Goal: Task Accomplishment & Management: Complete application form

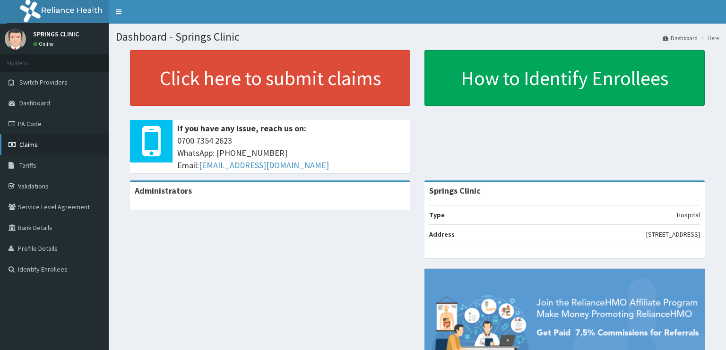
click at [32, 146] on span "Claims" at bounding box center [28, 144] width 18 height 9
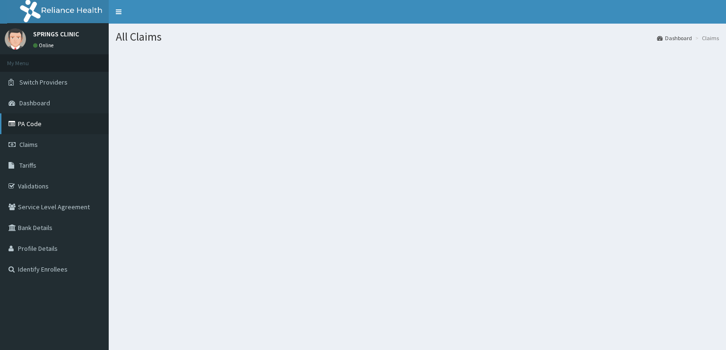
click at [37, 126] on link "PA Code" at bounding box center [54, 123] width 109 height 21
click at [36, 124] on link "PA Code" at bounding box center [54, 123] width 109 height 21
click at [45, 144] on link "Claims" at bounding box center [54, 144] width 109 height 21
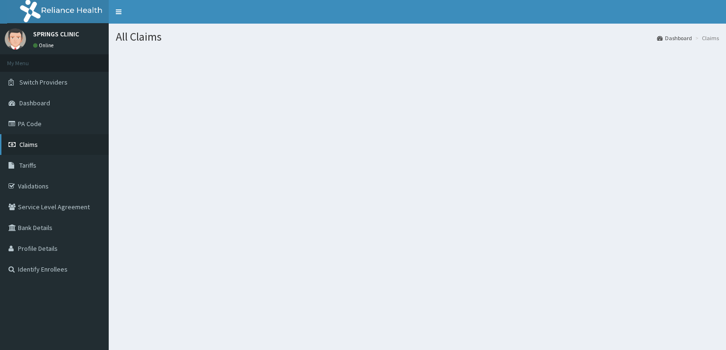
click at [45, 144] on link "Claims" at bounding box center [54, 144] width 109 height 21
click at [40, 142] on link "Claims" at bounding box center [54, 144] width 109 height 21
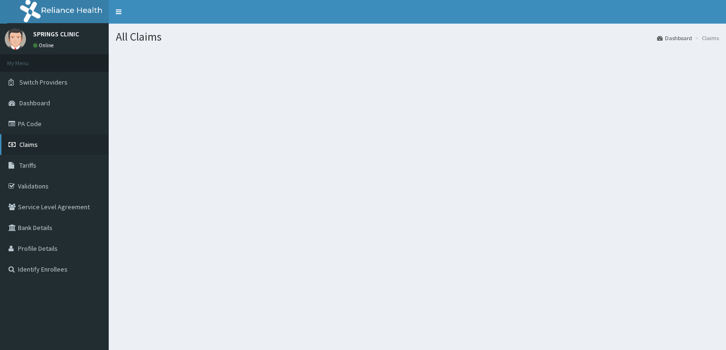
click at [40, 142] on link "Claims" at bounding box center [54, 144] width 109 height 21
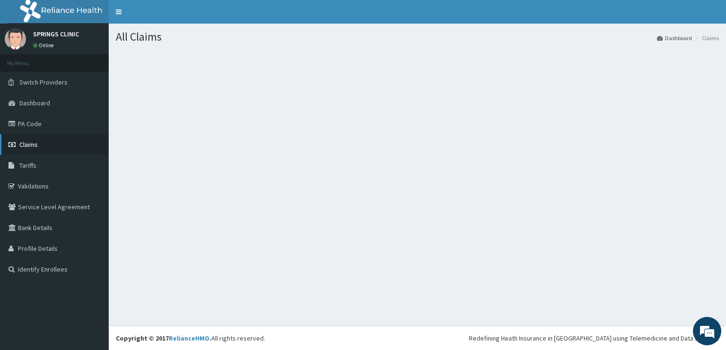
click at [39, 146] on link "Claims" at bounding box center [54, 144] width 109 height 21
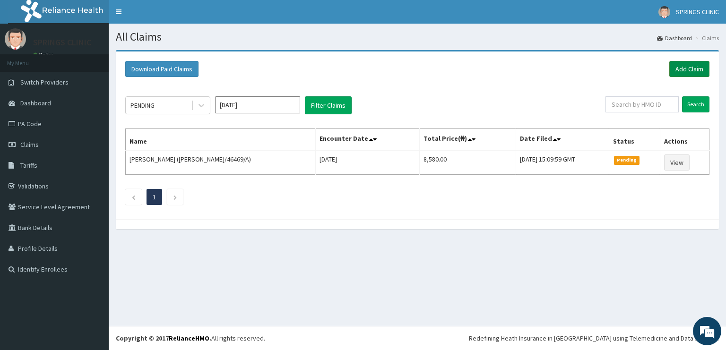
click at [687, 69] on link "Add Claim" at bounding box center [689, 69] width 40 height 16
click at [693, 72] on link "Add Claim" at bounding box center [689, 69] width 40 height 16
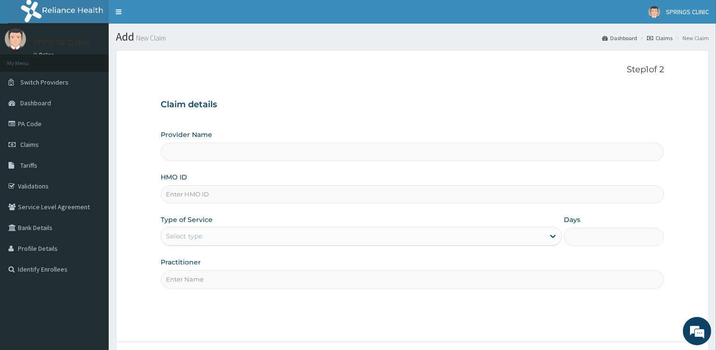
type input "Springs Clinic"
type input "CHL/10979/A"
click at [207, 239] on div "Select type" at bounding box center [352, 236] width 383 height 15
click at [208, 239] on div "Select type" at bounding box center [352, 236] width 383 height 15
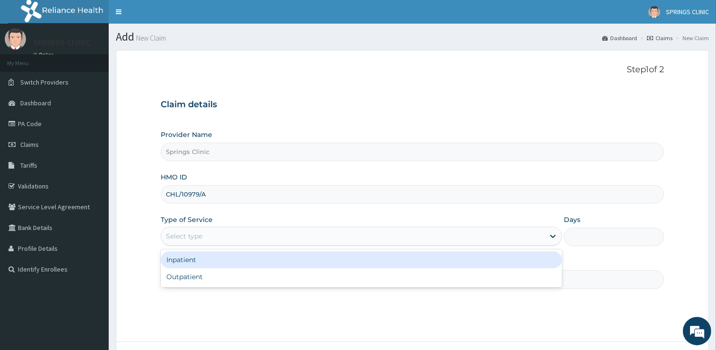
click at [210, 237] on div "Select type" at bounding box center [352, 236] width 383 height 15
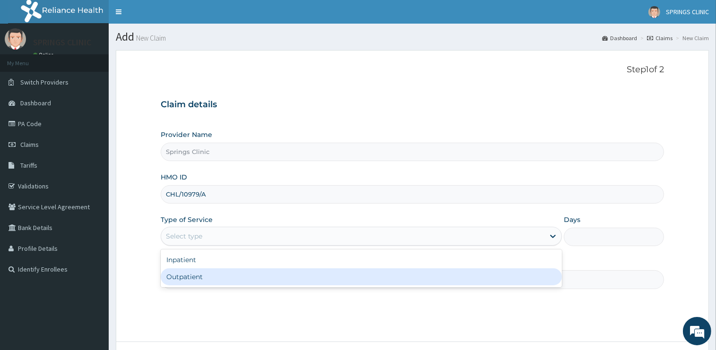
click at [209, 283] on div "Outpatient" at bounding box center [361, 276] width 401 height 17
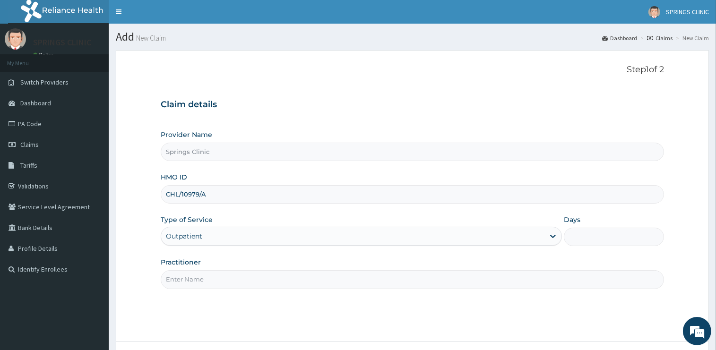
type input "1"
click at [209, 276] on input "Practitioner" at bounding box center [412, 279] width 503 height 18
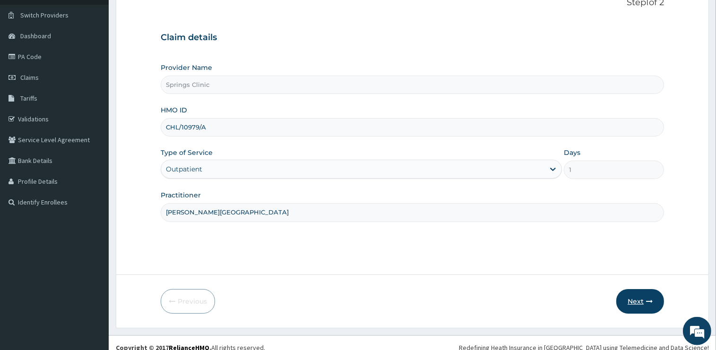
scroll to position [76, 0]
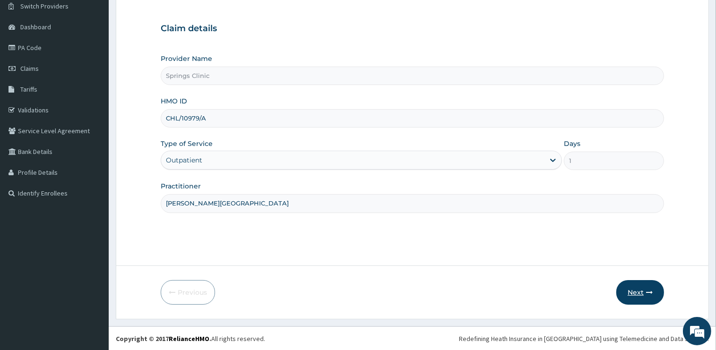
type input "DR BEN KUBA"
click at [635, 290] on button "Next" at bounding box center [640, 292] width 48 height 25
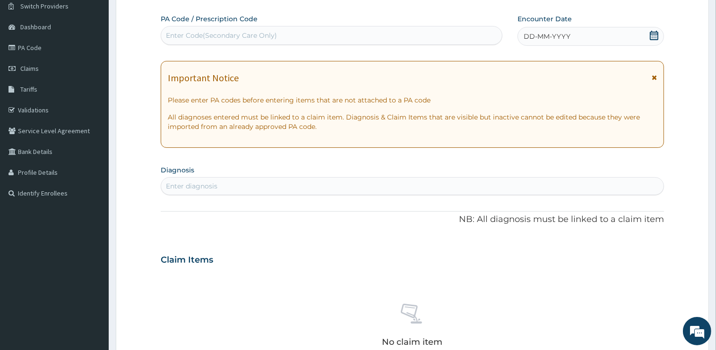
scroll to position [0, 0]
click at [244, 35] on div "Enter Code(Secondary Care Only)" at bounding box center [221, 35] width 111 height 9
paste input "PA/7EB91F"
type input "PA/7EB91F"
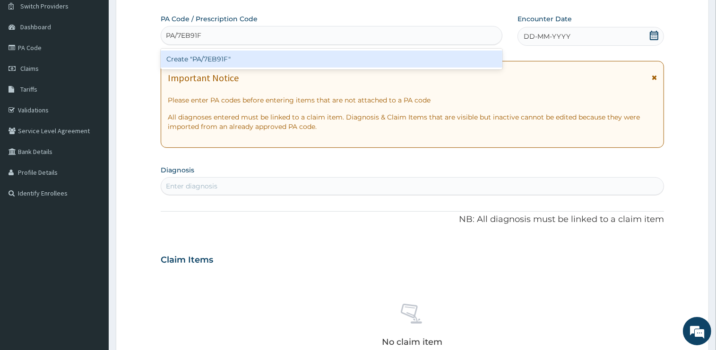
click at [219, 60] on div "Create "PA/7EB91F"" at bounding box center [332, 59] width 342 height 17
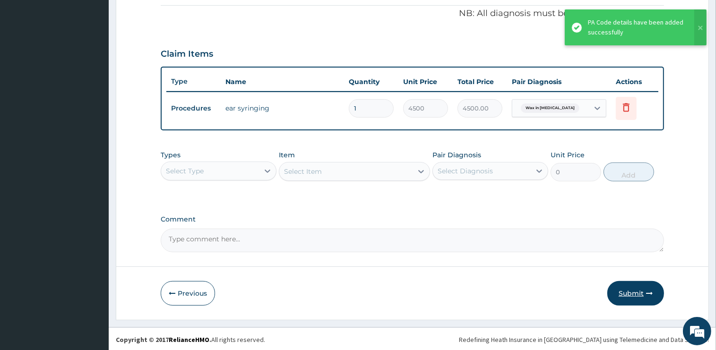
click at [644, 290] on button "Submit" at bounding box center [635, 293] width 57 height 25
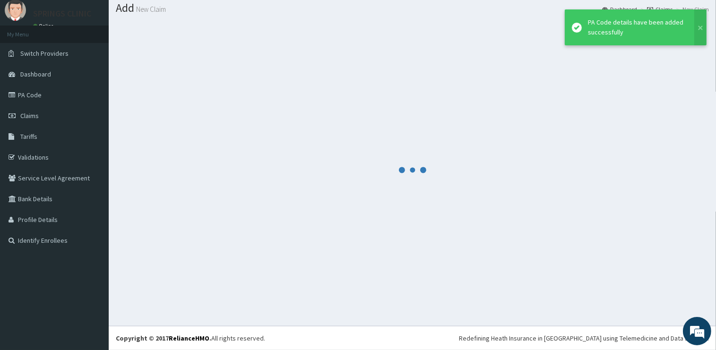
scroll to position [28, 0]
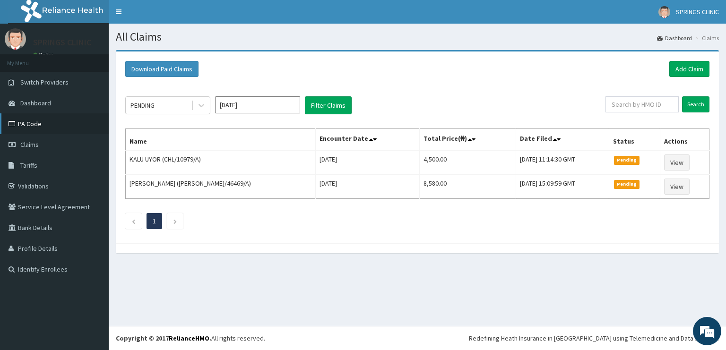
click at [44, 127] on link "PA Code" at bounding box center [54, 123] width 109 height 21
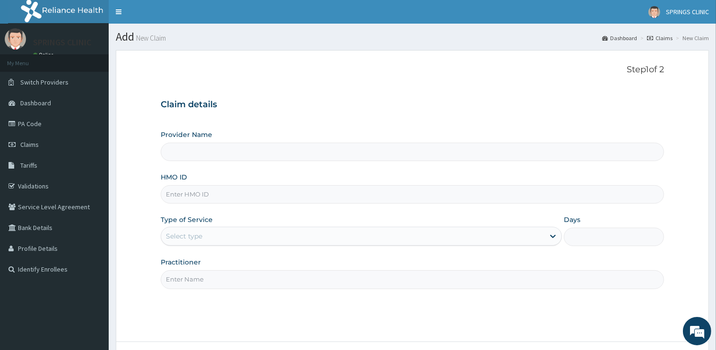
type input "Springs Clinic"
click at [199, 193] on input "HMO ID" at bounding box center [412, 194] width 503 height 18
type input "RET/46469/A"
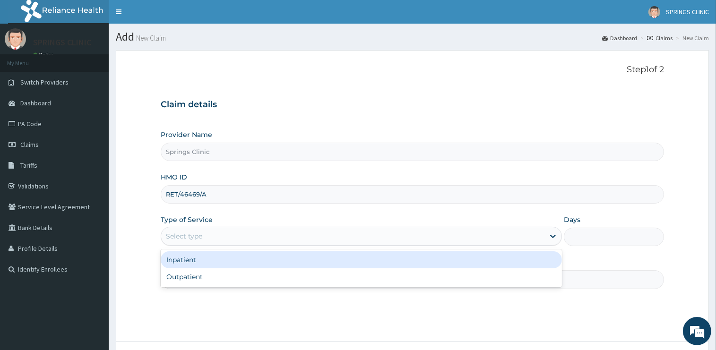
click at [198, 238] on div "Select type" at bounding box center [184, 236] width 36 height 9
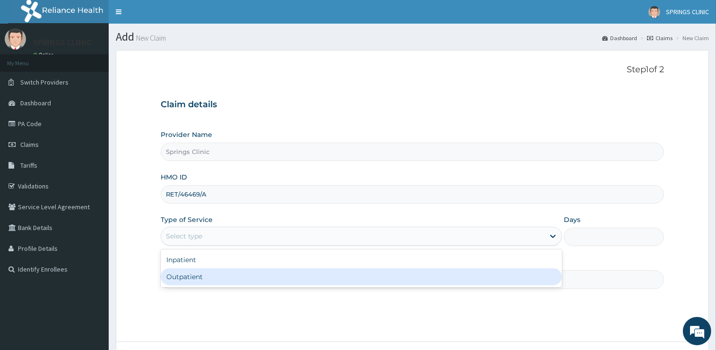
click at [203, 274] on div "Outpatient" at bounding box center [361, 276] width 401 height 17
type input "1"
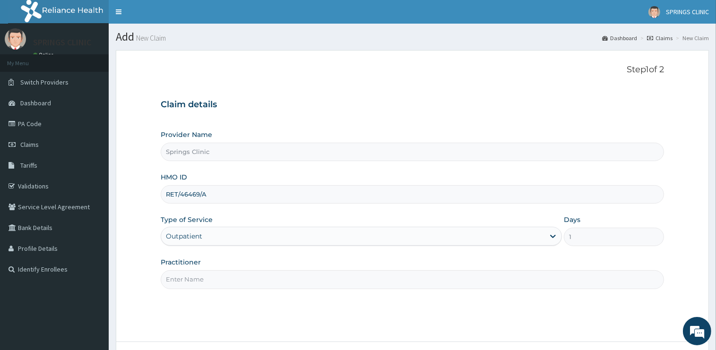
click at [201, 281] on input "Practitioner" at bounding box center [412, 279] width 503 height 18
click at [201, 282] on input "Practitioner" at bounding box center [412, 279] width 503 height 18
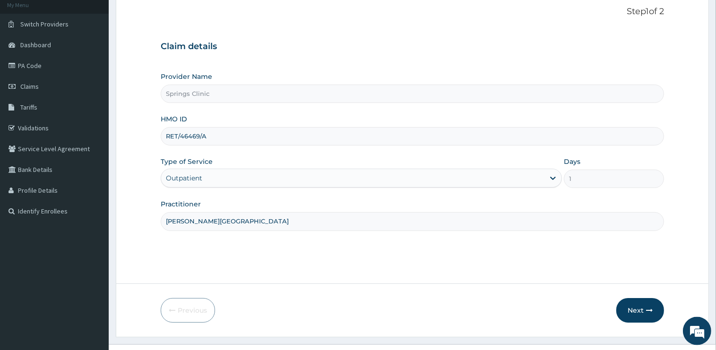
scroll to position [76, 0]
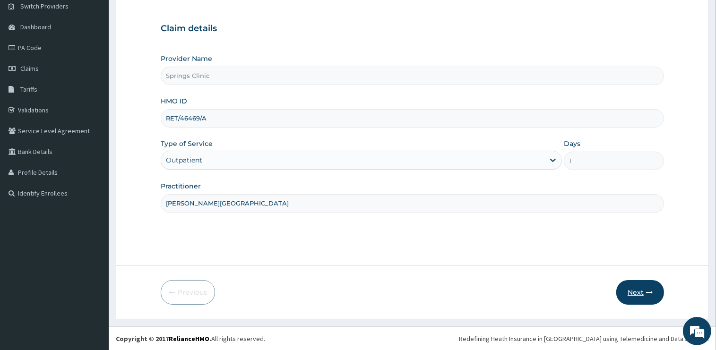
type input "DR BEN KUBA"
click at [630, 293] on button "Next" at bounding box center [640, 292] width 48 height 25
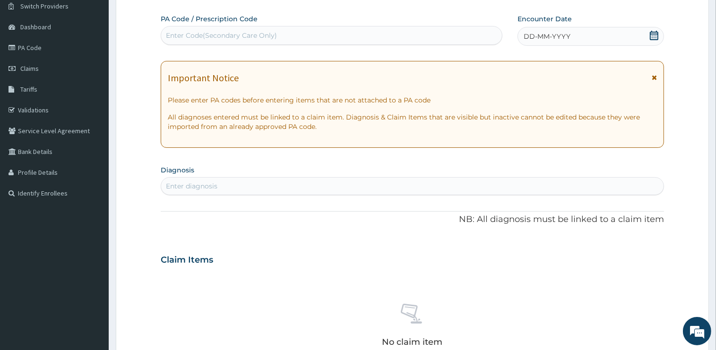
scroll to position [0, 0]
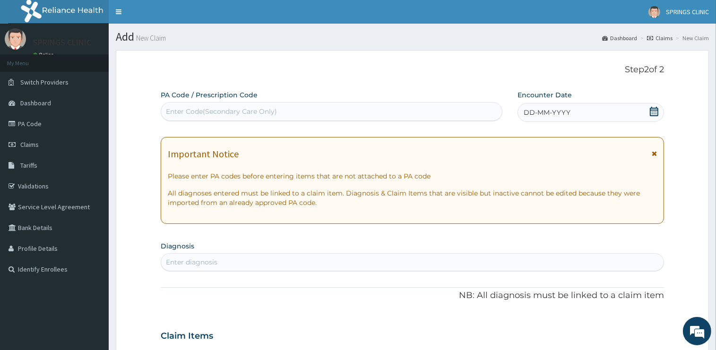
click at [218, 114] on div "Enter Code(Secondary Care Only)" at bounding box center [221, 111] width 111 height 9
paste input "PA/8BA535"
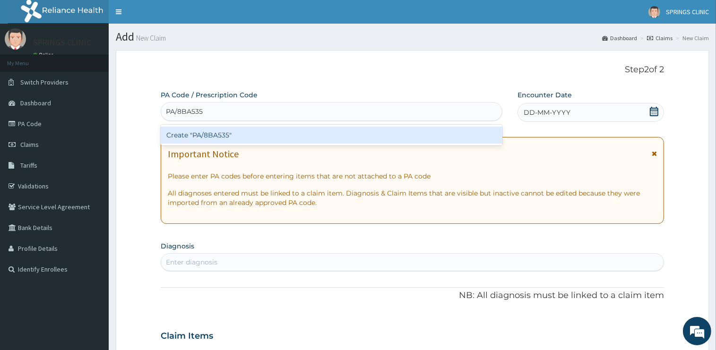
type input "PA/8BA535"
click at [243, 139] on div "Create "PA/8BA535"" at bounding box center [332, 135] width 342 height 17
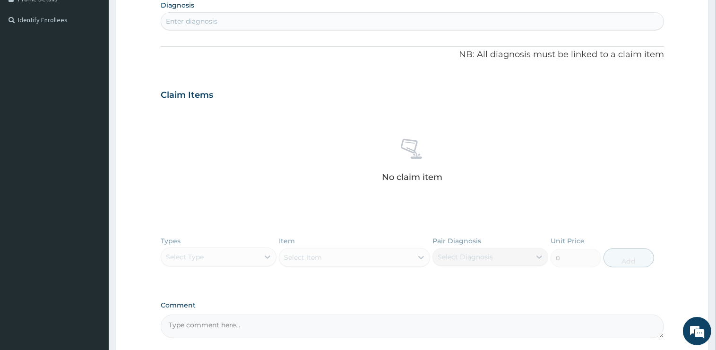
scroll to position [336, 0]
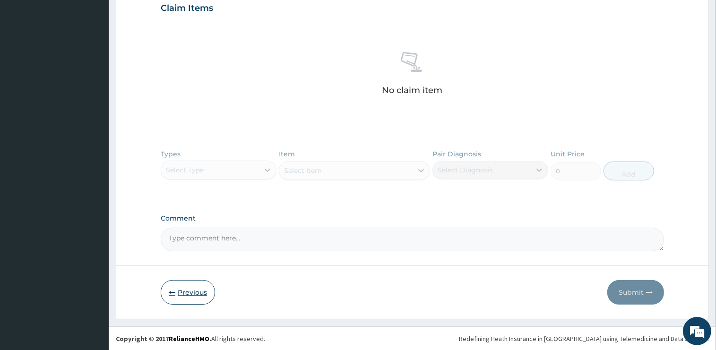
click at [190, 293] on button "Previous" at bounding box center [188, 292] width 54 height 25
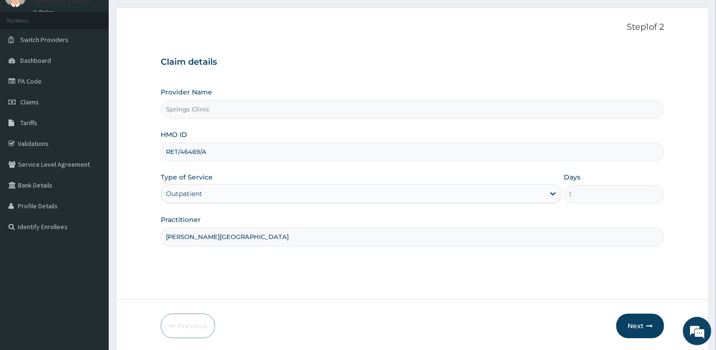
scroll to position [26, 0]
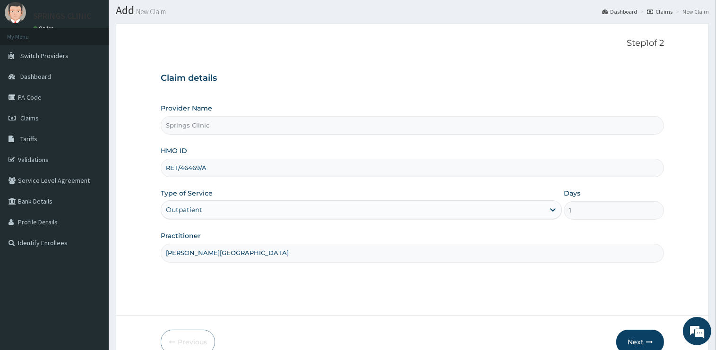
drag, startPoint x: 209, startPoint y: 172, endPoint x: 148, endPoint y: 170, distance: 60.5
click at [161, 170] on input "RET/46469/A" at bounding box center [412, 168] width 503 height 18
drag, startPoint x: 197, startPoint y: 169, endPoint x: 191, endPoint y: 169, distance: 5.7
click at [191, 169] on input "PRL/10070/A" at bounding box center [412, 168] width 503 height 18
type input "PRL/10021/A"
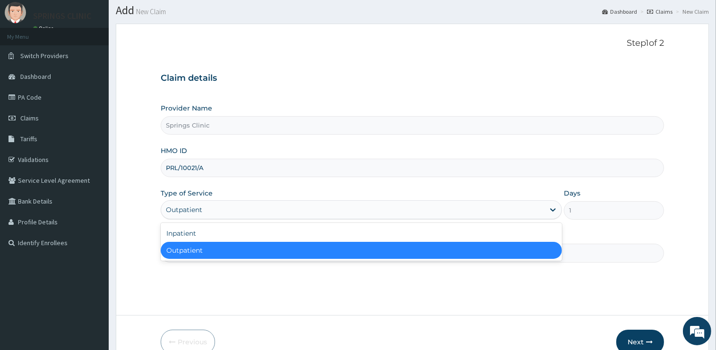
click at [200, 209] on div "Outpatient" at bounding box center [184, 209] width 36 height 9
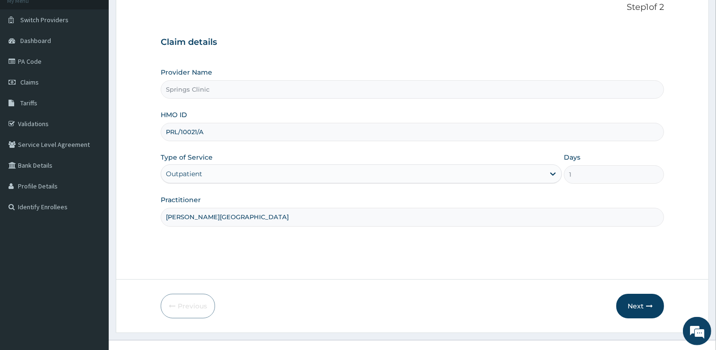
scroll to position [76, 0]
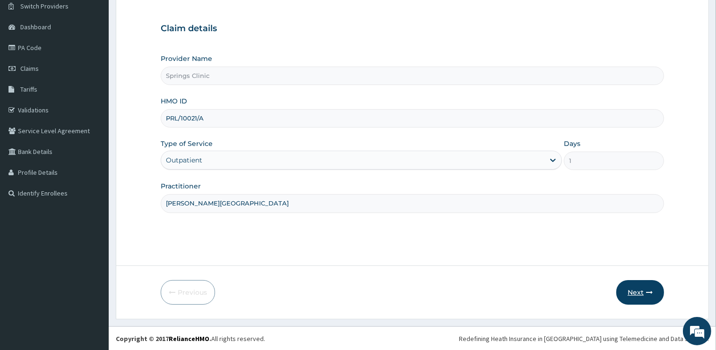
click at [630, 293] on button "Next" at bounding box center [640, 292] width 48 height 25
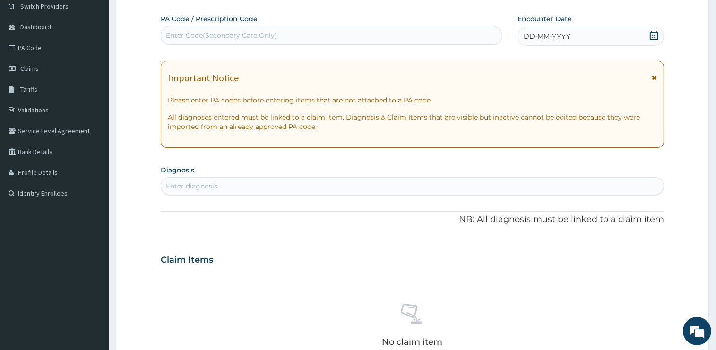
scroll to position [0, 0]
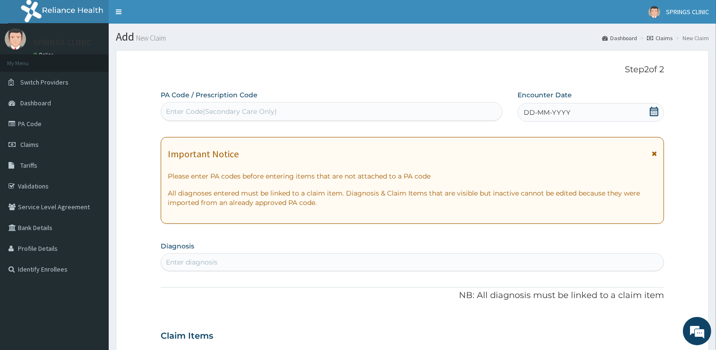
click at [653, 111] on icon at bounding box center [653, 111] width 9 height 9
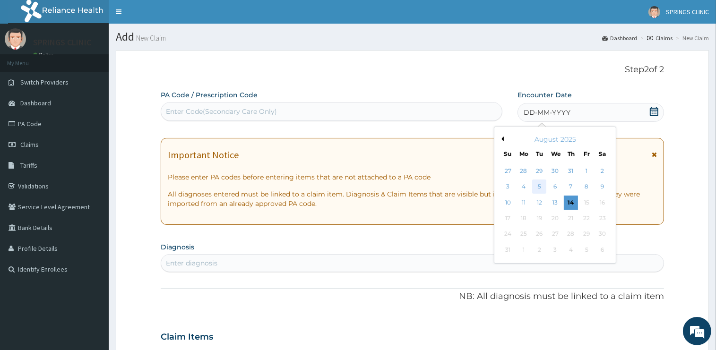
click at [538, 187] on div "5" at bounding box center [539, 187] width 14 height 14
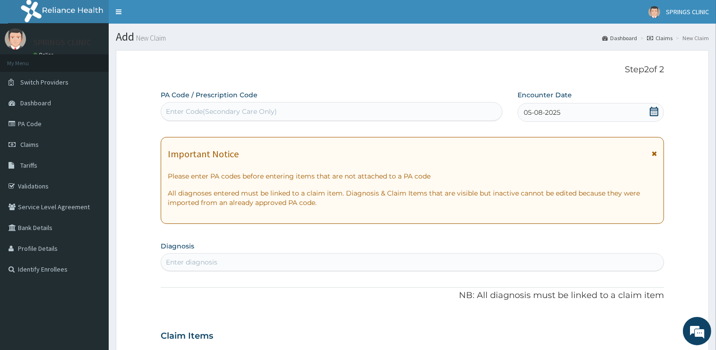
click at [252, 264] on div "Enter diagnosis" at bounding box center [412, 262] width 502 height 15
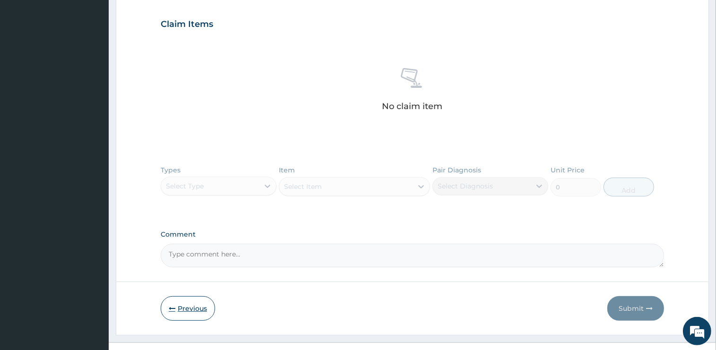
scroll to position [327, 0]
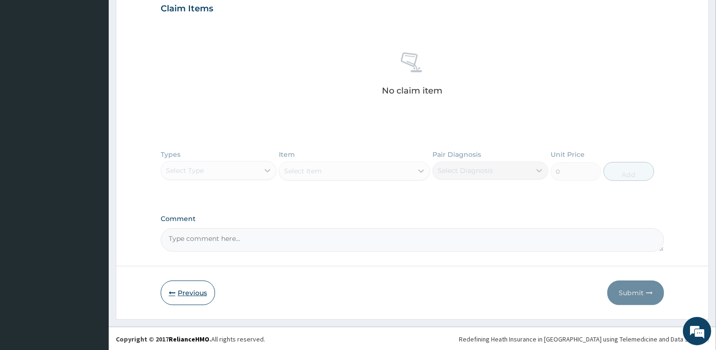
click at [181, 294] on button "Previous" at bounding box center [188, 293] width 54 height 25
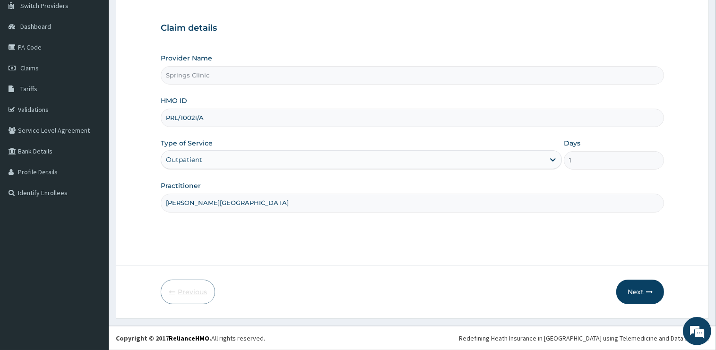
scroll to position [76, 0]
click at [638, 292] on button "Next" at bounding box center [640, 292] width 48 height 25
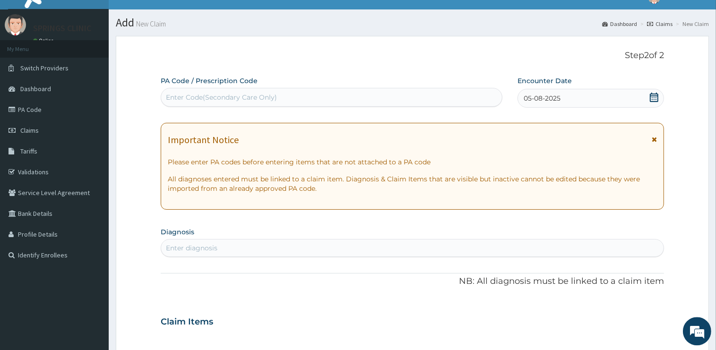
scroll to position [149, 0]
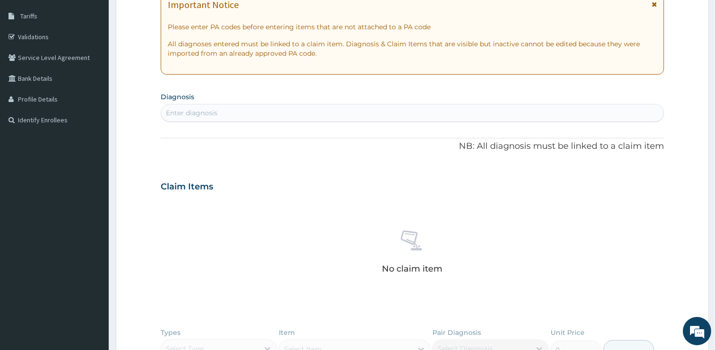
click at [198, 113] on div "Enter diagnosis" at bounding box center [192, 112] width 52 height 9
type input "S"
type input "[MEDICAL_DATA]"
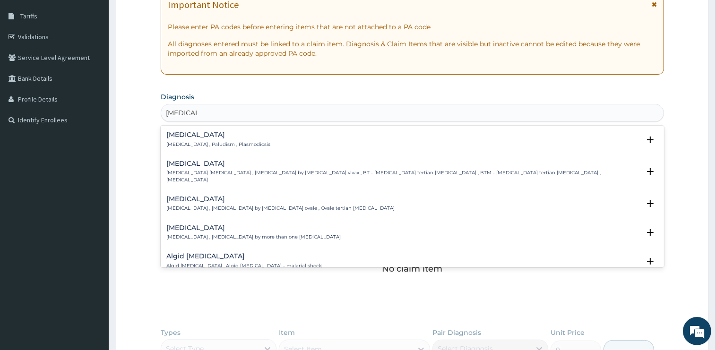
click at [176, 137] on h4 "[MEDICAL_DATA]" at bounding box center [218, 134] width 104 height 7
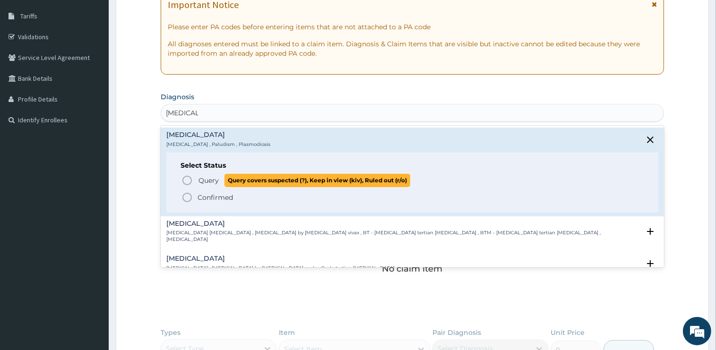
click at [209, 181] on span "Query" at bounding box center [208, 180] width 20 height 9
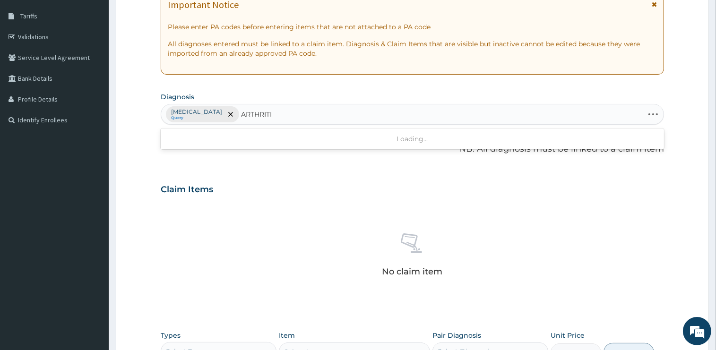
type input "ARTHRITIS"
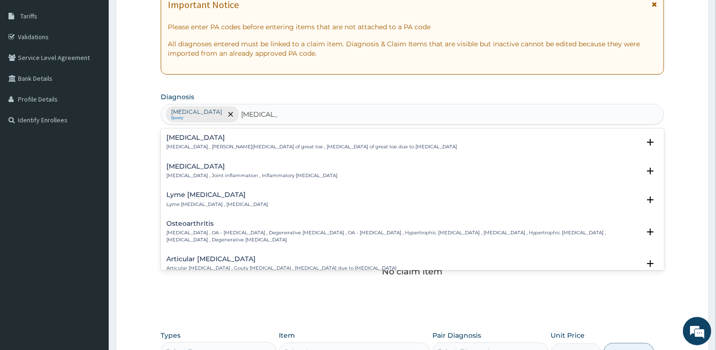
click at [191, 170] on div "Arthritis Arthritis , Joint inflammation , Inflammatory arthritis" at bounding box center [251, 171] width 171 height 17
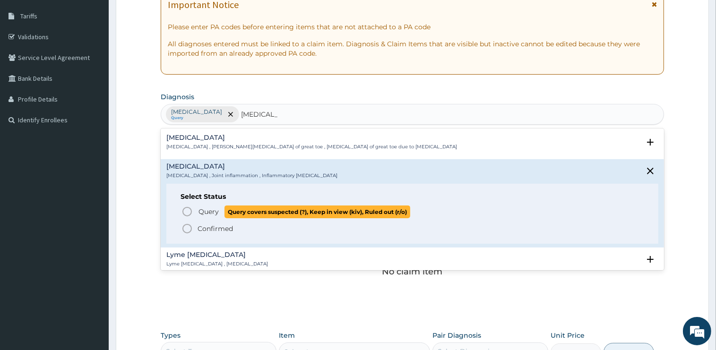
click at [208, 213] on span "Query" at bounding box center [208, 211] width 20 height 9
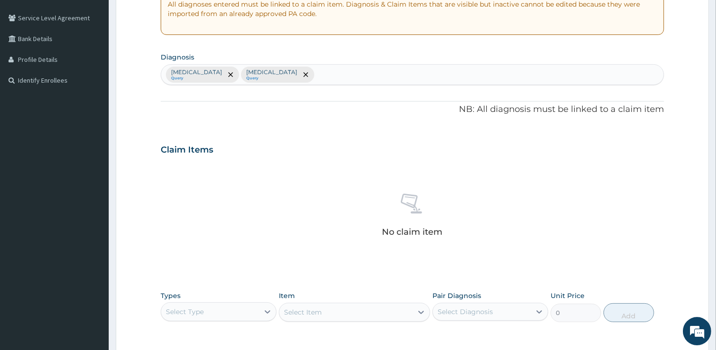
scroll to position [330, 0]
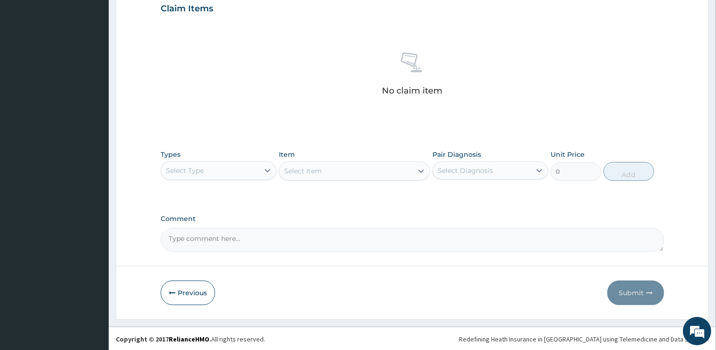
click at [199, 172] on div "Select Type" at bounding box center [185, 170] width 38 height 9
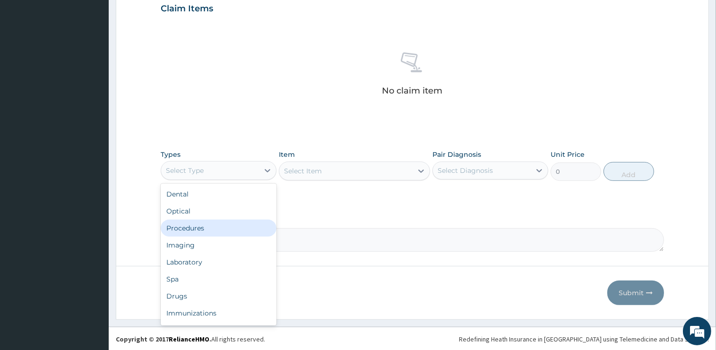
click at [194, 228] on div "Procedures" at bounding box center [219, 228] width 116 height 17
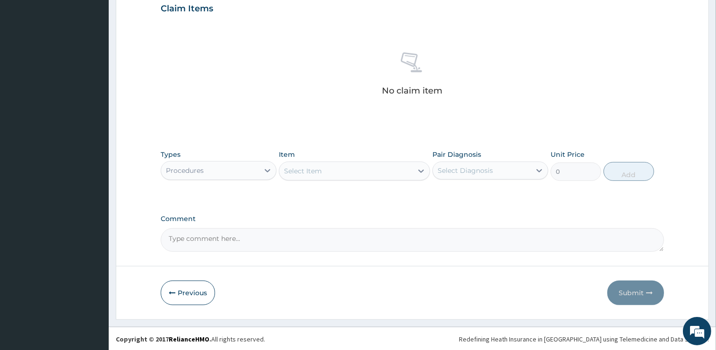
click at [329, 167] on div "Select Item" at bounding box center [345, 170] width 133 height 15
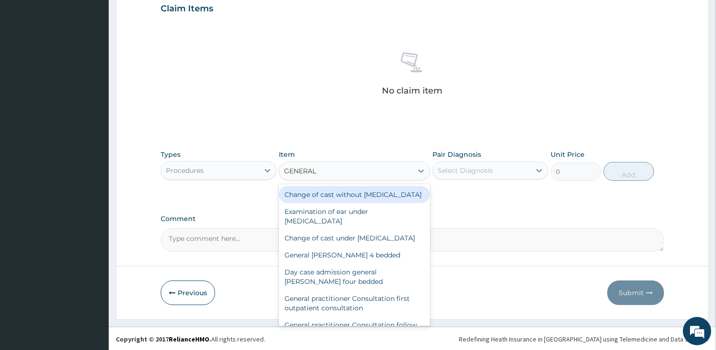
type input "GENERAL P"
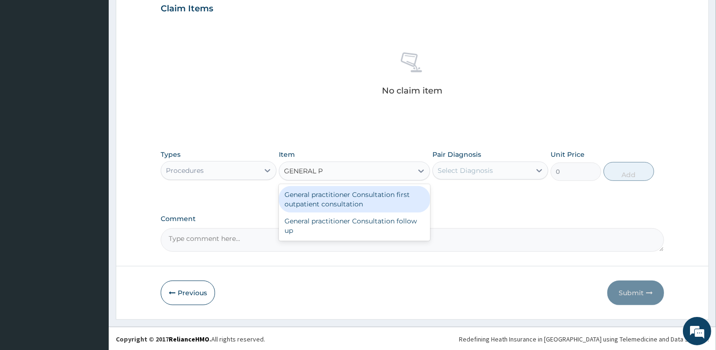
drag, startPoint x: 356, startPoint y: 199, endPoint x: 481, endPoint y: 205, distance: 124.4
click at [357, 200] on div "General practitioner Consultation first outpatient consultation" at bounding box center [354, 199] width 151 height 26
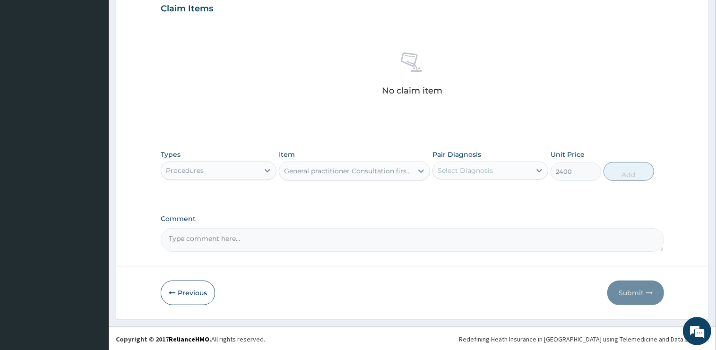
type input "2400"
click at [506, 174] on div "Select Diagnosis" at bounding box center [482, 170] width 98 height 15
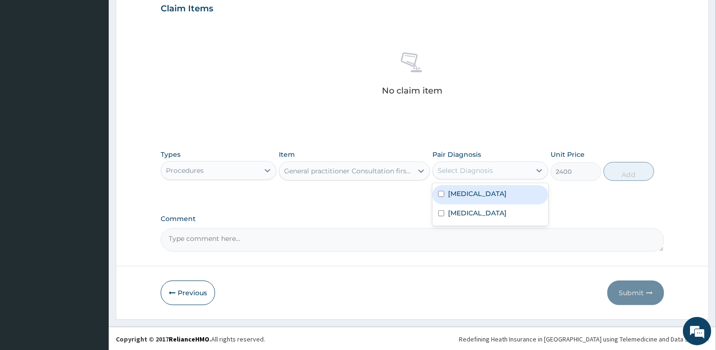
click at [494, 188] on div "Malaria" at bounding box center [490, 194] width 116 height 19
checkbox input "true"
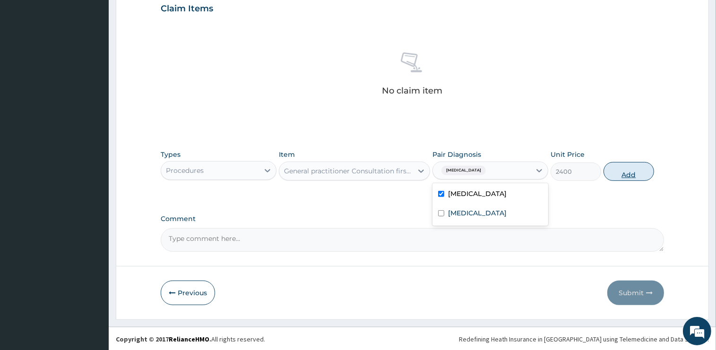
click at [625, 171] on button "Add" at bounding box center [628, 171] width 51 height 19
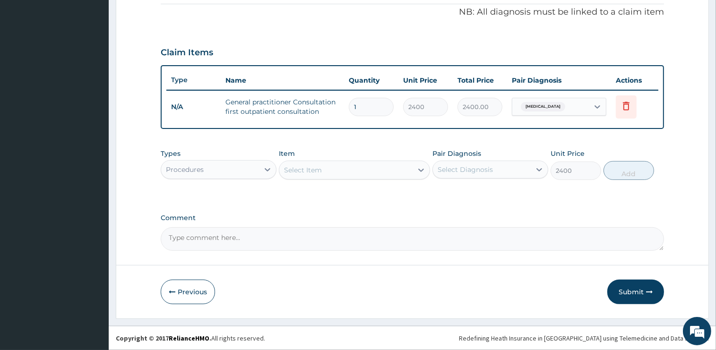
type input "0"
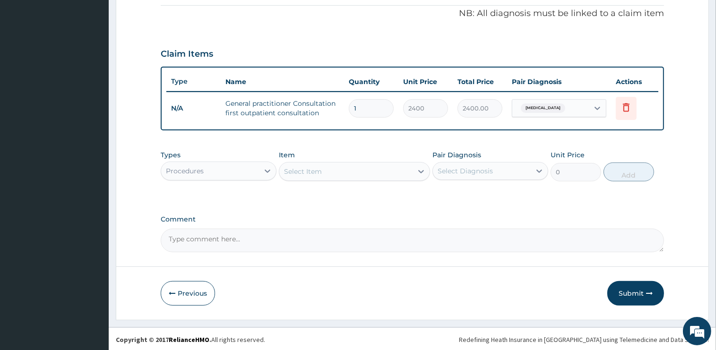
click at [215, 167] on div "Procedures" at bounding box center [210, 170] width 98 height 15
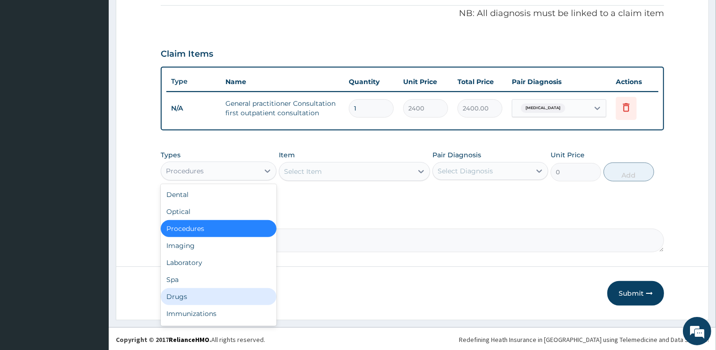
click at [202, 297] on div "Drugs" at bounding box center [219, 296] width 116 height 17
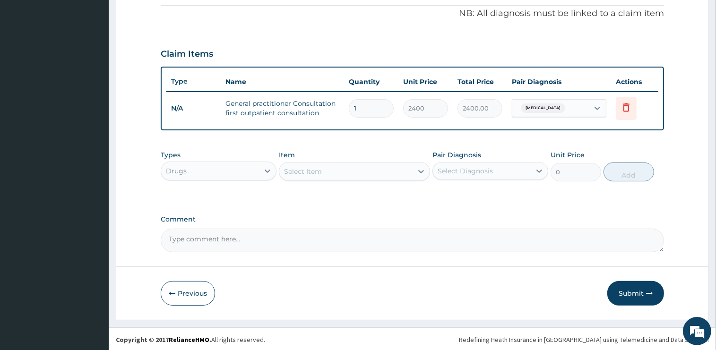
click at [325, 171] on div "Select Item" at bounding box center [345, 171] width 133 height 15
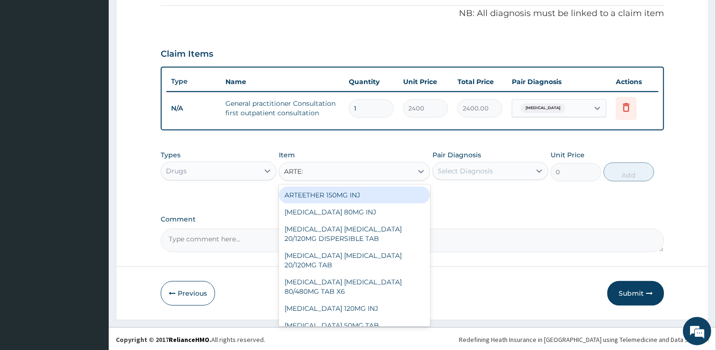
type input "ARTEME"
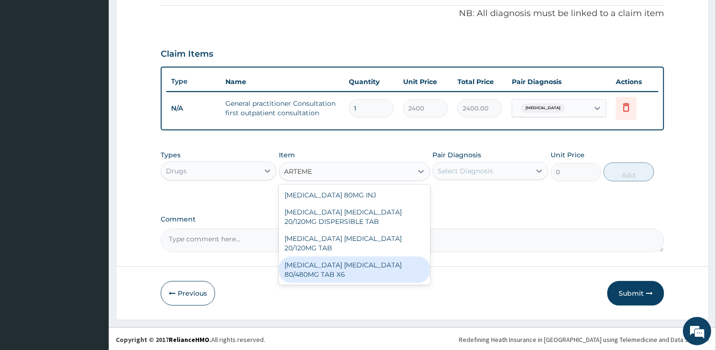
drag, startPoint x: 413, startPoint y: 261, endPoint x: 453, endPoint y: 233, distance: 48.2
click at [413, 261] on div "ARTEMETHER LUMEFANTRINE 80/480MG TAB X6" at bounding box center [354, 270] width 151 height 26
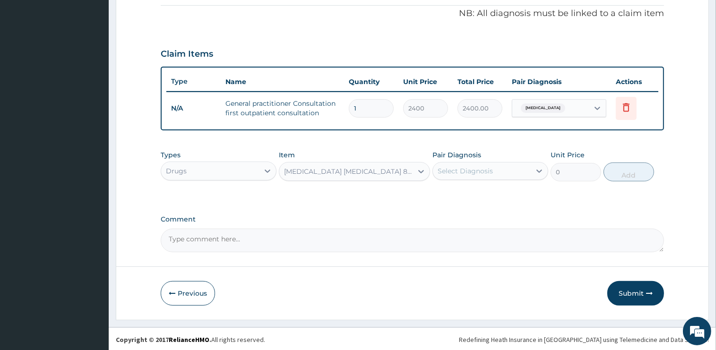
type input "375"
click at [474, 170] on div "Select Diagnosis" at bounding box center [465, 170] width 55 height 9
click at [471, 196] on label "Malaria" at bounding box center [477, 193] width 59 height 9
checkbox input "true"
click at [634, 176] on button "Add" at bounding box center [628, 172] width 51 height 19
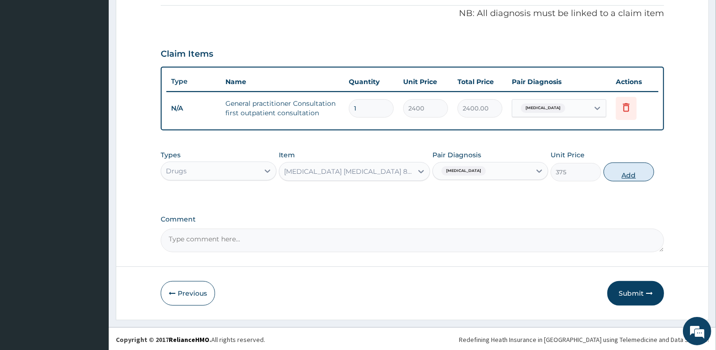
type input "0"
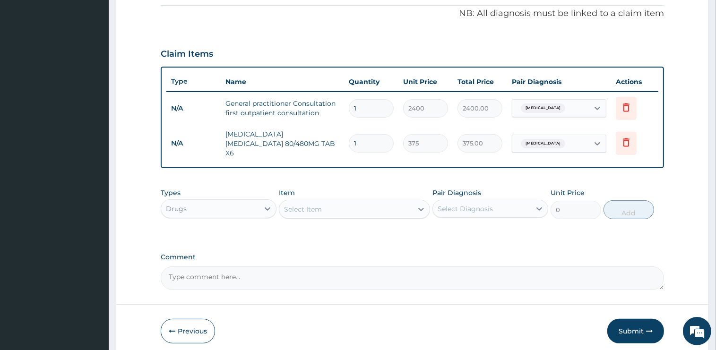
type input "0.00"
type input "6"
type input "2250.00"
type input "6"
click at [324, 207] on div "Select Item" at bounding box center [345, 209] width 133 height 15
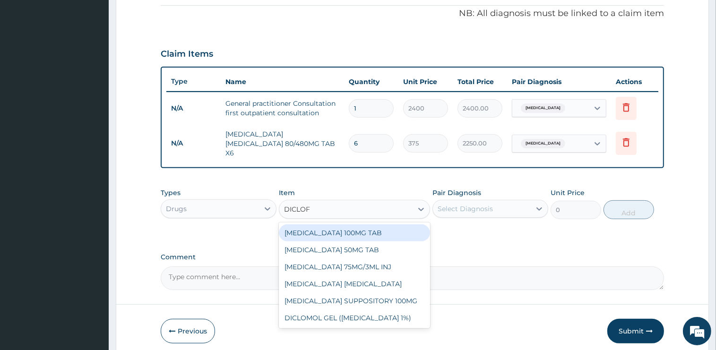
type input "DICLOFE"
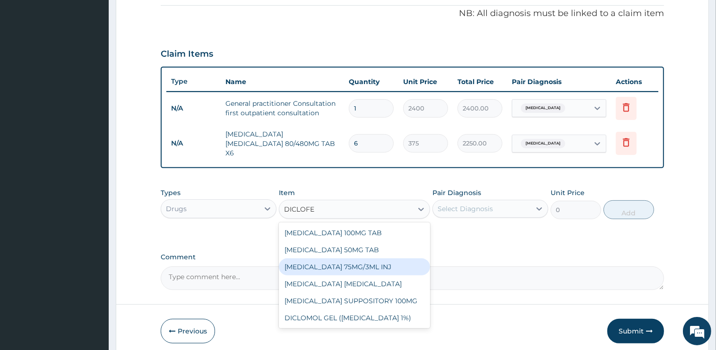
click at [360, 261] on div "DICLOFENAC 75MG/3ML INJ" at bounding box center [354, 266] width 151 height 17
type input "1000"
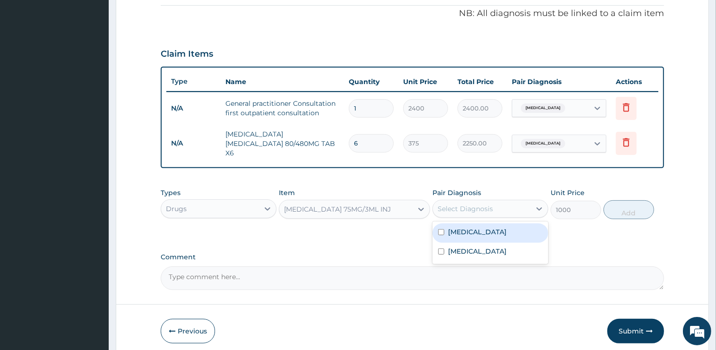
click at [470, 204] on div "Select Diagnosis" at bounding box center [465, 208] width 55 height 9
click at [463, 249] on div "Arthritis" at bounding box center [490, 252] width 116 height 19
checkbox input "true"
click at [614, 205] on button "Add" at bounding box center [628, 209] width 51 height 19
type input "0"
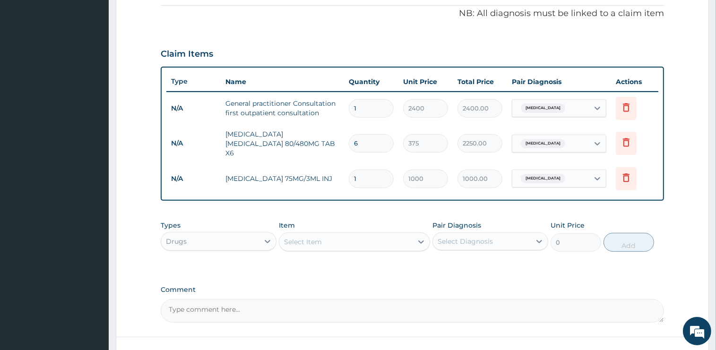
click at [344, 238] on div "Select Item" at bounding box center [345, 241] width 133 height 15
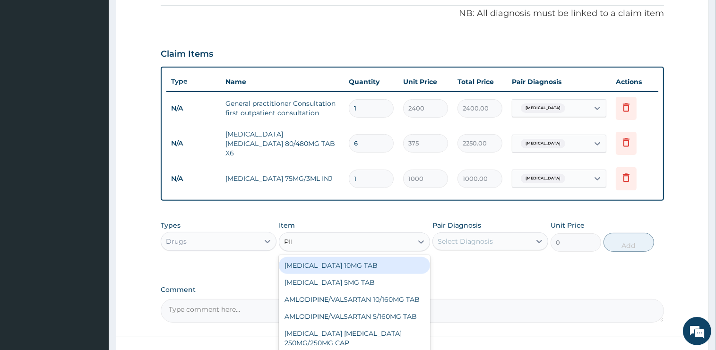
type input "PIRO"
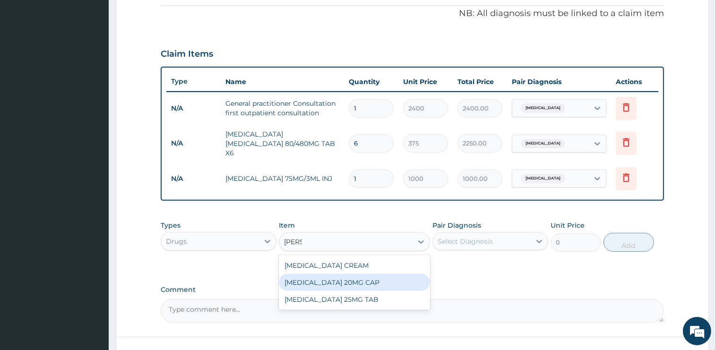
click at [362, 279] on div "PIROXICAM 20MG CAP" at bounding box center [354, 282] width 151 height 17
type input "75"
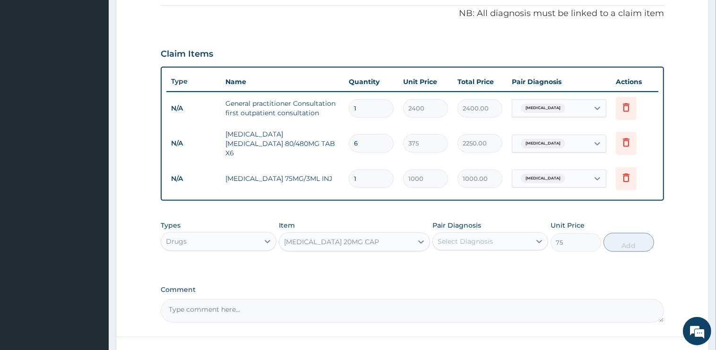
click at [477, 237] on div "Select Diagnosis" at bounding box center [465, 241] width 55 height 9
click at [477, 277] on div "Arthritis" at bounding box center [490, 284] width 116 height 19
checkbox input "true"
click at [615, 237] on button "Add" at bounding box center [628, 242] width 51 height 19
type input "0"
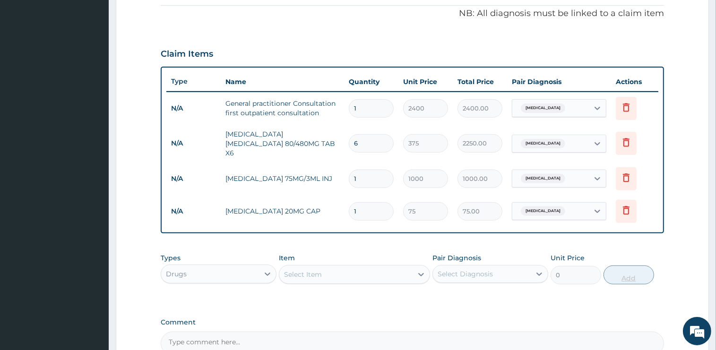
type input "11"
type input "825.00"
type input "110"
type input "8250.00"
type input "10"
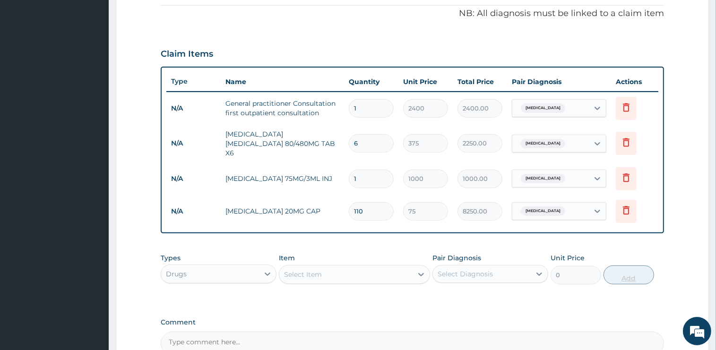
type input "750.00"
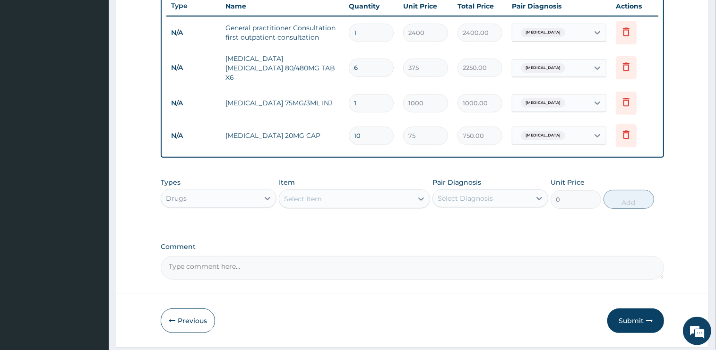
scroll to position [382, 0]
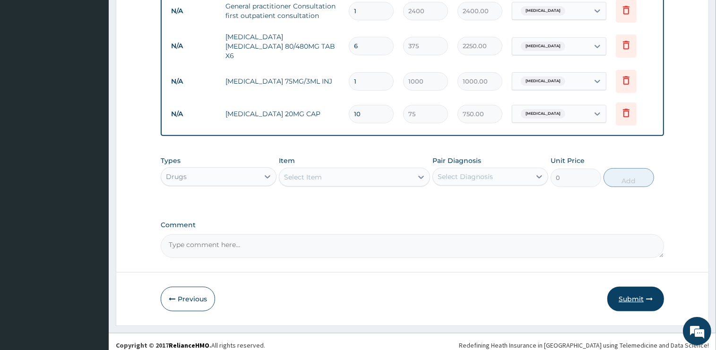
type input "10"
click at [633, 292] on button "Submit" at bounding box center [635, 299] width 57 height 25
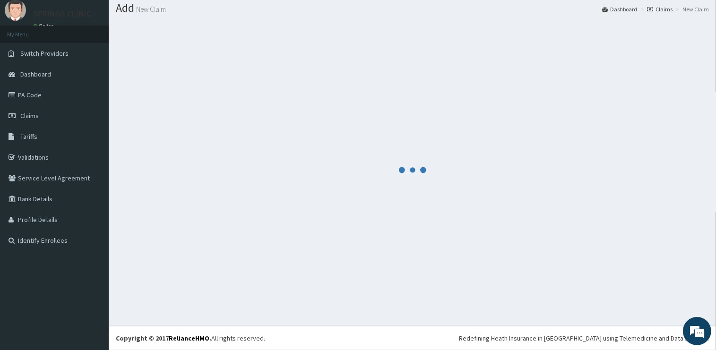
scroll to position [28, 0]
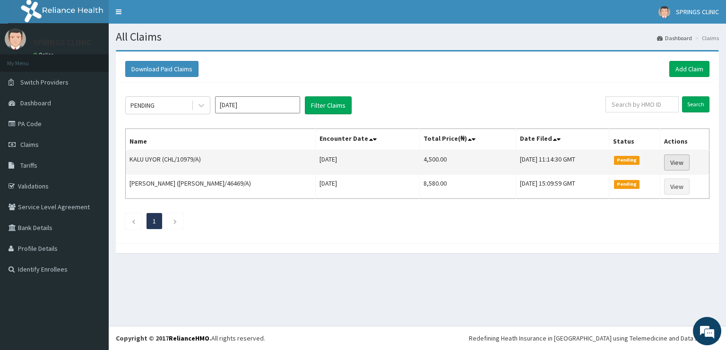
click at [674, 163] on link "View" at bounding box center [677, 163] width 26 height 16
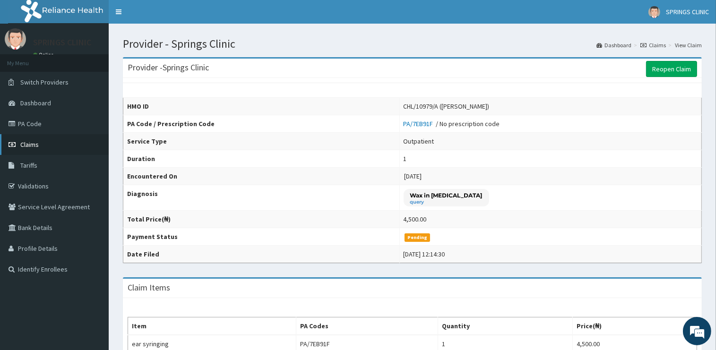
click at [31, 146] on span "Claims" at bounding box center [29, 144] width 18 height 9
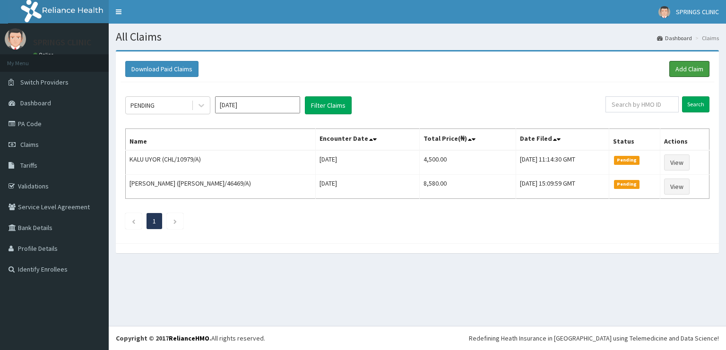
click at [689, 69] on link "Add Claim" at bounding box center [689, 69] width 40 height 16
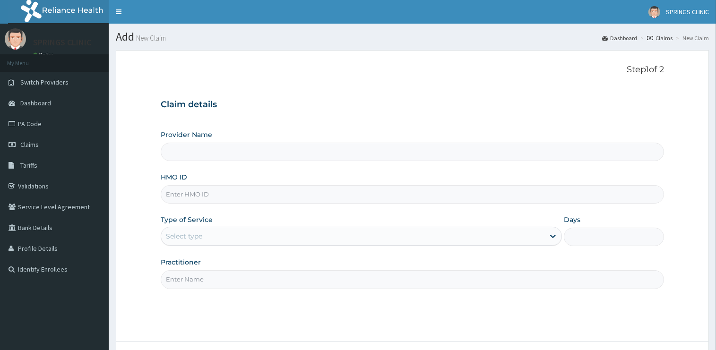
type input "PRL/10021/A"
type input "Springs Clinic"
type input "PRL/10021/A"
click at [204, 235] on div "Select type" at bounding box center [352, 236] width 383 height 15
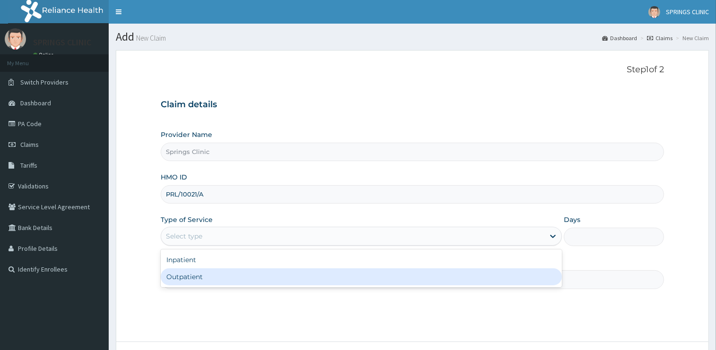
click at [202, 272] on div "Outpatient" at bounding box center [361, 276] width 401 height 17
type input "1"
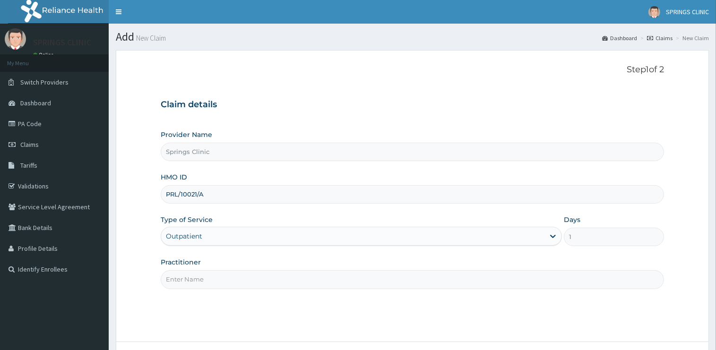
click at [202, 274] on input "Practitioner" at bounding box center [412, 279] width 503 height 18
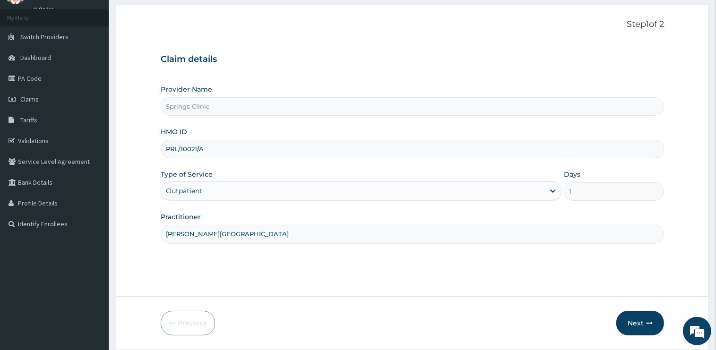
scroll to position [76, 0]
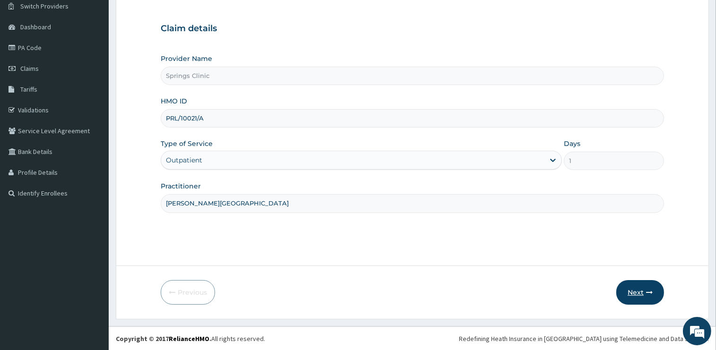
type input "[PERSON_NAME][GEOGRAPHIC_DATA]"
click at [636, 289] on button "Next" at bounding box center [640, 292] width 48 height 25
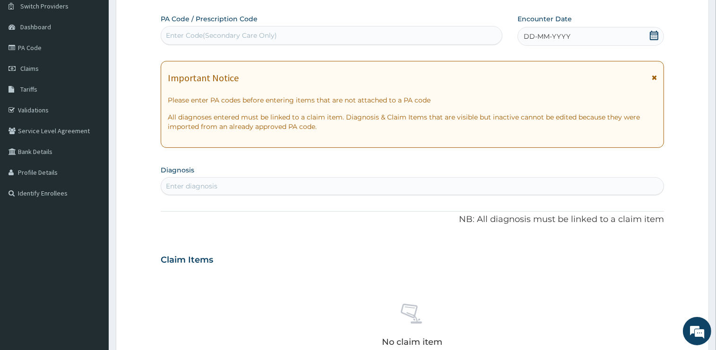
click at [655, 35] on icon at bounding box center [653, 35] width 9 height 9
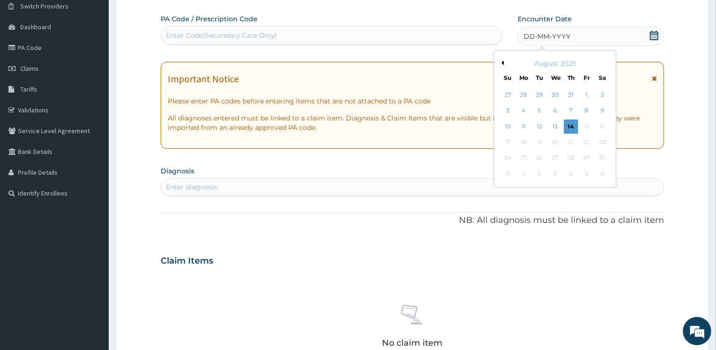
click at [272, 242] on div "PA Code / Prescription Code Enter Code(Secondary Care Only) Encounter Date DD-M…" at bounding box center [412, 259] width 503 height 490
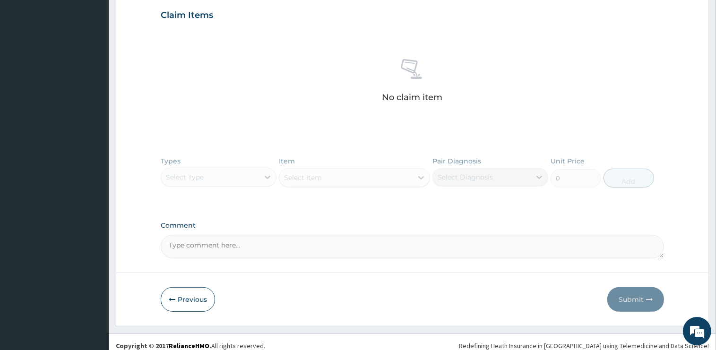
scroll to position [327, 0]
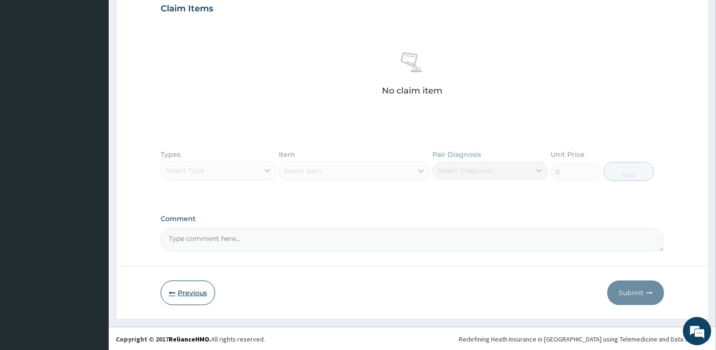
click at [190, 292] on button "Previous" at bounding box center [188, 293] width 54 height 25
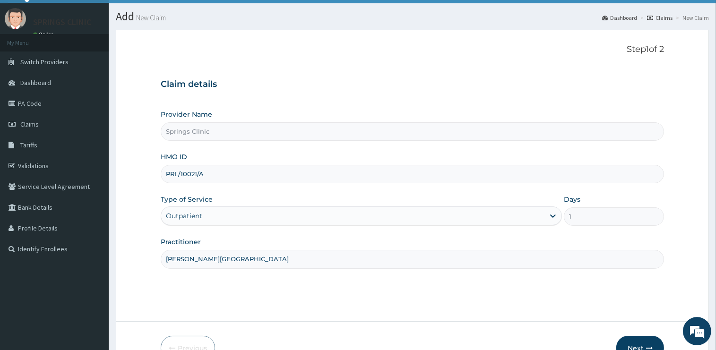
scroll to position [0, 0]
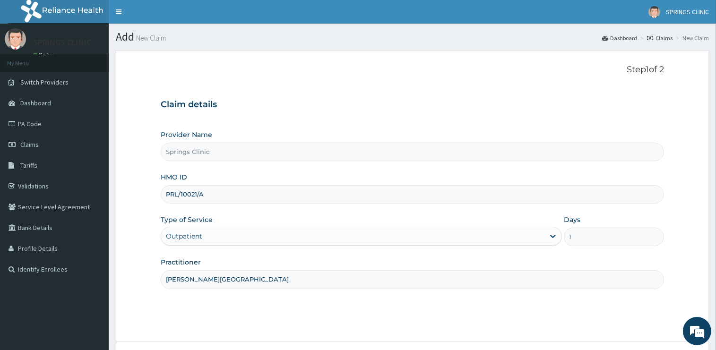
click at [218, 198] on input "PRL/10021/A" at bounding box center [412, 194] width 503 height 18
drag, startPoint x: 196, startPoint y: 196, endPoint x: 181, endPoint y: 196, distance: 15.6
click at [181, 196] on input "PRL/10021/A" at bounding box center [412, 194] width 503 height 18
drag, startPoint x: 214, startPoint y: 200, endPoint x: 142, endPoint y: 188, distance: 72.9
click at [161, 188] on input "PRL/10493/B" at bounding box center [412, 194] width 503 height 18
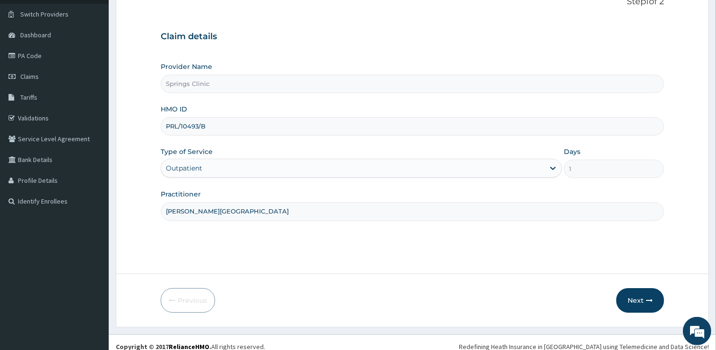
scroll to position [76, 0]
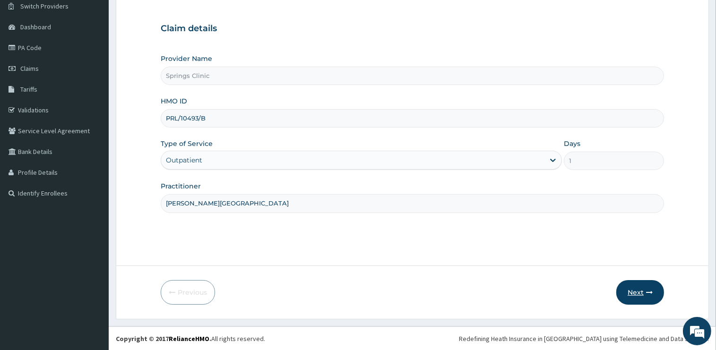
type input "PRL/10493/B"
click at [635, 291] on button "Next" at bounding box center [640, 292] width 48 height 25
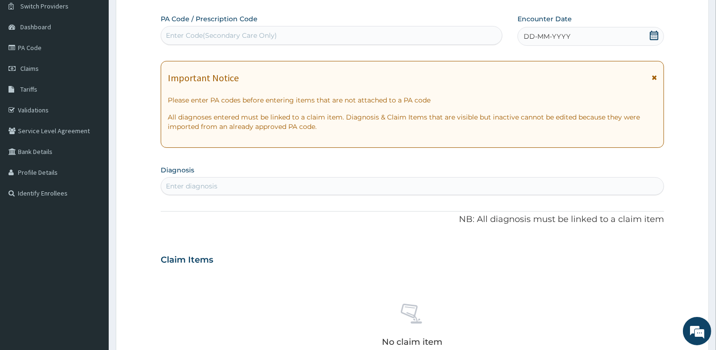
click at [653, 34] on icon at bounding box center [653, 35] width 9 height 9
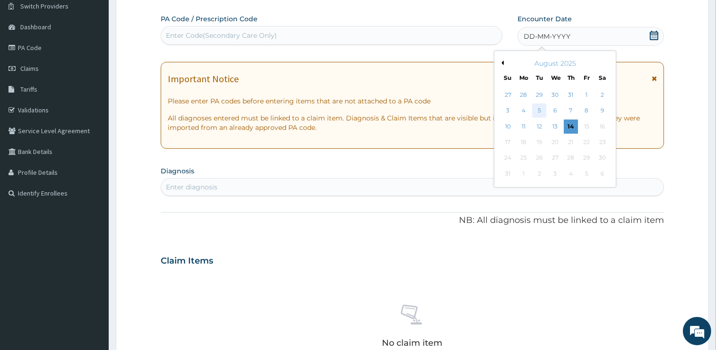
click at [538, 111] on div "5" at bounding box center [539, 111] width 14 height 14
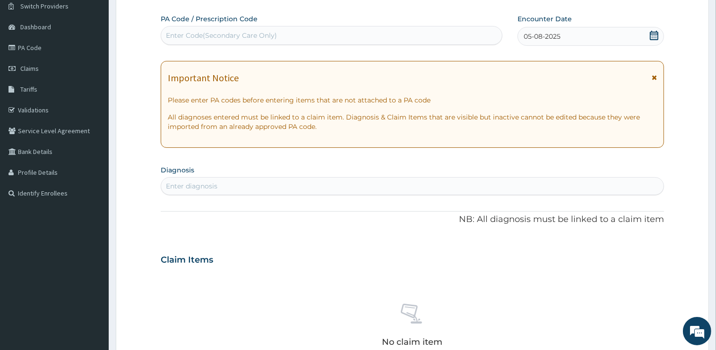
click at [256, 185] on div "Enter diagnosis" at bounding box center [412, 186] width 502 height 15
type input "FOLLICU"
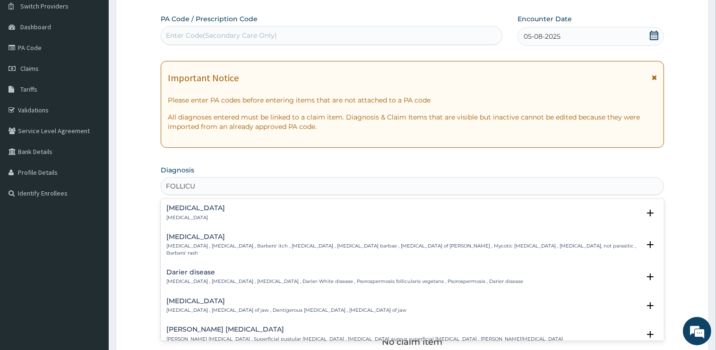
click at [184, 208] on h4 "Folliculitis" at bounding box center [195, 208] width 59 height 7
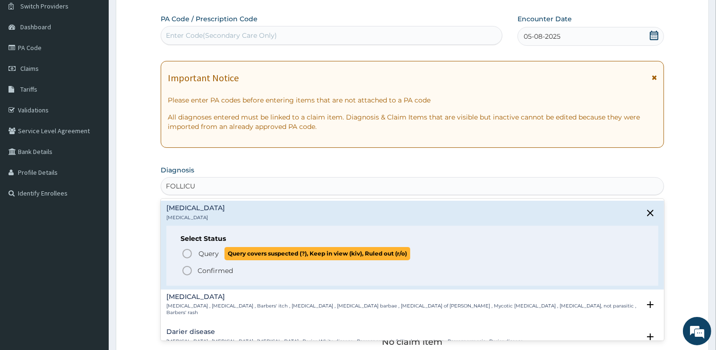
click at [207, 251] on span "Query" at bounding box center [208, 253] width 20 height 9
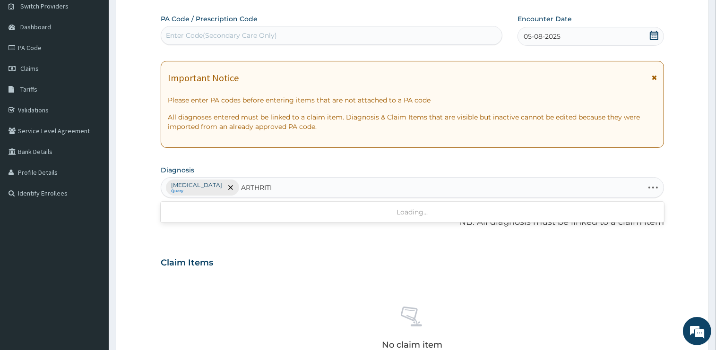
type input "ARTHRITIS"
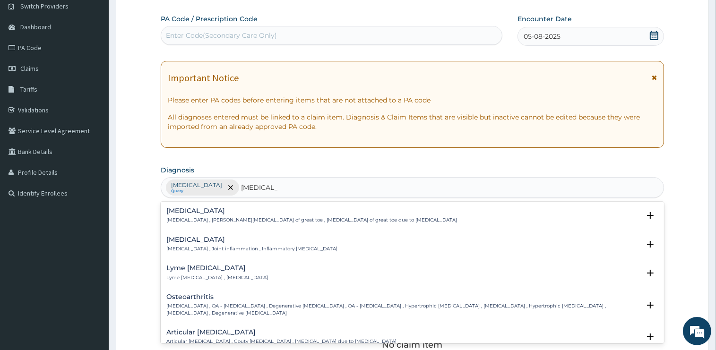
click at [224, 249] on p "Arthritis , Joint inflammation , Inflammatory arthritis" at bounding box center [251, 249] width 171 height 7
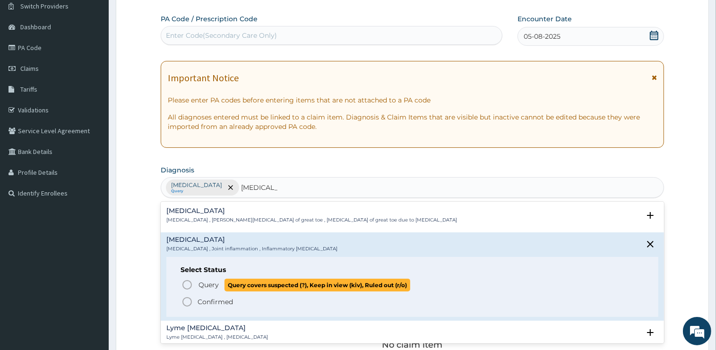
click at [206, 281] on span "Query" at bounding box center [208, 284] width 20 height 9
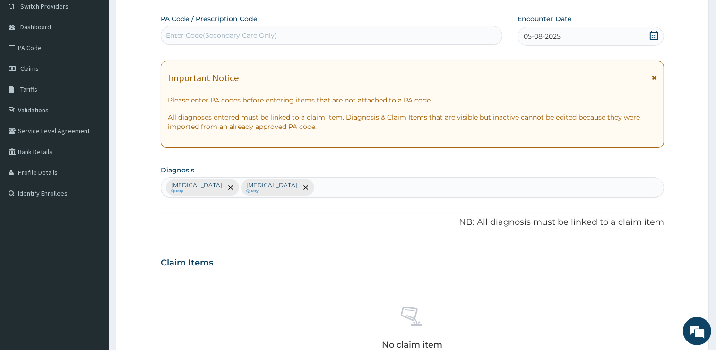
scroll to position [326, 0]
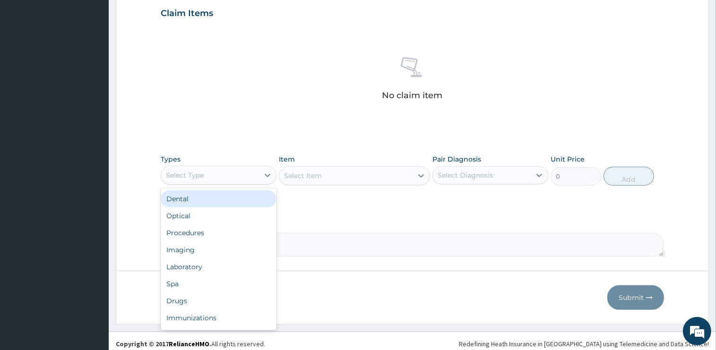
click at [205, 172] on div "Select Type" at bounding box center [210, 175] width 98 height 15
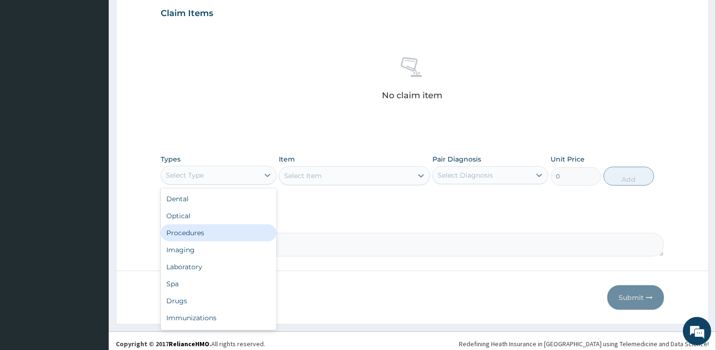
click at [203, 231] on div "Procedures" at bounding box center [219, 232] width 116 height 17
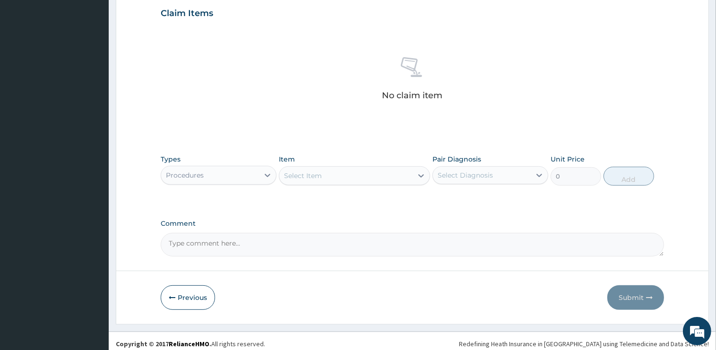
click at [345, 173] on div "Select Item" at bounding box center [345, 175] width 133 height 15
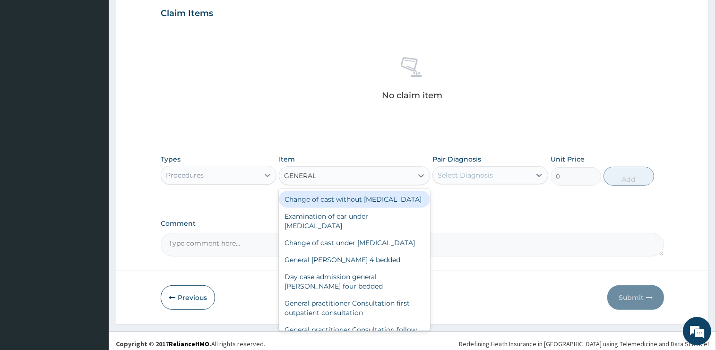
type input "GENERAL P"
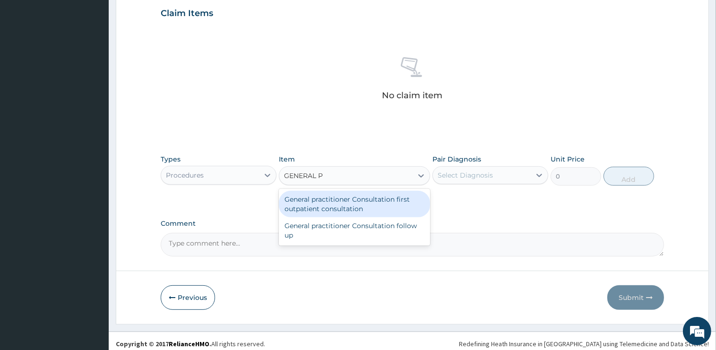
click at [391, 204] on div "General practitioner Consultation first outpatient consultation" at bounding box center [354, 204] width 151 height 26
type input "2400"
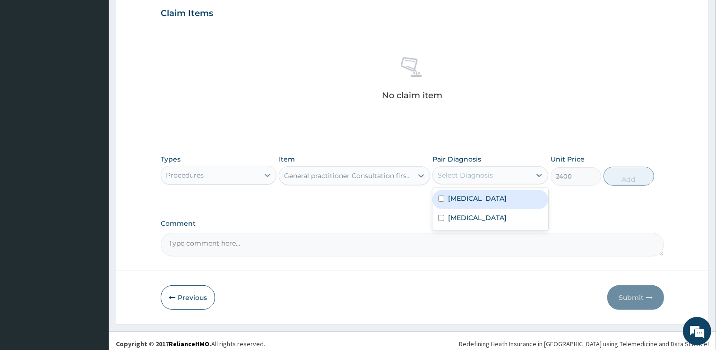
click at [473, 177] on div "Select Diagnosis" at bounding box center [465, 175] width 55 height 9
click at [462, 196] on label "Folliculitis" at bounding box center [477, 198] width 59 height 9
checkbox input "true"
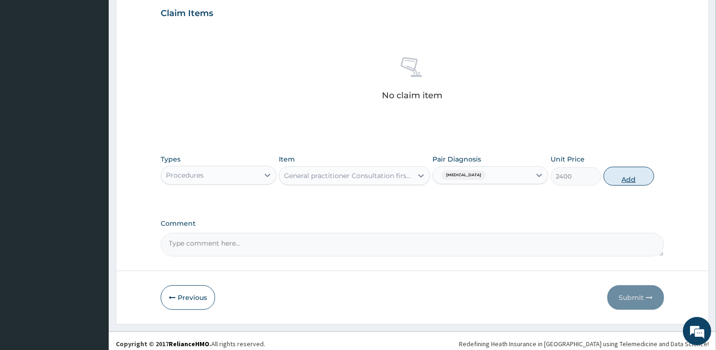
click at [618, 180] on button "Add" at bounding box center [628, 176] width 51 height 19
type input "0"
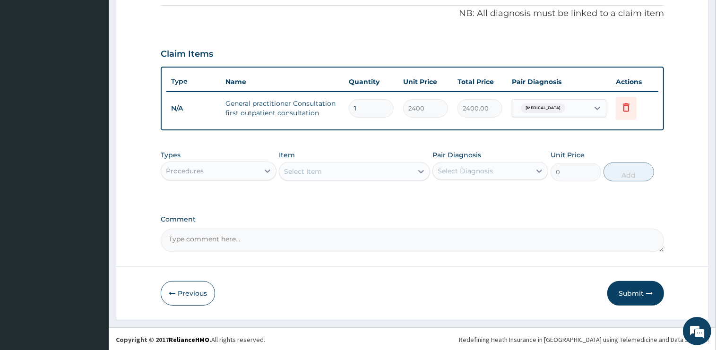
click at [224, 171] on div "Procedures" at bounding box center [210, 170] width 98 height 15
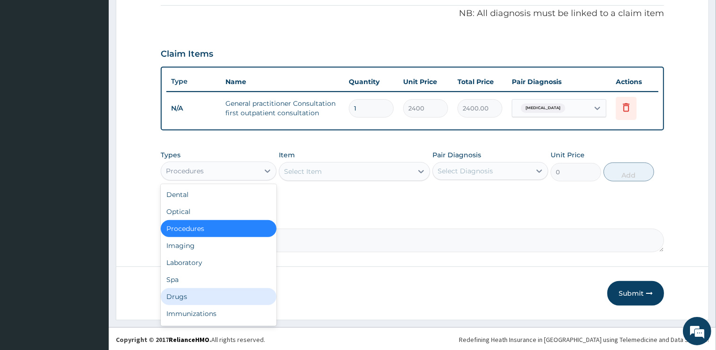
click at [183, 294] on div "Drugs" at bounding box center [219, 296] width 116 height 17
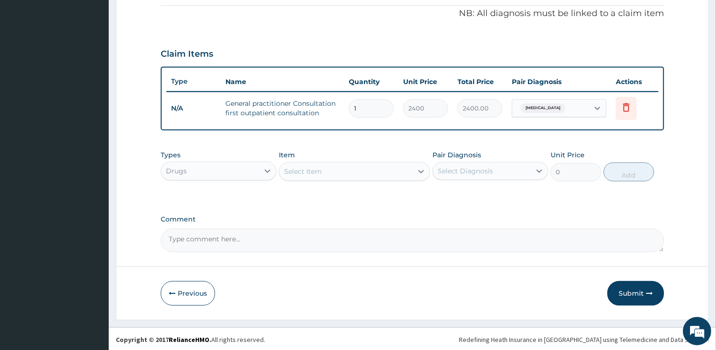
click at [328, 175] on div "Select Item" at bounding box center [345, 171] width 133 height 15
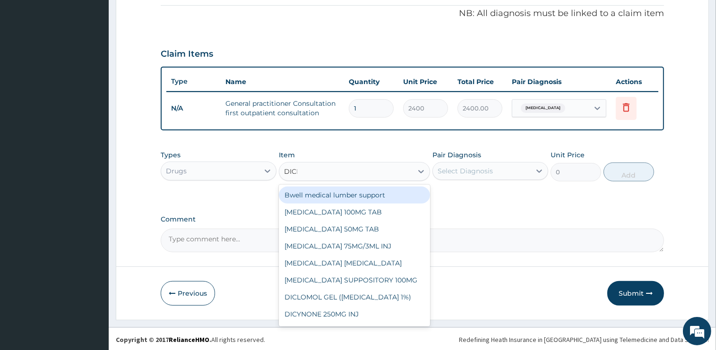
type input "DICLO"
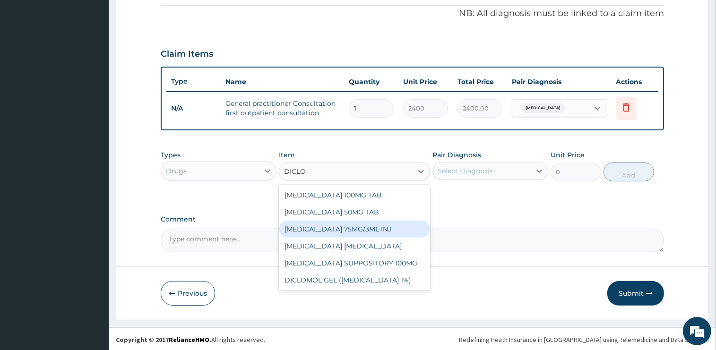
click at [343, 226] on div "DICLOFENAC 75MG/3ML INJ" at bounding box center [354, 229] width 151 height 17
type input "1000"
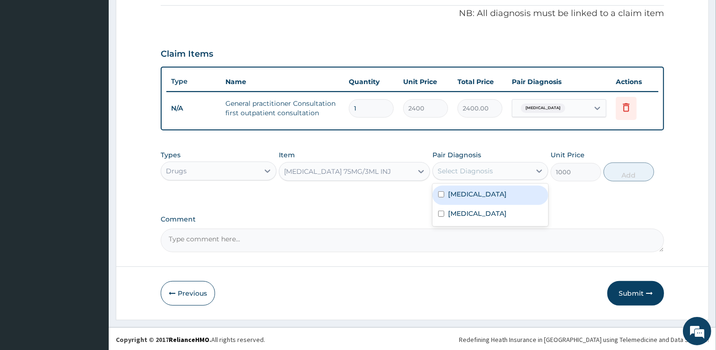
click at [466, 169] on div "Select Diagnosis" at bounding box center [465, 170] width 55 height 9
click at [464, 214] on label "Arthritis" at bounding box center [477, 213] width 59 height 9
checkbox input "true"
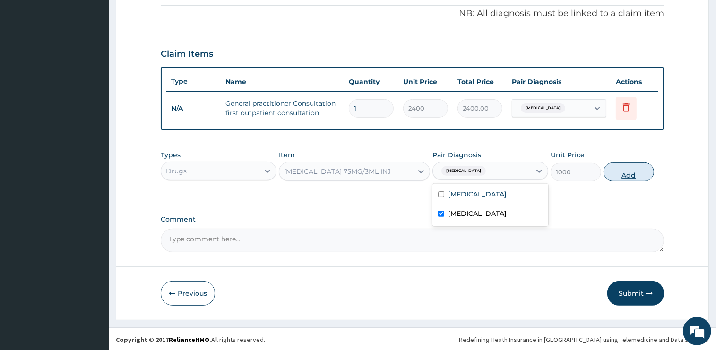
click at [631, 177] on button "Add" at bounding box center [628, 172] width 51 height 19
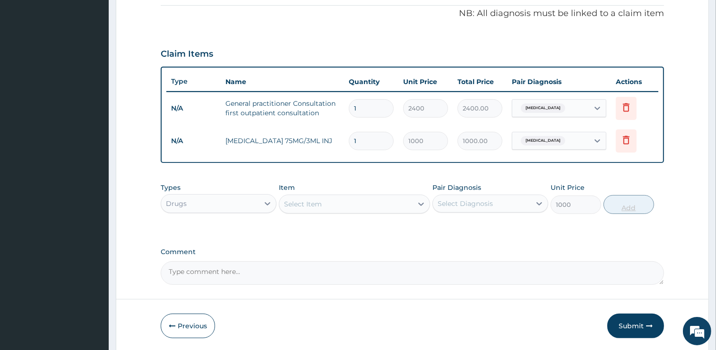
type input "0"
type input "0.00"
type input "2"
type input "2000.00"
type input "2"
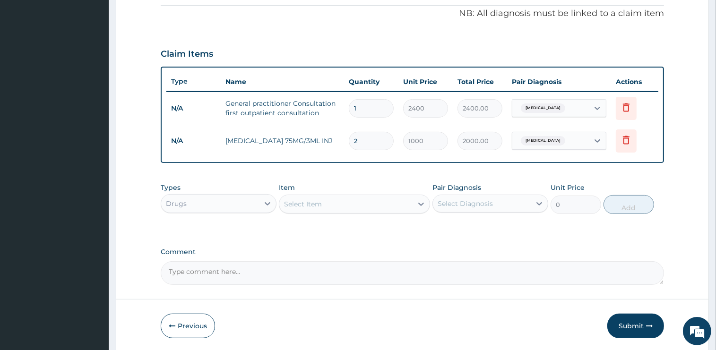
click at [335, 204] on div "Select Item" at bounding box center [345, 204] width 133 height 15
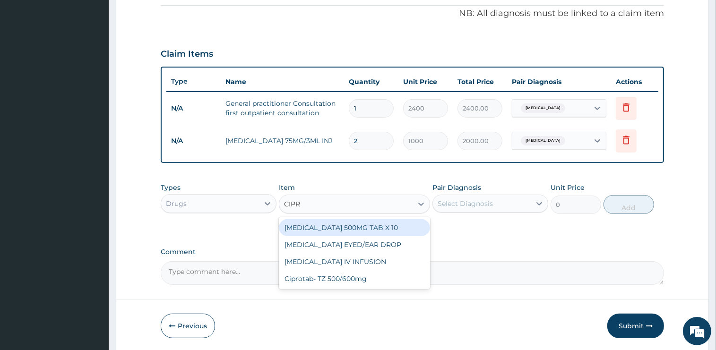
type input "CIPRO"
click at [357, 228] on div "CIPROFLOXACIN 500MG TAB X 10" at bounding box center [354, 227] width 151 height 17
type input "90"
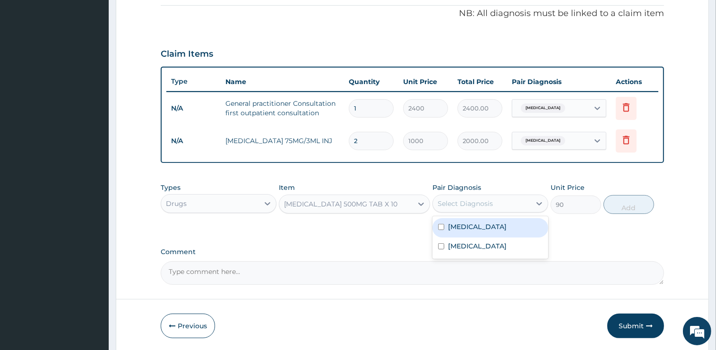
click at [467, 199] on div "Select Diagnosis" at bounding box center [465, 203] width 55 height 9
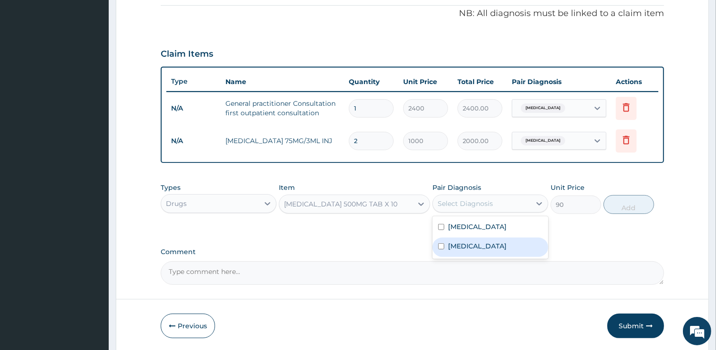
click at [464, 250] on div "Arthritis" at bounding box center [490, 247] width 116 height 19
checkbox input "true"
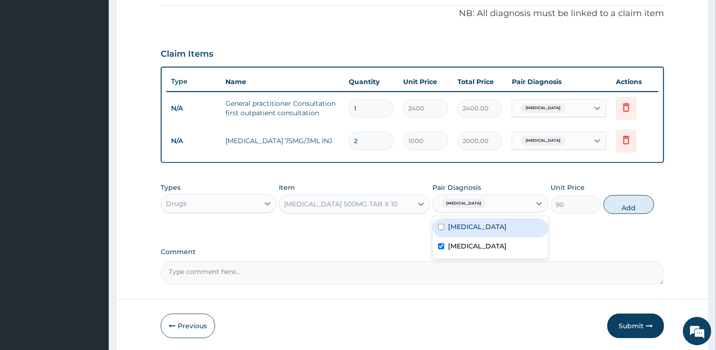
click at [441, 224] on input "checkbox" at bounding box center [441, 227] width 6 height 6
checkbox input "true"
click at [443, 243] on input "checkbox" at bounding box center [441, 246] width 6 height 6
checkbox input "false"
click at [625, 206] on button "Add" at bounding box center [628, 204] width 51 height 19
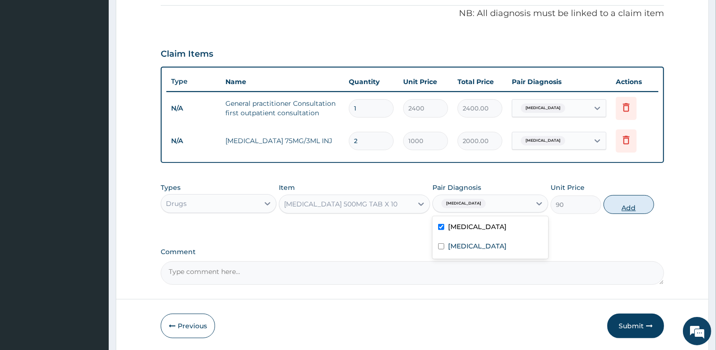
type input "0"
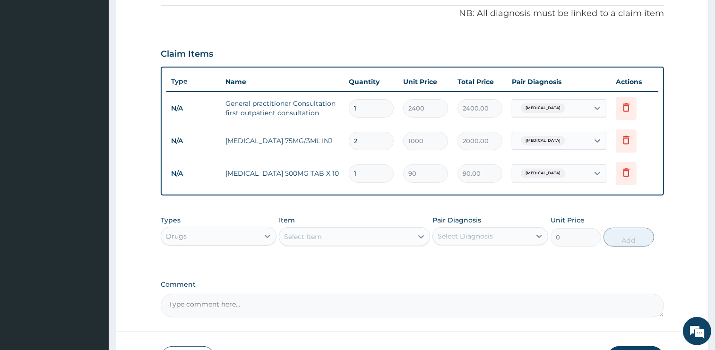
type input "10"
type input "900.00"
type input "10"
click at [367, 237] on div "Select Item" at bounding box center [345, 236] width 133 height 15
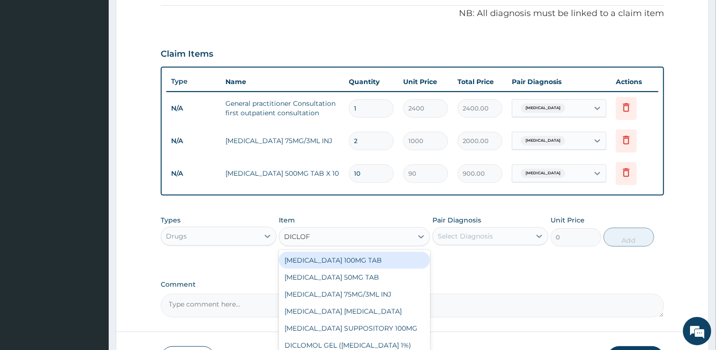
type input "DICLOFE"
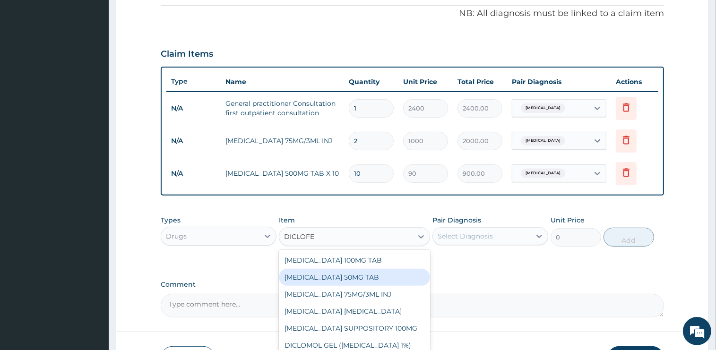
click at [369, 273] on div "DICLOFENAC 50MG TAB" at bounding box center [354, 277] width 151 height 17
type input "75"
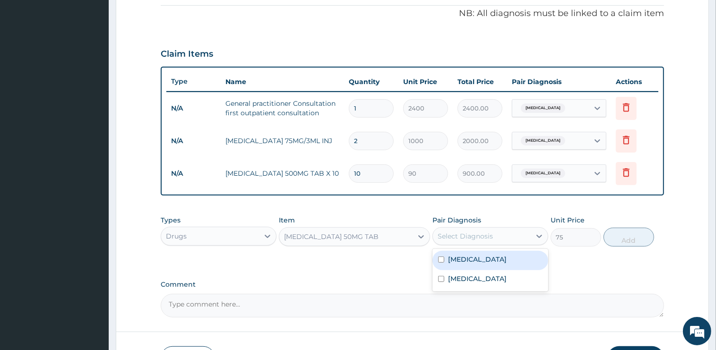
click at [473, 237] on div "Select Diagnosis" at bounding box center [465, 236] width 55 height 9
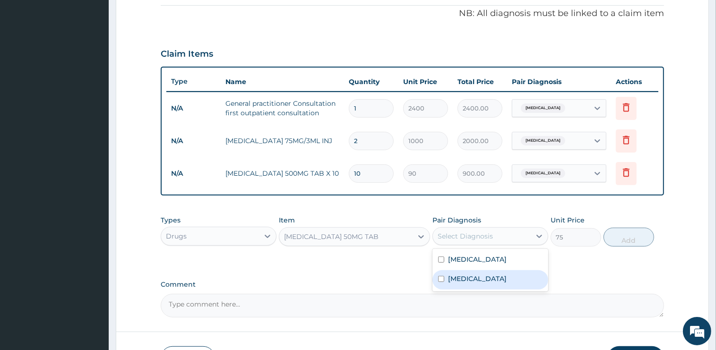
click at [464, 279] on label "Arthritis" at bounding box center [477, 278] width 59 height 9
checkbox input "true"
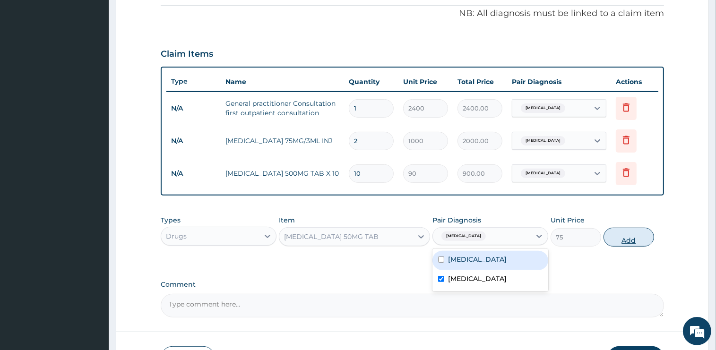
click at [619, 237] on button "Add" at bounding box center [628, 237] width 51 height 19
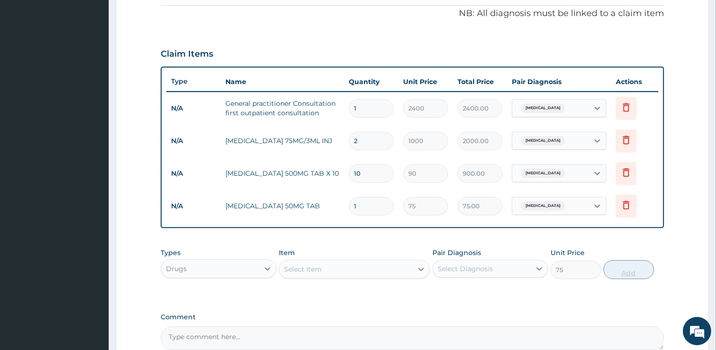
type input "0"
type input "10"
type input "750.00"
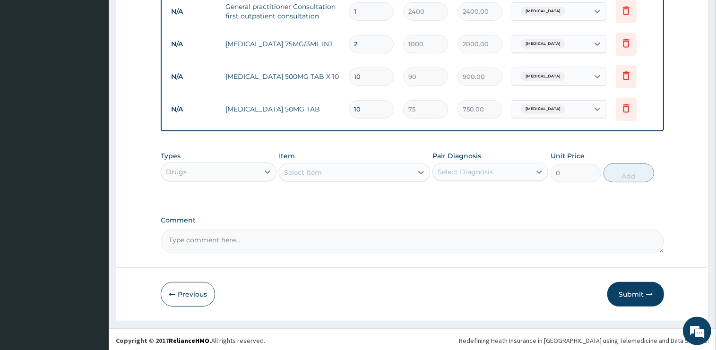
scroll to position [382, 0]
type input "10"
click at [623, 289] on button "Submit" at bounding box center [635, 294] width 57 height 25
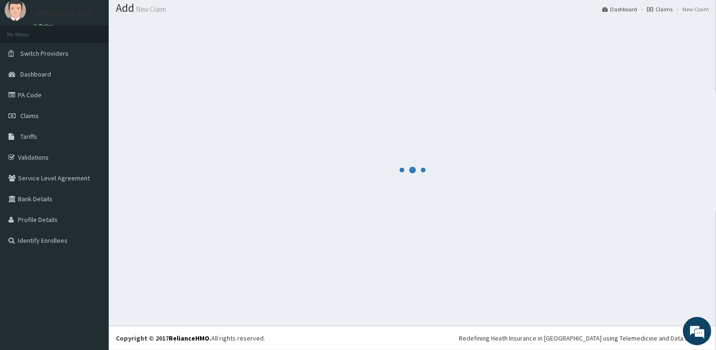
scroll to position [28, 0]
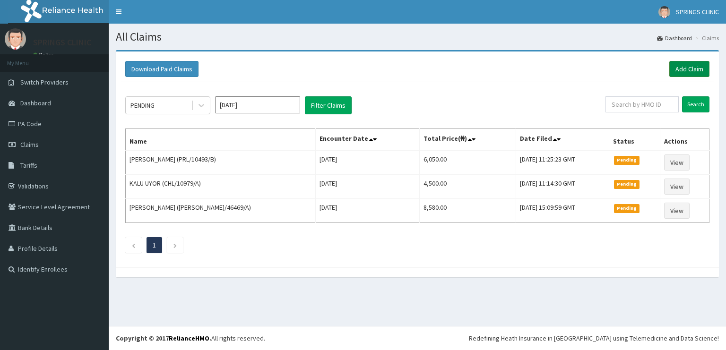
click at [689, 67] on link "Add Claim" at bounding box center [689, 69] width 40 height 16
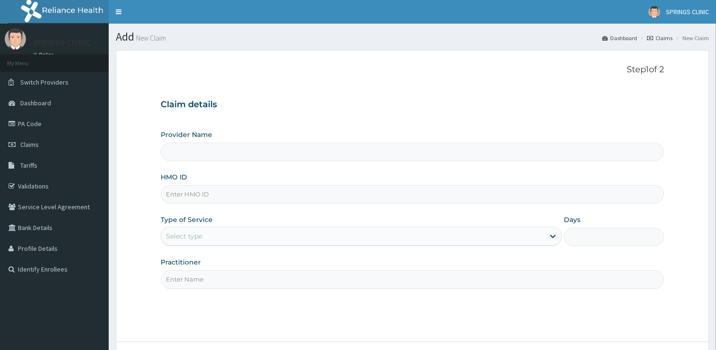
type input "PRL/10493/B"
type input "Springs Clinic"
drag, startPoint x: 208, startPoint y: 196, endPoint x: 201, endPoint y: 195, distance: 6.8
click at [201, 195] on input "PRL/10493/B" at bounding box center [412, 194] width 503 height 18
type input "PRL/10493/D"
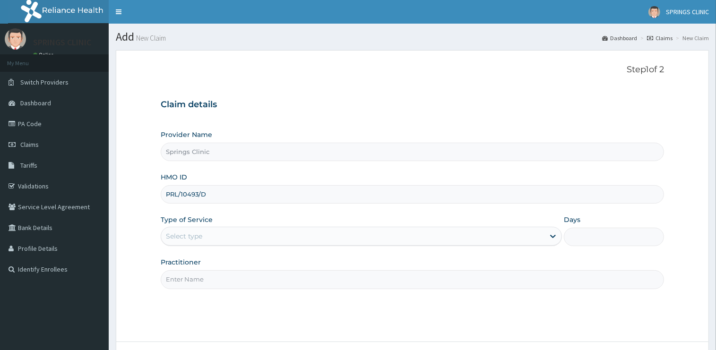
click at [222, 171] on div "Provider Name Springs Clinic HMO ID PRL/10493/D Type of Service Select type Day…" at bounding box center [412, 209] width 503 height 159
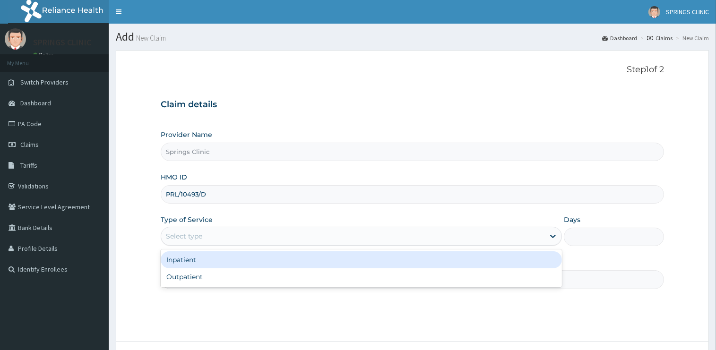
click at [204, 232] on div "Select type" at bounding box center [352, 236] width 383 height 15
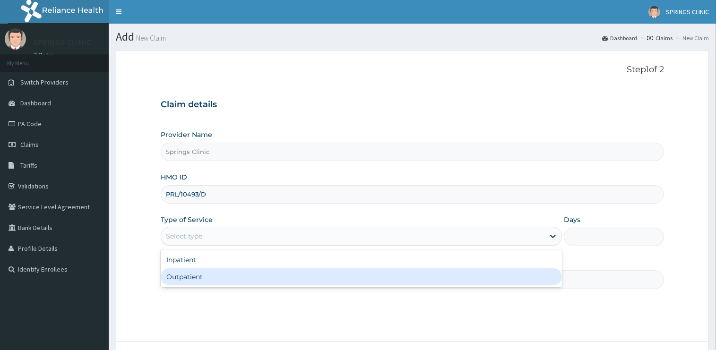
click at [201, 277] on div "Outpatient" at bounding box center [361, 276] width 401 height 17
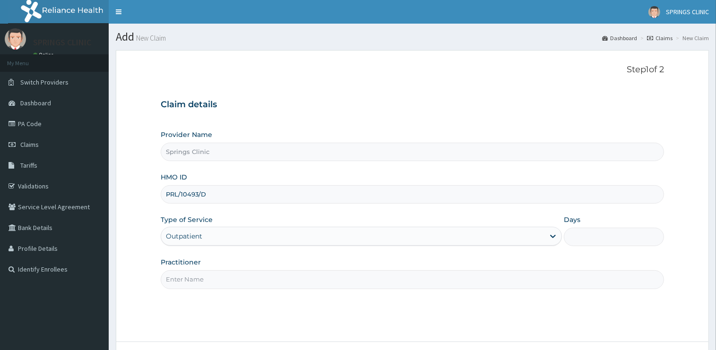
type input "1"
click at [203, 271] on input "Practitioner" at bounding box center [412, 279] width 503 height 18
click at [202, 275] on input "Practitioner" at bounding box center [412, 279] width 503 height 18
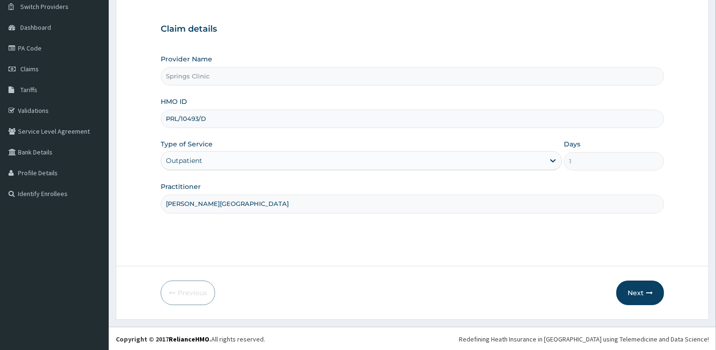
scroll to position [76, 0]
type input "[PERSON_NAME][GEOGRAPHIC_DATA]"
click at [631, 290] on button "Next" at bounding box center [640, 292] width 48 height 25
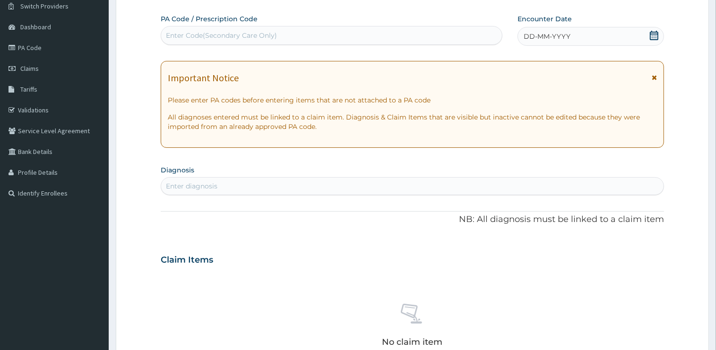
scroll to position [0, 0]
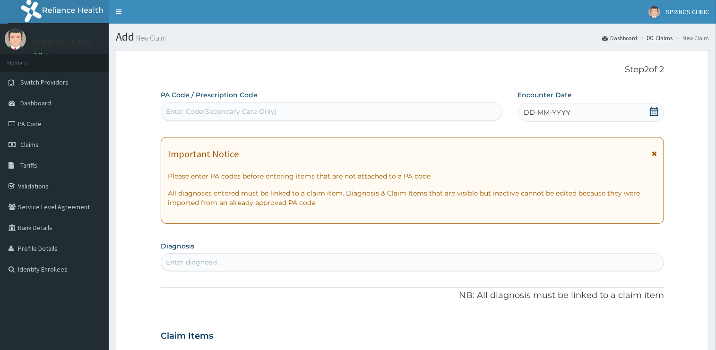
click at [653, 112] on icon at bounding box center [654, 111] width 9 height 9
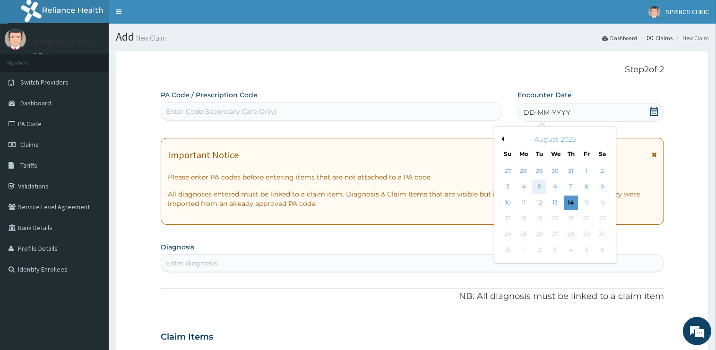
click at [537, 185] on div "5" at bounding box center [539, 187] width 14 height 14
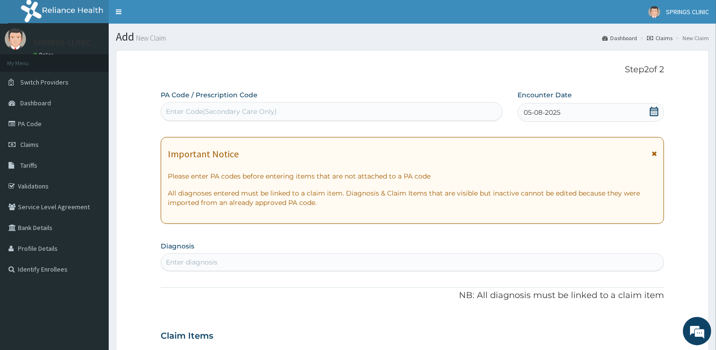
click at [220, 261] on div "Enter diagnosis" at bounding box center [412, 262] width 502 height 15
type input "COLI"
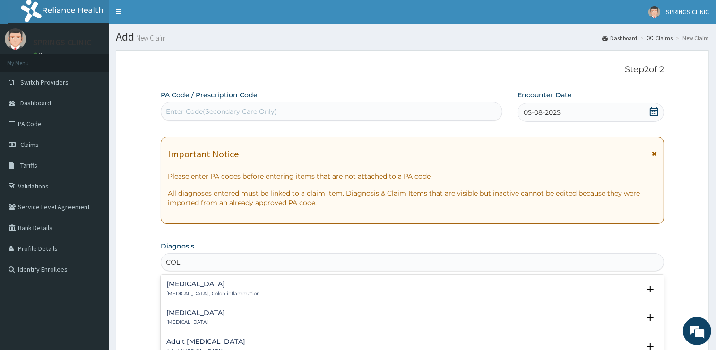
click at [179, 282] on h4 "[MEDICAL_DATA]" at bounding box center [213, 284] width 94 height 7
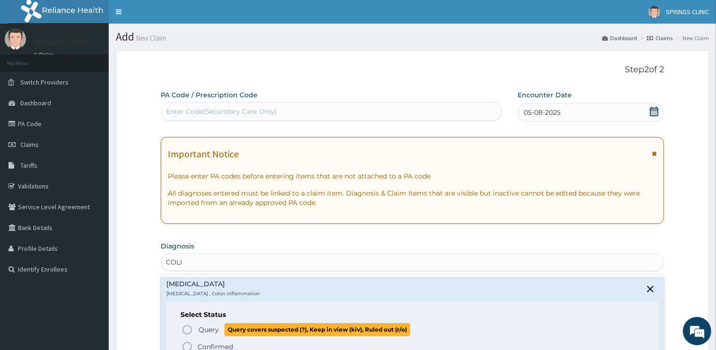
click at [207, 330] on span "Query" at bounding box center [208, 329] width 20 height 9
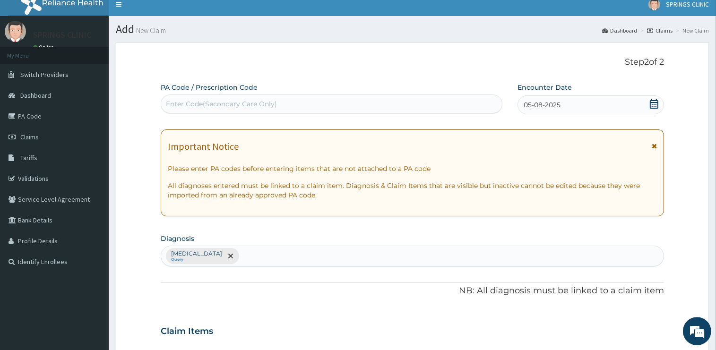
scroll to position [149, 0]
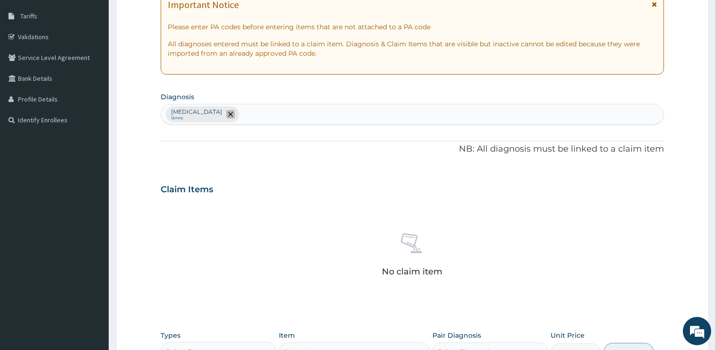
click at [228, 115] on icon "remove selection option" at bounding box center [230, 114] width 5 height 5
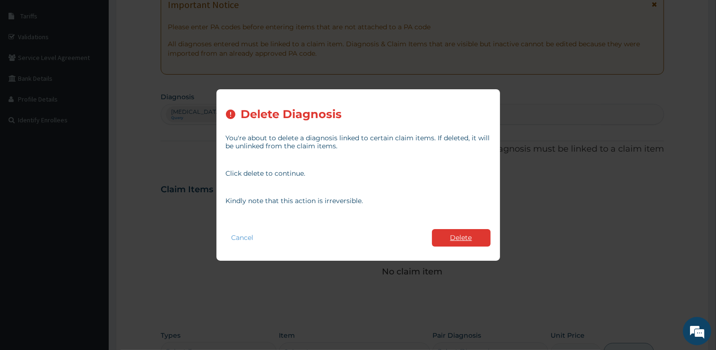
click at [472, 239] on button "Delete" at bounding box center [461, 237] width 59 height 17
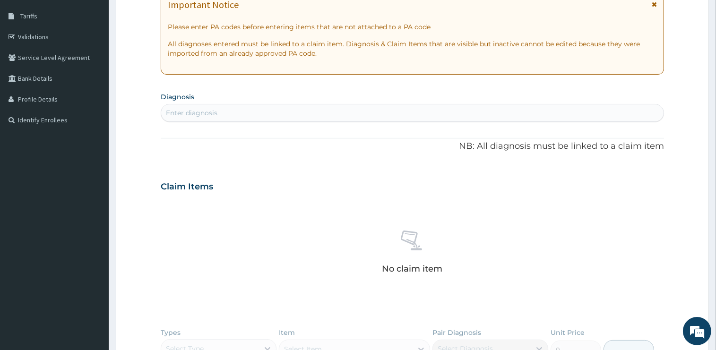
click at [200, 113] on div "Enter diagnosis" at bounding box center [192, 112] width 52 height 9
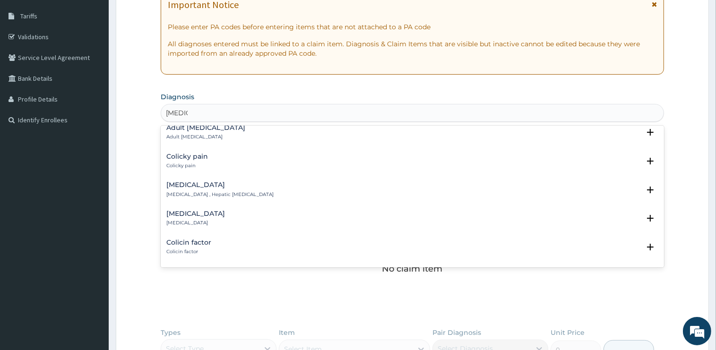
scroll to position [0, 0]
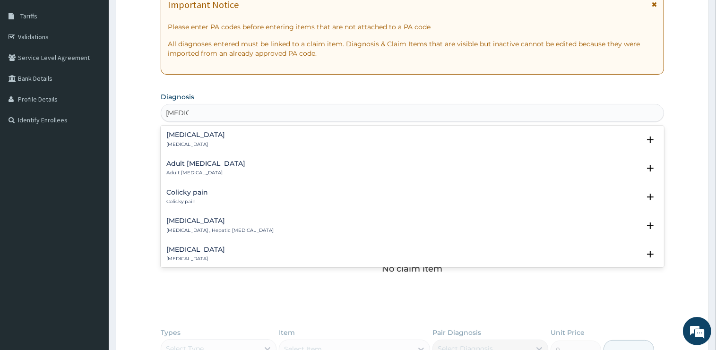
drag, startPoint x: 185, startPoint y: 113, endPoint x: 159, endPoint y: 112, distance: 26.0
click at [166, 112] on input "COLIC" at bounding box center [177, 112] width 23 height 9
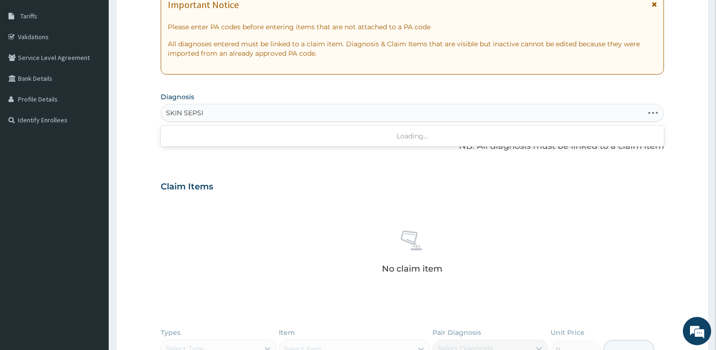
type input "SKIN SEPSIS"
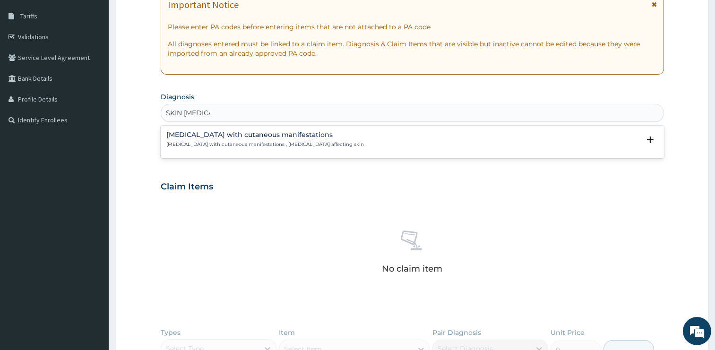
click at [199, 136] on h4 "Sepsis with cutaneous manifestations" at bounding box center [265, 134] width 198 height 7
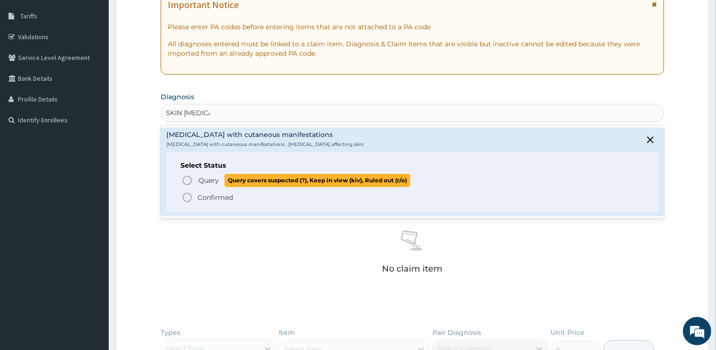
click at [207, 181] on span "Query" at bounding box center [208, 180] width 20 height 9
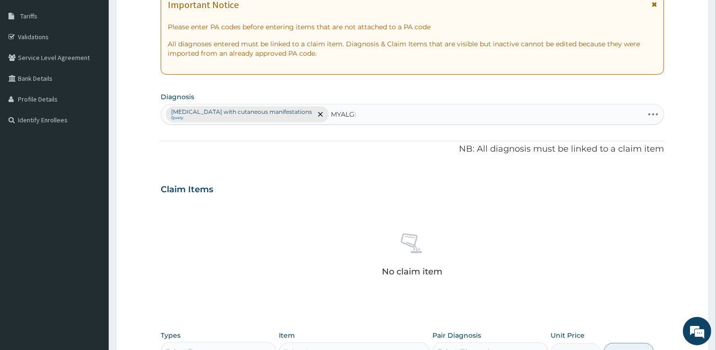
type input "MYALGIA"
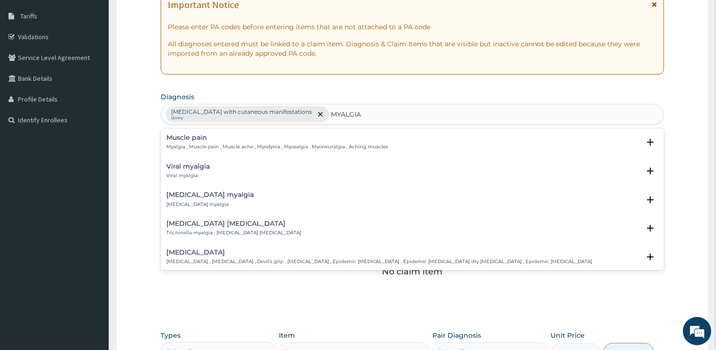
click at [188, 145] on p "Myalgia , Muscle pain , Muscle ache , Myodynia , Myosalgia , Myoneuralgia , Ach…" at bounding box center [277, 147] width 222 height 7
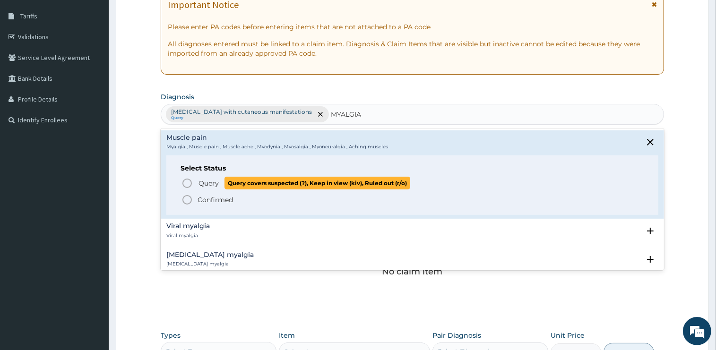
click at [207, 184] on span "Query" at bounding box center [208, 183] width 20 height 9
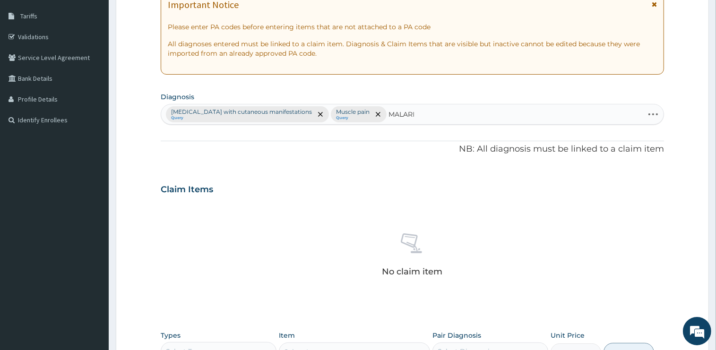
type input "MALARIA"
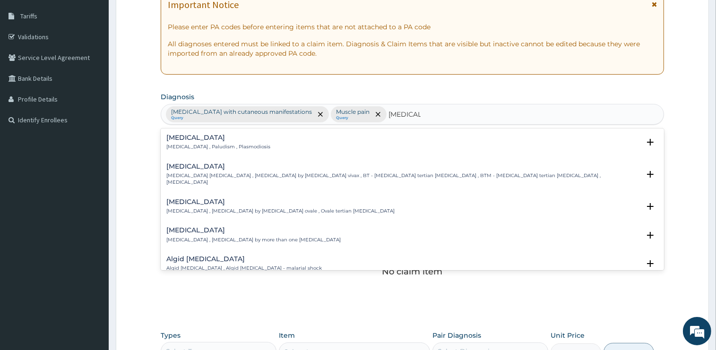
click at [182, 139] on h4 "Malaria" at bounding box center [218, 137] width 104 height 7
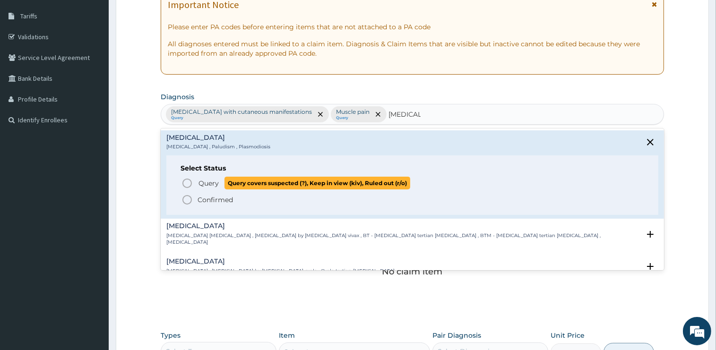
click at [212, 183] on span "Query" at bounding box center [208, 183] width 20 height 9
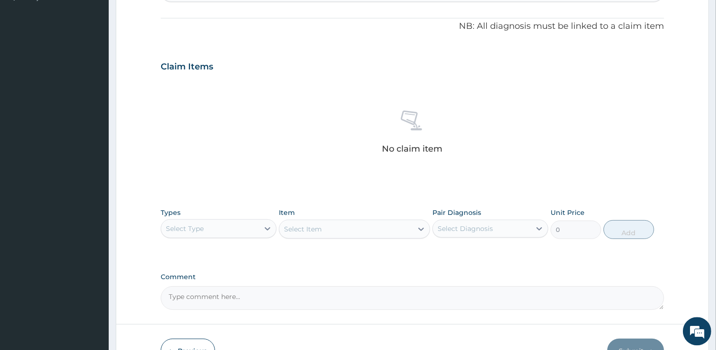
scroll to position [330, 0]
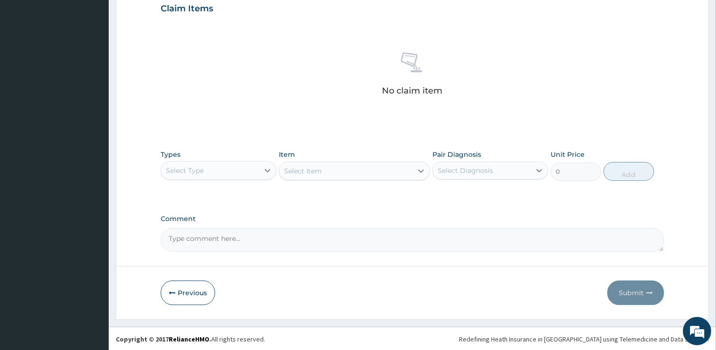
click at [209, 174] on div "Select Type" at bounding box center [210, 170] width 98 height 15
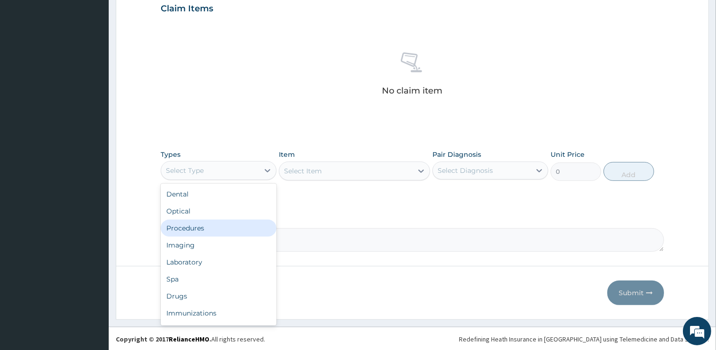
click at [202, 227] on div "Procedures" at bounding box center [219, 228] width 116 height 17
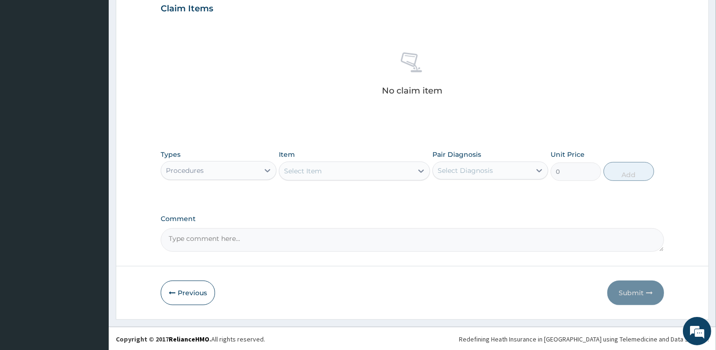
click at [358, 172] on div "Select Item" at bounding box center [345, 170] width 133 height 15
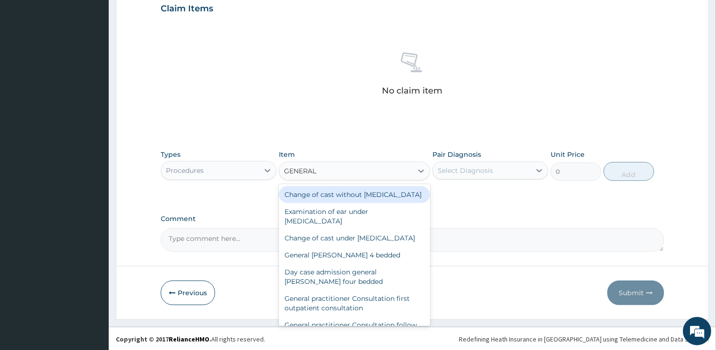
type input "GENERAL P"
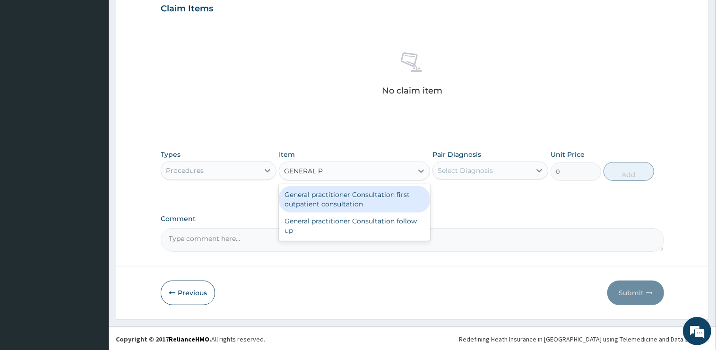
click at [371, 198] on div "General practitioner Consultation first outpatient consultation" at bounding box center [354, 199] width 151 height 26
type input "2400"
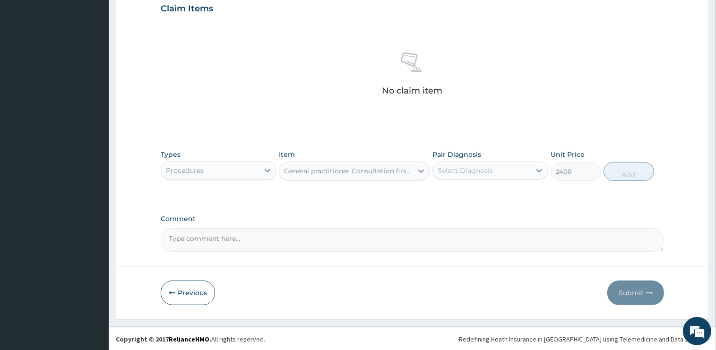
click at [472, 171] on div "Select Diagnosis" at bounding box center [465, 170] width 55 height 9
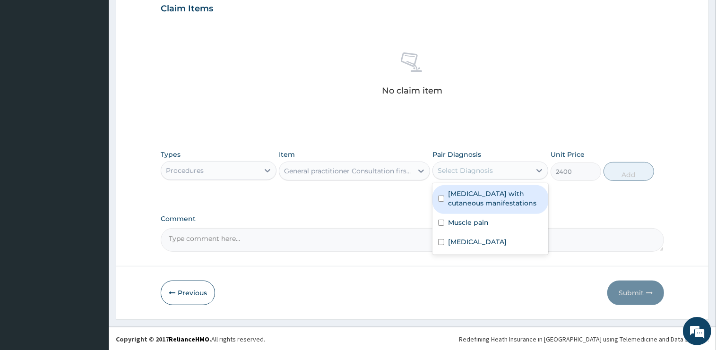
click at [472, 194] on label "Sepsis with cutaneous manifestations" at bounding box center [495, 198] width 95 height 19
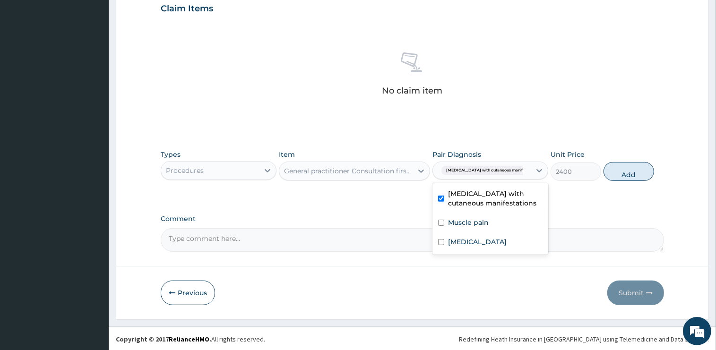
checkbox input "true"
click at [602, 173] on div "Types Procedures Item General practitioner Consultation first outpatient consul…" at bounding box center [412, 165] width 503 height 41
click at [610, 170] on button "Add" at bounding box center [628, 171] width 51 height 19
type input "0"
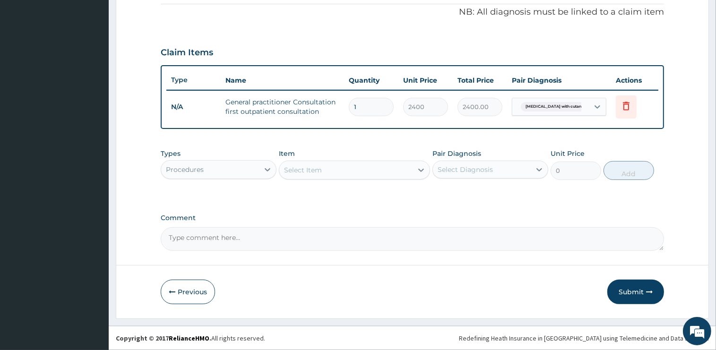
scroll to position [285, 0]
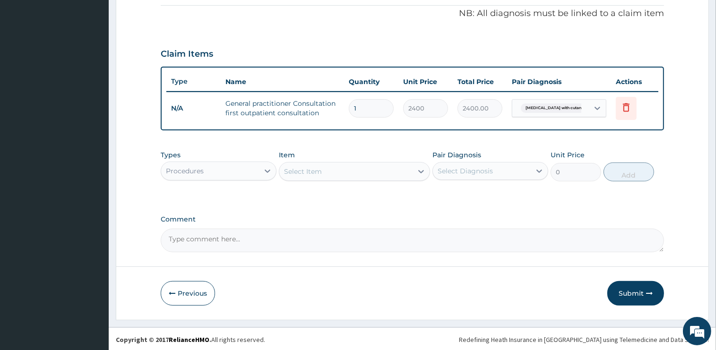
click at [222, 168] on div "Procedures" at bounding box center [210, 170] width 98 height 15
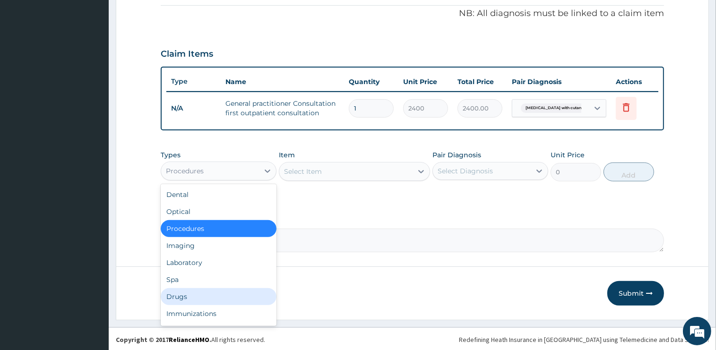
click at [185, 298] on div "Drugs" at bounding box center [219, 296] width 116 height 17
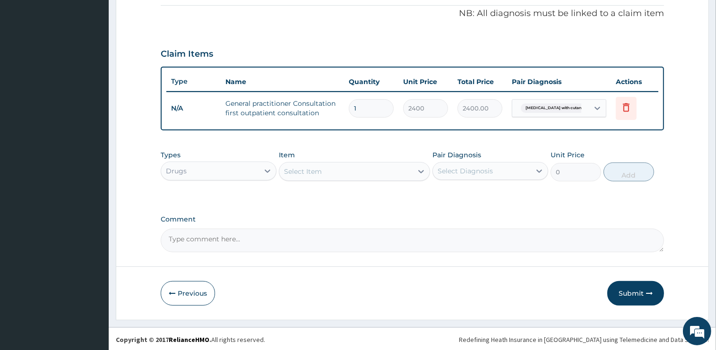
click at [351, 164] on div "Select Item" at bounding box center [345, 171] width 133 height 15
type input "AMPI"
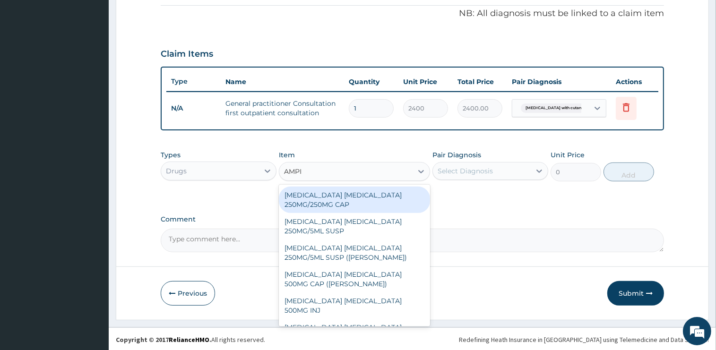
click at [327, 202] on div "AMPICILLIN CLOXACILLIN 250MG/250MG CAP" at bounding box center [354, 200] width 151 height 26
type input "75"
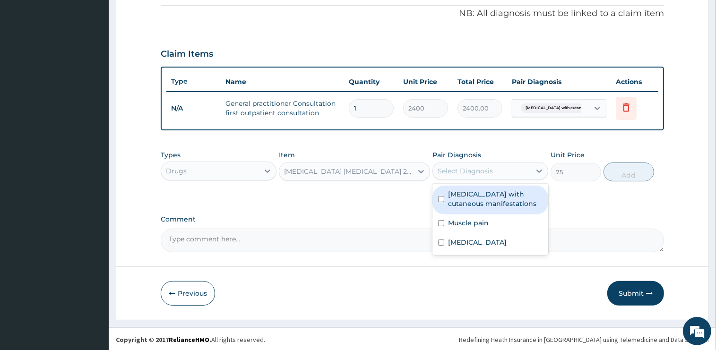
click at [463, 167] on div "Select Diagnosis" at bounding box center [465, 170] width 55 height 9
click at [477, 204] on label "Sepsis with cutaneous manifestations" at bounding box center [495, 198] width 95 height 19
checkbox input "true"
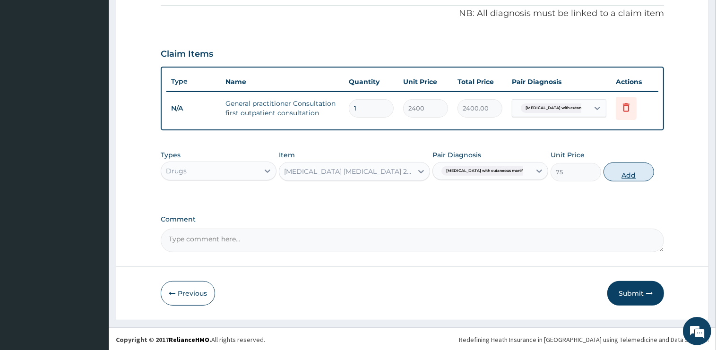
click at [618, 177] on button "Add" at bounding box center [628, 172] width 51 height 19
type input "0"
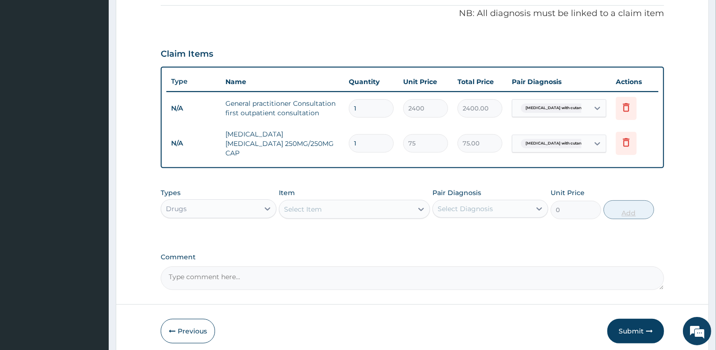
type input "15"
type input "1125.00"
type input "15"
click at [379, 207] on div "Select Item" at bounding box center [345, 209] width 133 height 15
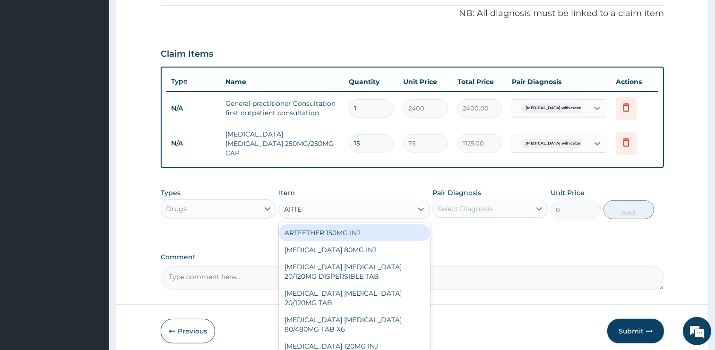
type input "ARTEME"
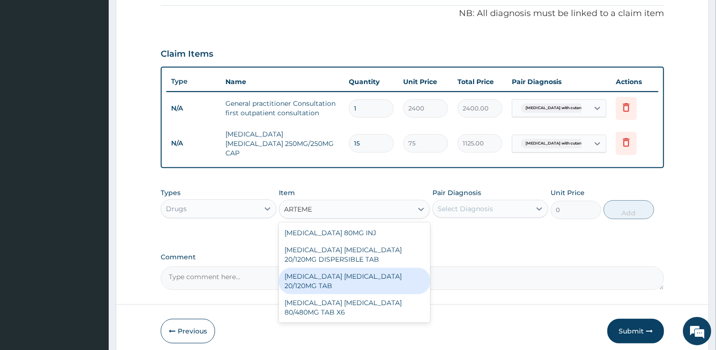
click at [387, 268] on div "[MEDICAL_DATA] [MEDICAL_DATA] 20/120MG TAB" at bounding box center [354, 281] width 151 height 26
type input "120"
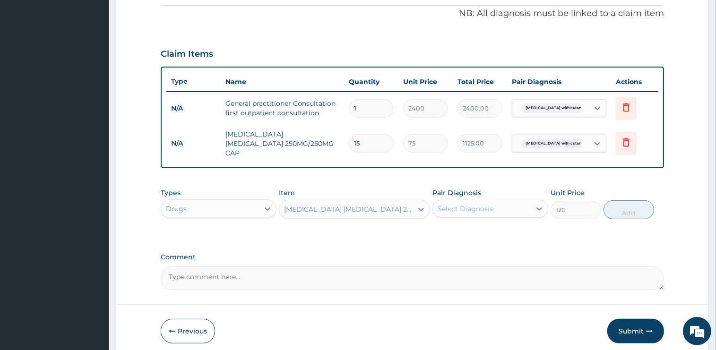
click at [500, 204] on div "Select Diagnosis" at bounding box center [482, 208] width 98 height 15
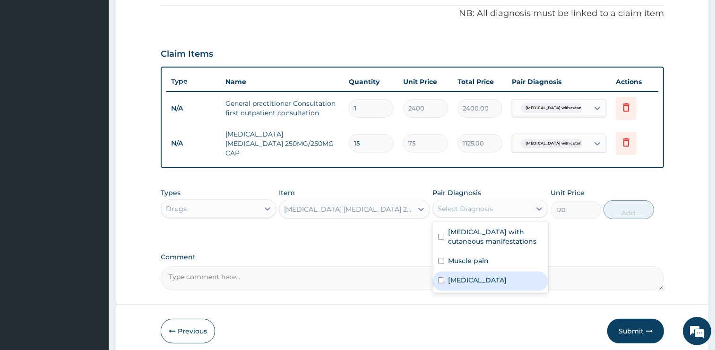
click at [465, 275] on label "[MEDICAL_DATA]" at bounding box center [477, 279] width 59 height 9
checkbox input "true"
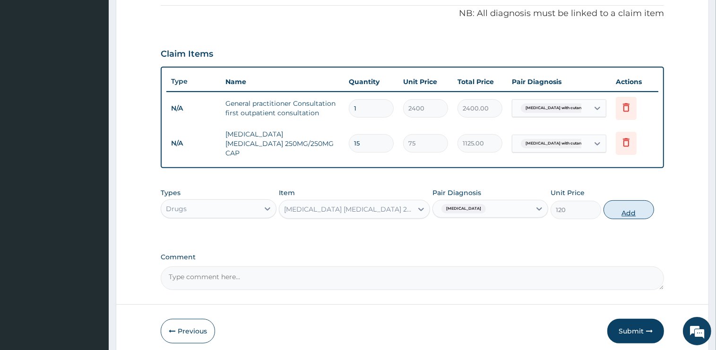
click at [609, 206] on button "Add" at bounding box center [628, 209] width 51 height 19
type input "0"
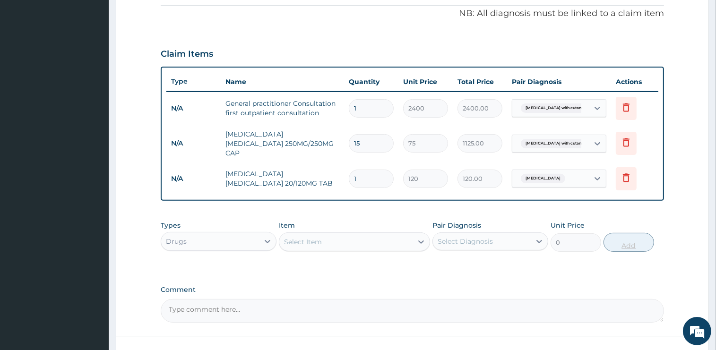
type input "0.00"
type input "6"
type input "720.00"
type input "6"
click at [378, 236] on div "Select Item" at bounding box center [345, 241] width 133 height 15
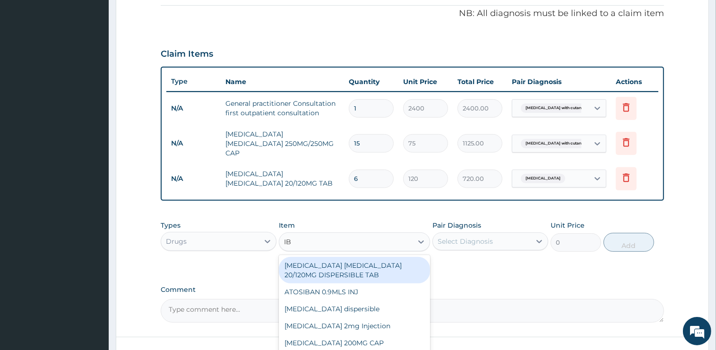
type input "IBU"
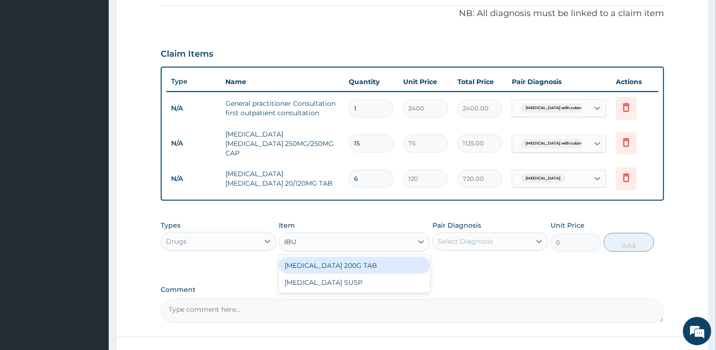
click at [370, 258] on div "[MEDICAL_DATA] 200G TAB" at bounding box center [354, 265] width 151 height 17
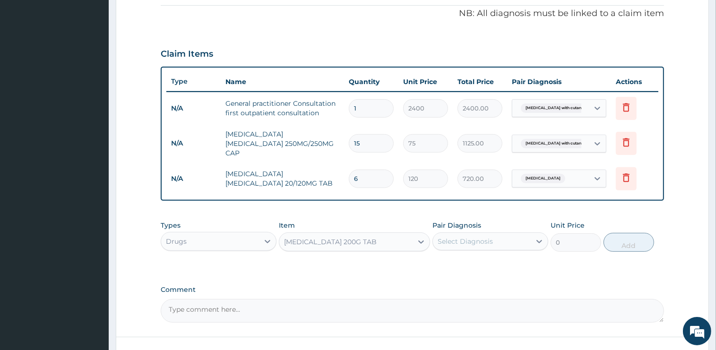
type input "75"
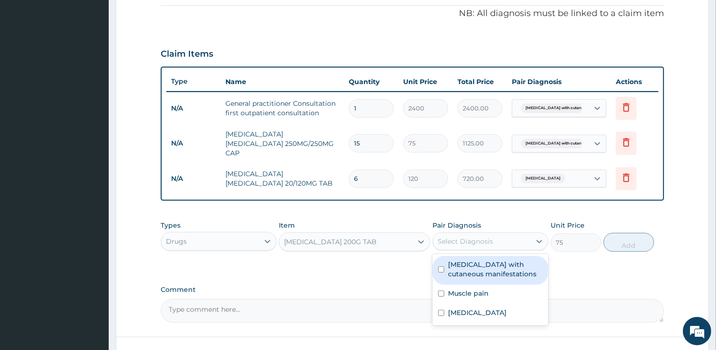
click at [478, 237] on div "Select Diagnosis" at bounding box center [465, 241] width 55 height 9
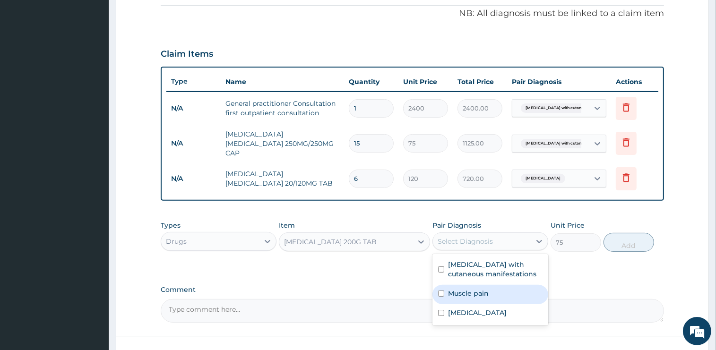
click at [472, 289] on label "Muscle pain" at bounding box center [468, 293] width 41 height 9
checkbox input "true"
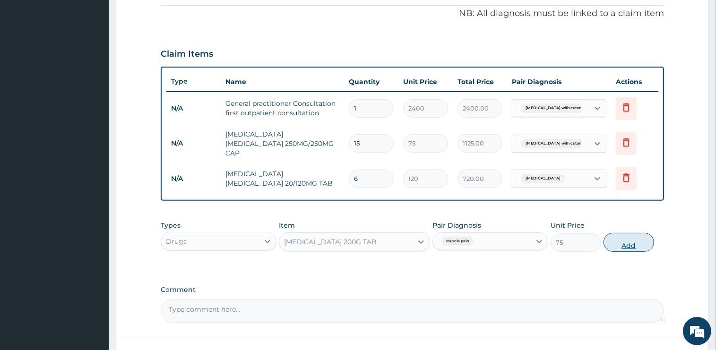
click at [627, 239] on button "Add" at bounding box center [628, 242] width 51 height 19
type input "0"
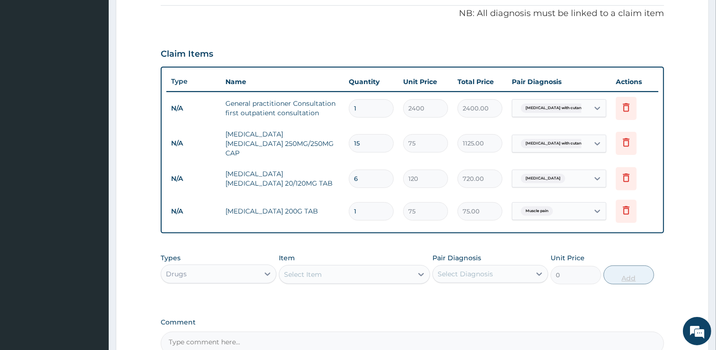
type input "10"
type input "750.00"
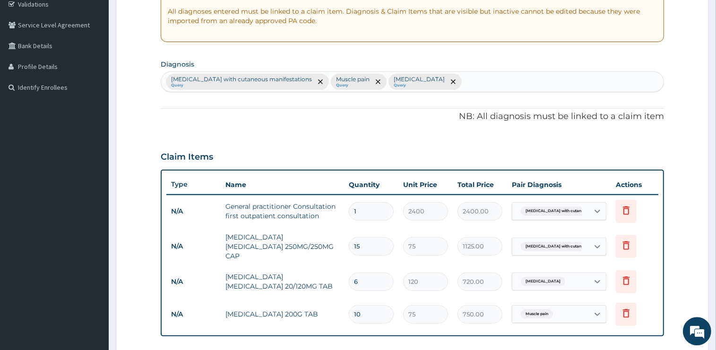
scroll to position [135, 0]
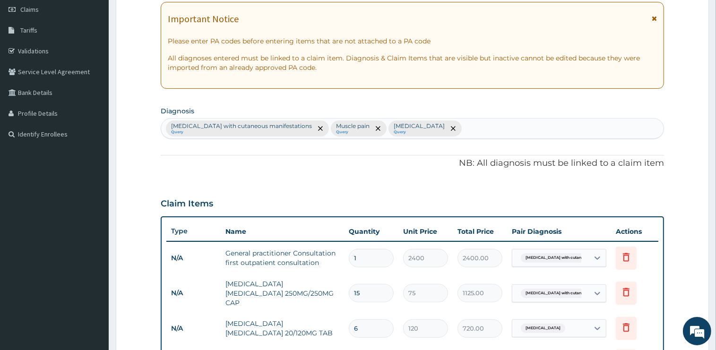
type input "10"
click at [428, 133] on div "Sepsis with cutaneous manifestations Query Muscle pain Query Malaria Query" at bounding box center [412, 129] width 502 height 20
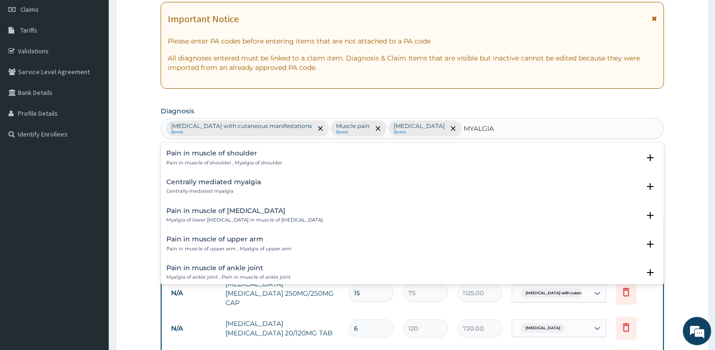
scroll to position [493, 0]
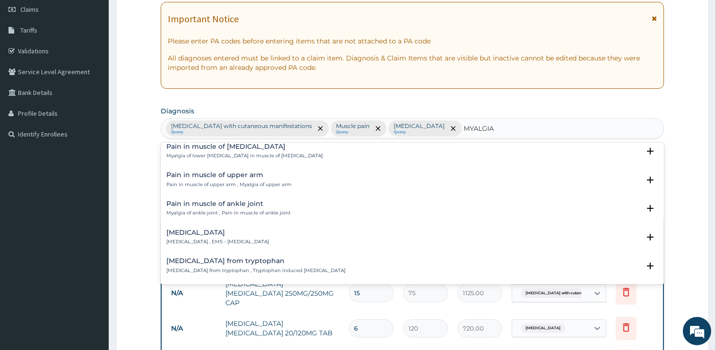
type input "MYALGIA"
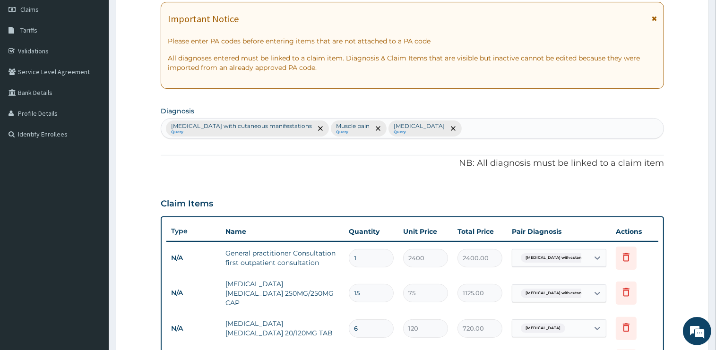
click at [423, 110] on section "Diagnosis Sepsis with cutaneous manifestations Query Muscle pain Query Malaria …" at bounding box center [412, 121] width 503 height 35
click at [376, 127] on icon "remove selection option" at bounding box center [378, 128] width 5 height 5
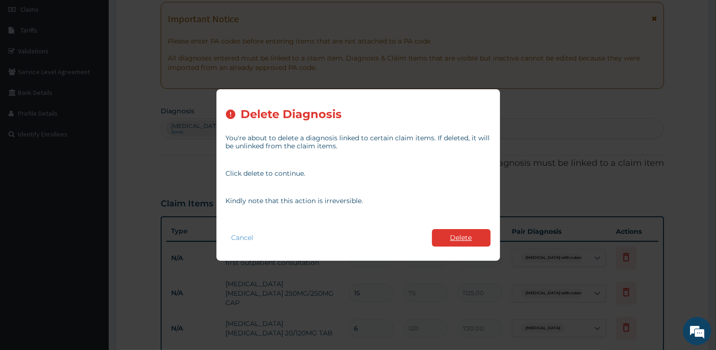
click at [469, 235] on button "Delete" at bounding box center [461, 237] width 59 height 17
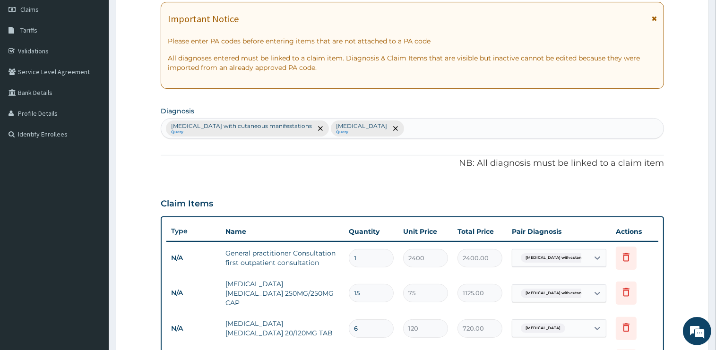
click at [371, 127] on div "Sepsis with cutaneous manifestations Query Malaria Query" at bounding box center [412, 129] width 502 height 20
type input "MYALGIA"
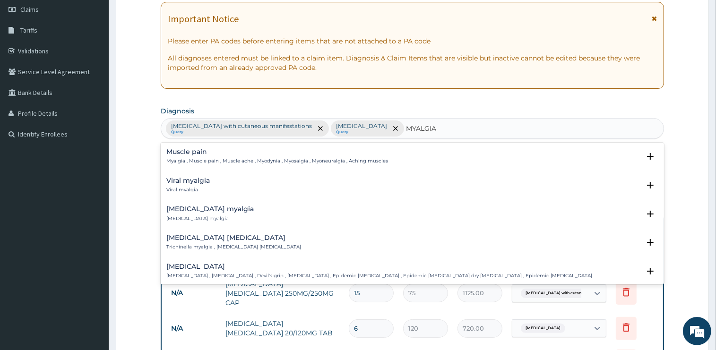
click at [179, 151] on h4 "Muscle pain" at bounding box center [277, 151] width 222 height 7
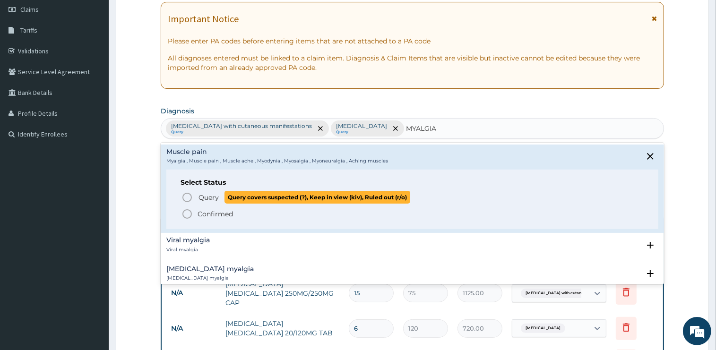
click at [206, 198] on span "Query" at bounding box center [208, 197] width 20 height 9
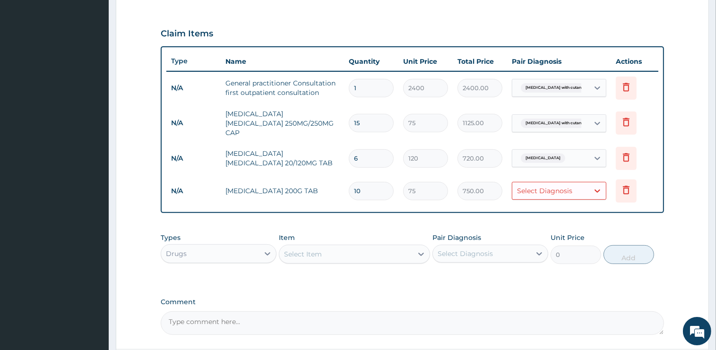
scroll to position [335, 0]
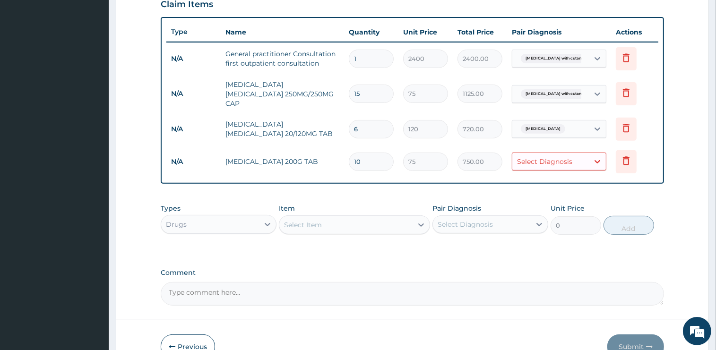
click at [330, 220] on div "Select Item" at bounding box center [345, 224] width 133 height 15
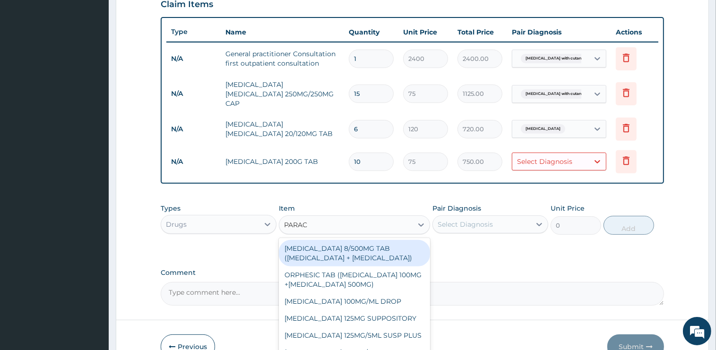
type input "PARACE"
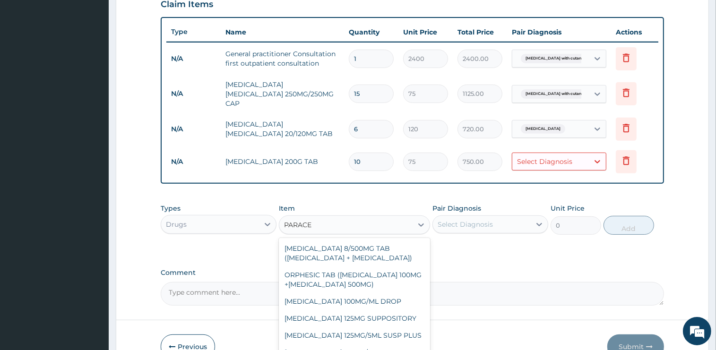
scroll to position [79, 0]
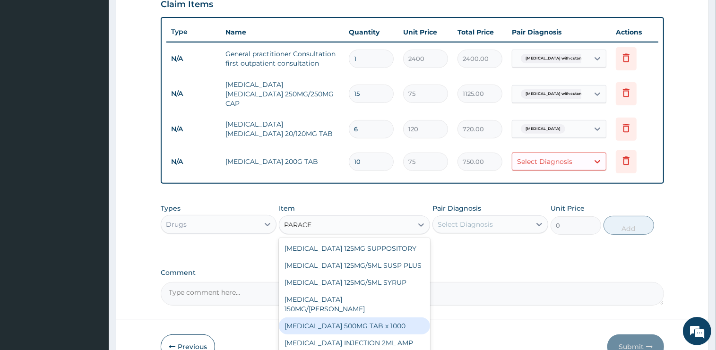
click at [385, 322] on div "[MEDICAL_DATA] 500MG TAB x 1000" at bounding box center [354, 326] width 151 height 17
type input "15.75"
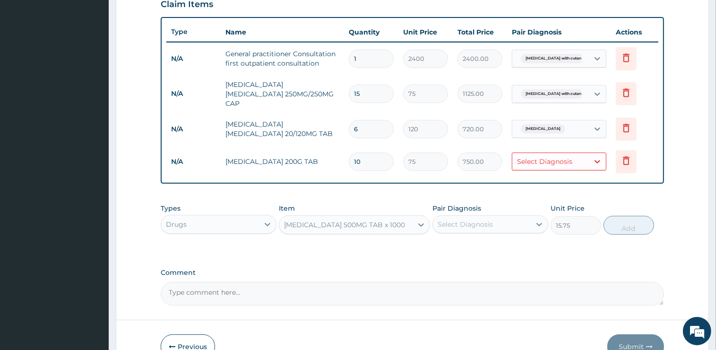
click at [467, 221] on div "Select Diagnosis" at bounding box center [465, 224] width 55 height 9
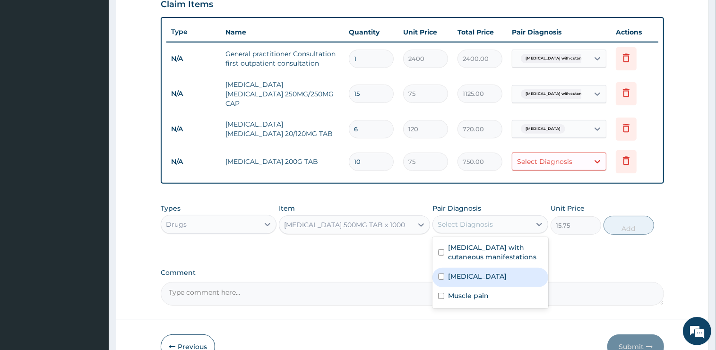
drag, startPoint x: 472, startPoint y: 289, endPoint x: 479, endPoint y: 272, distance: 18.4
click at [476, 272] on div "[MEDICAL_DATA]" at bounding box center [490, 277] width 116 height 19
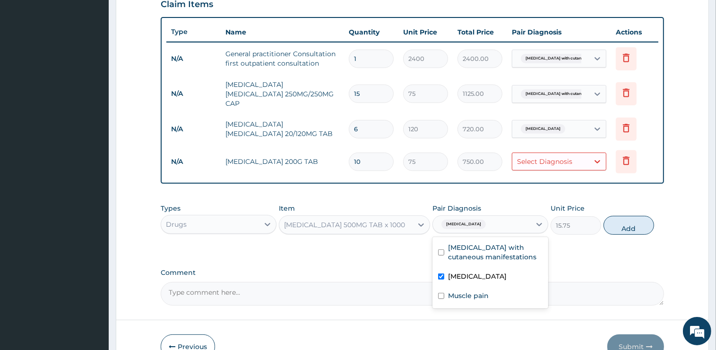
checkbox input "true"
click at [617, 220] on button "Add" at bounding box center [628, 225] width 51 height 19
type input "0"
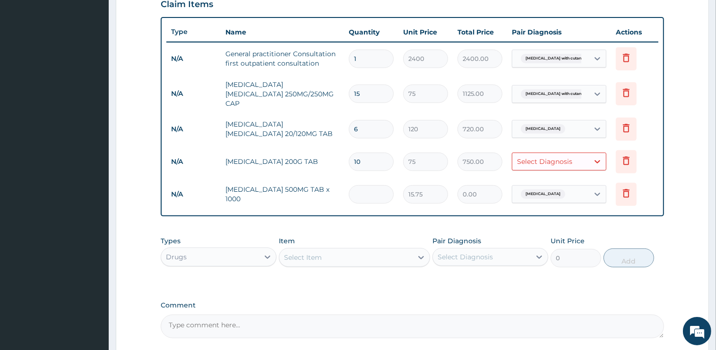
type input "0.00"
type input "9"
type input "141.75"
type input "9"
click at [533, 157] on div "Select Diagnosis" at bounding box center [544, 161] width 55 height 9
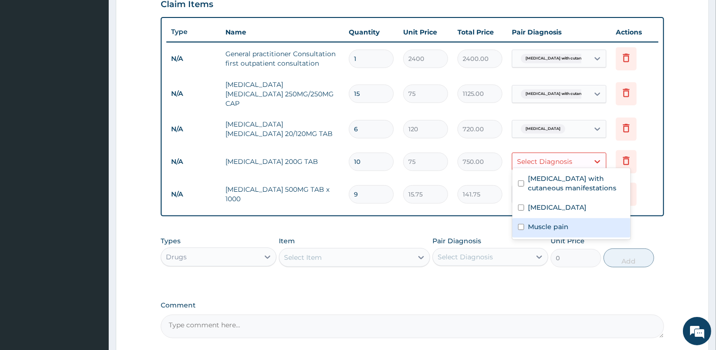
click at [522, 228] on input "checkbox" at bounding box center [521, 227] width 6 height 6
checkbox input "true"
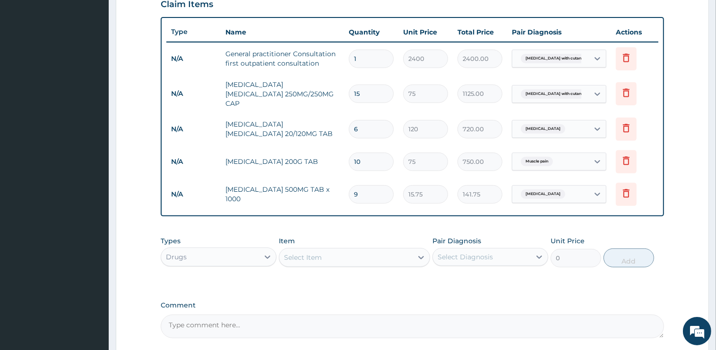
click at [507, 277] on div "Types Drugs Item Select Item Pair Diagnosis Select Diagnosis Unit Price 0 Add" at bounding box center [412, 259] width 503 height 55
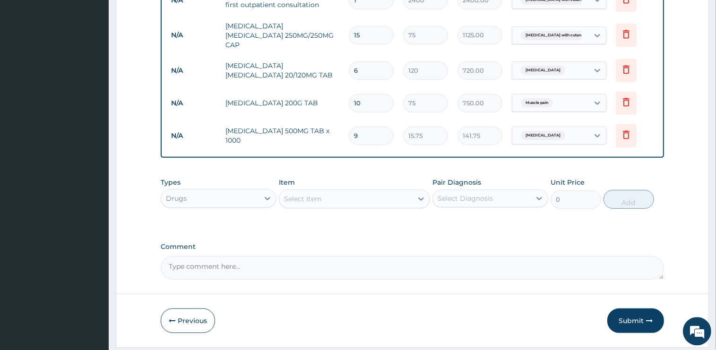
scroll to position [415, 0]
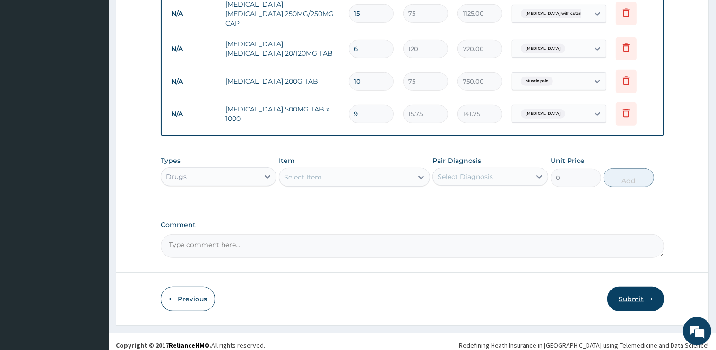
click at [623, 293] on button "Submit" at bounding box center [635, 299] width 57 height 25
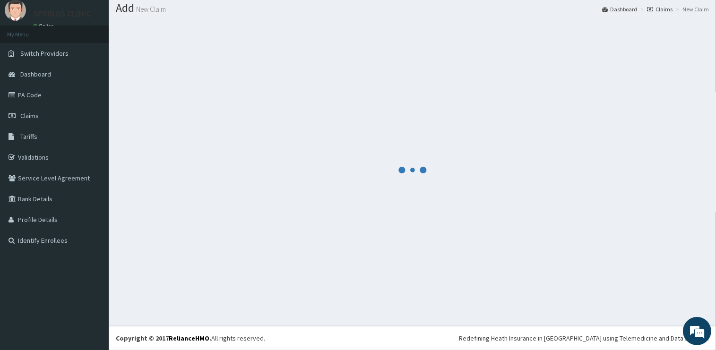
scroll to position [28, 0]
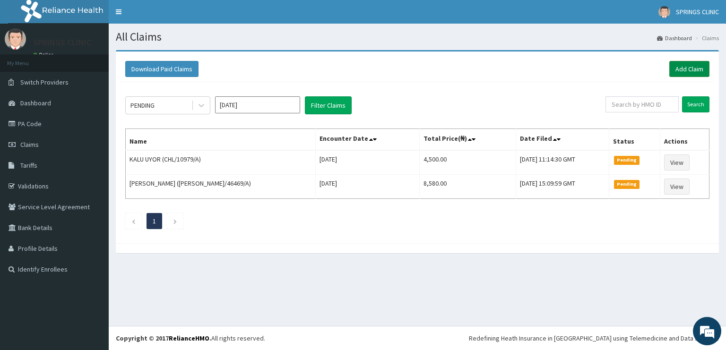
click at [693, 66] on link "Add Claim" at bounding box center [689, 69] width 40 height 16
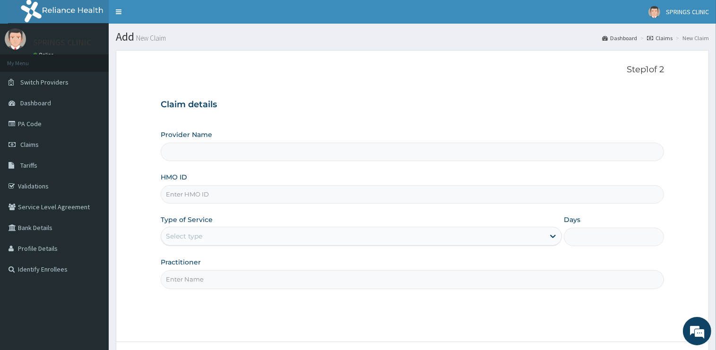
type input "Springs Clinic"
click at [199, 193] on input "HMO ID" at bounding box center [412, 194] width 503 height 18
paste input "PRL/10493/B"
click at [202, 194] on input "PRL/10493/B" at bounding box center [412, 194] width 503 height 18
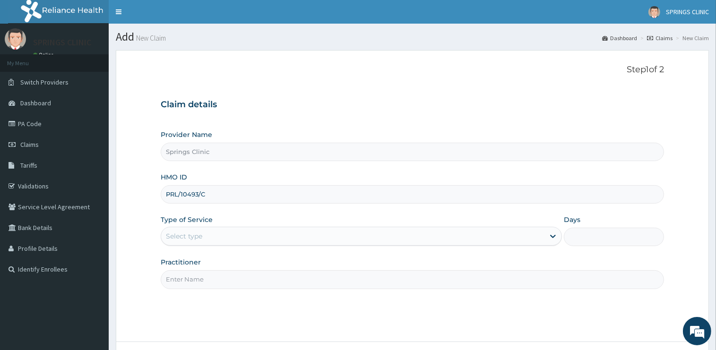
drag, startPoint x: 208, startPoint y: 199, endPoint x: 202, endPoint y: 196, distance: 7.4
click at [202, 196] on input "PRL/10493/C" at bounding box center [412, 194] width 503 height 18
type input "PRL/10493/C"
click at [204, 238] on div "Select type" at bounding box center [352, 236] width 383 height 15
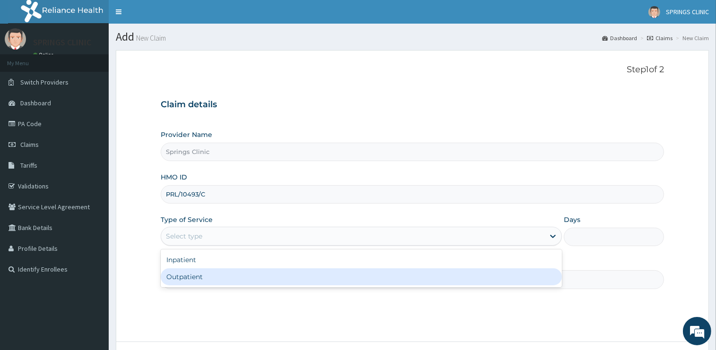
click at [203, 279] on div "Outpatient" at bounding box center [361, 276] width 401 height 17
type input "1"
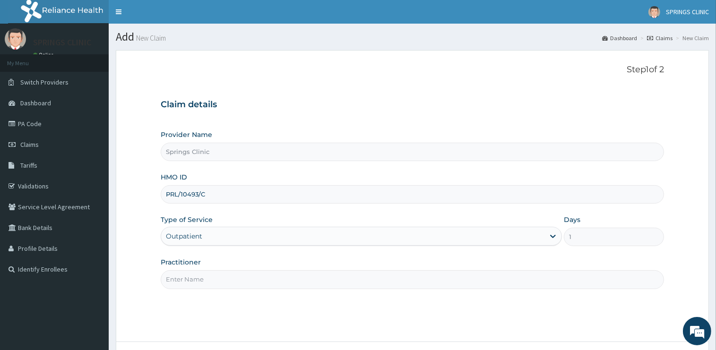
click at [195, 275] on input "Practitioner" at bounding box center [412, 279] width 503 height 18
drag, startPoint x: 195, startPoint y: 275, endPoint x: 196, endPoint y: 285, distance: 10.0
click at [195, 277] on input "Practitioner" at bounding box center [412, 279] width 503 height 18
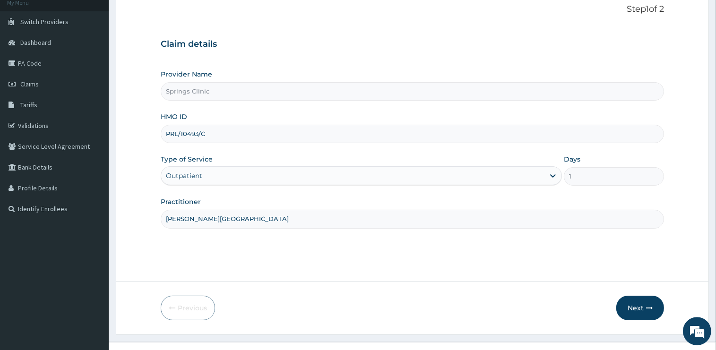
scroll to position [76, 0]
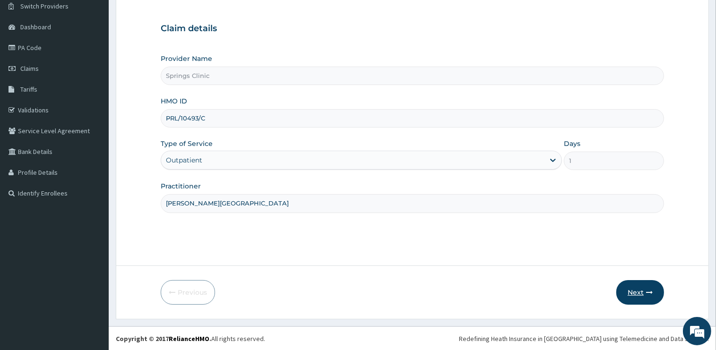
type input "DR BEN KUBA"
click at [630, 296] on button "Next" at bounding box center [640, 292] width 48 height 25
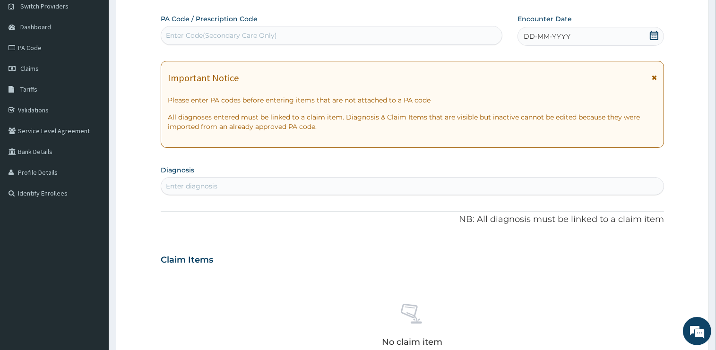
click at [655, 35] on icon at bounding box center [653, 35] width 9 height 9
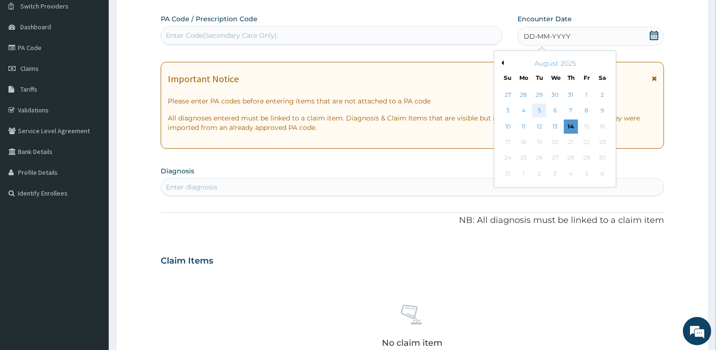
click at [540, 110] on div "5" at bounding box center [539, 111] width 14 height 14
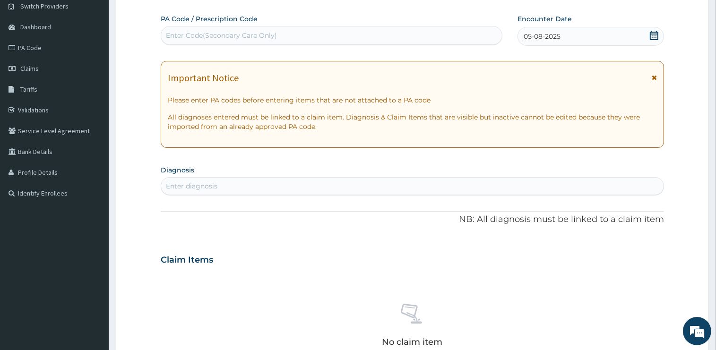
click at [215, 184] on div "Enter diagnosis" at bounding box center [192, 185] width 52 height 9
type input "MALARIA"
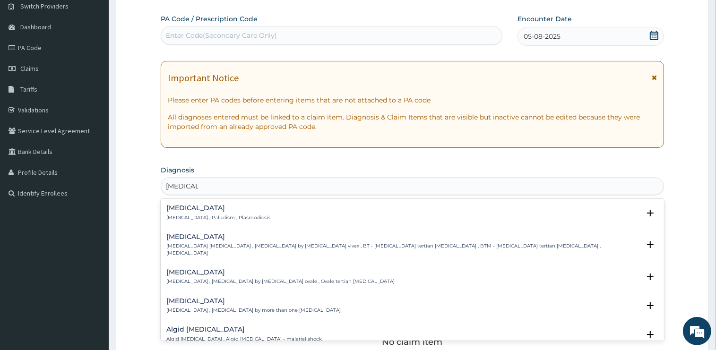
click at [180, 208] on h4 "Malaria" at bounding box center [218, 208] width 104 height 7
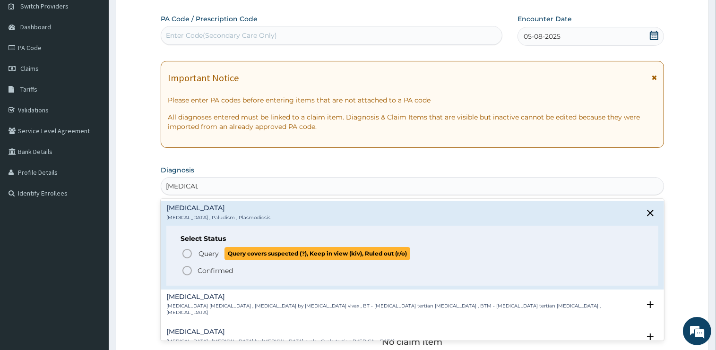
click at [208, 256] on span "Query" at bounding box center [208, 253] width 20 height 9
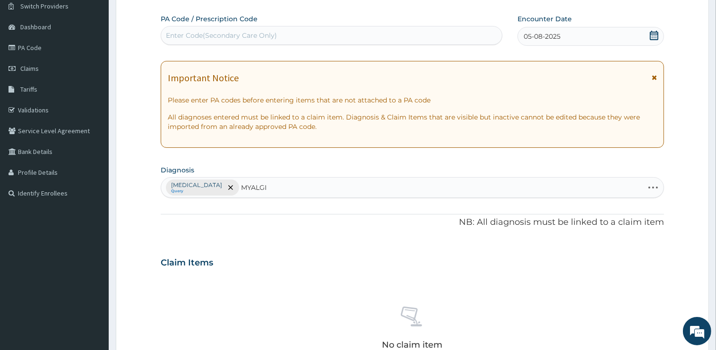
type input "MYALGIA"
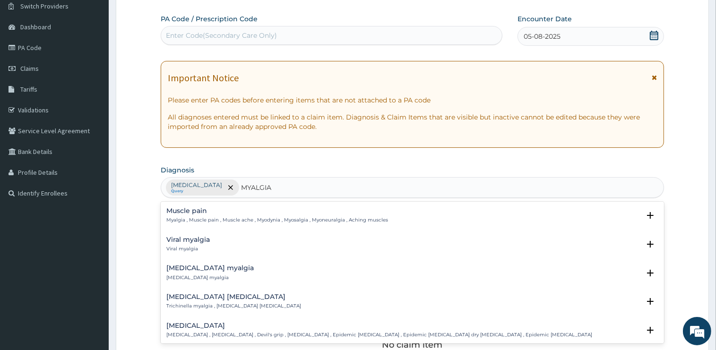
click at [184, 210] on h4 "Muscle pain" at bounding box center [277, 210] width 222 height 7
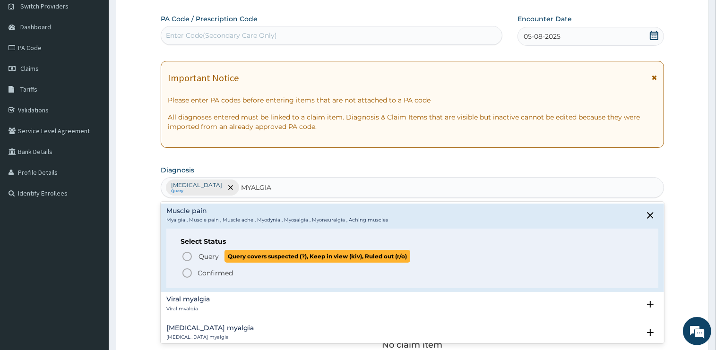
click at [206, 258] on span "Query" at bounding box center [208, 256] width 20 height 9
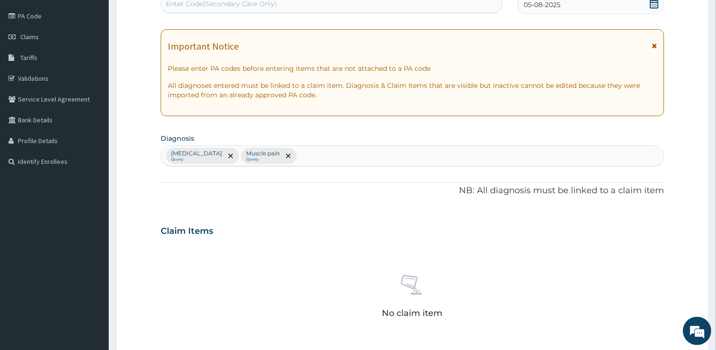
scroll to position [326, 0]
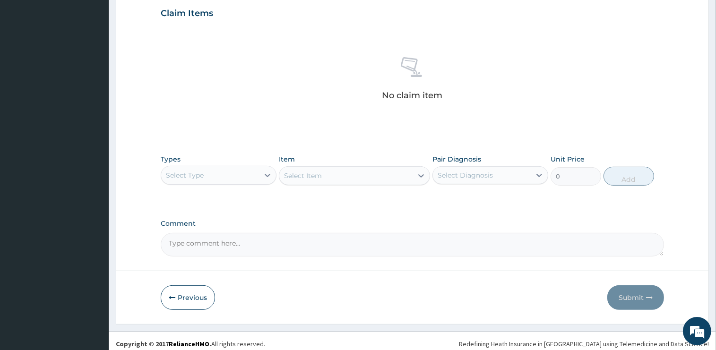
click at [218, 175] on div "Select Type" at bounding box center [210, 175] width 98 height 15
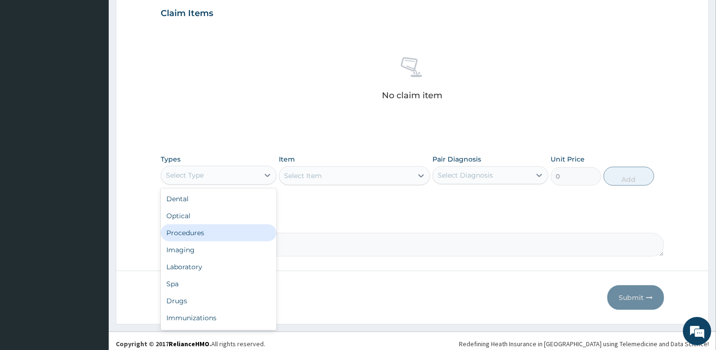
click at [196, 232] on div "Procedures" at bounding box center [219, 232] width 116 height 17
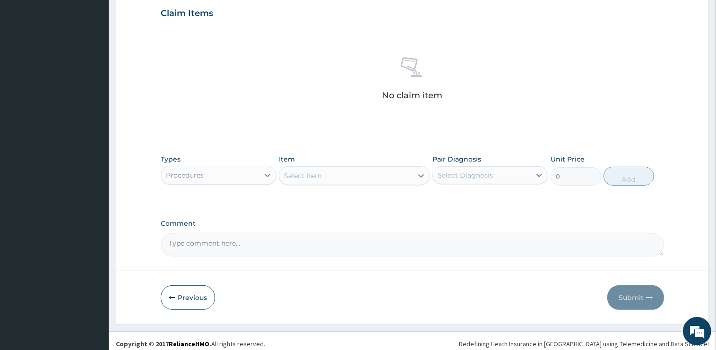
click at [325, 178] on div "Select Item" at bounding box center [345, 175] width 133 height 15
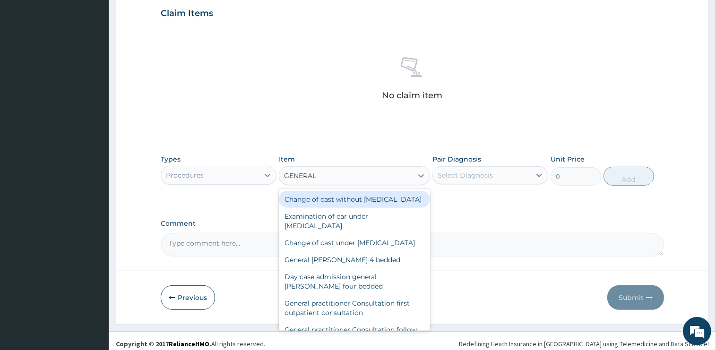
type input "GENERAL P"
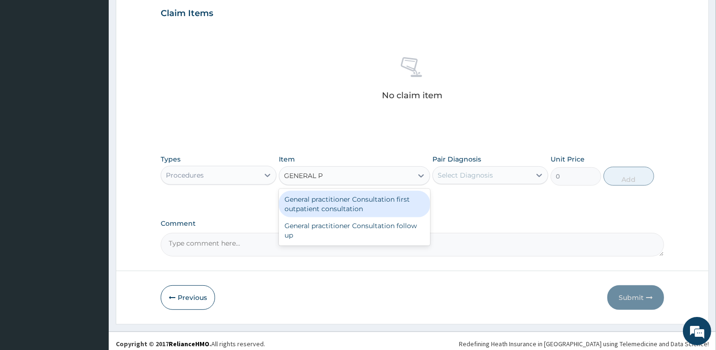
click at [325, 201] on div "General practitioner Consultation first outpatient consultation" at bounding box center [354, 204] width 151 height 26
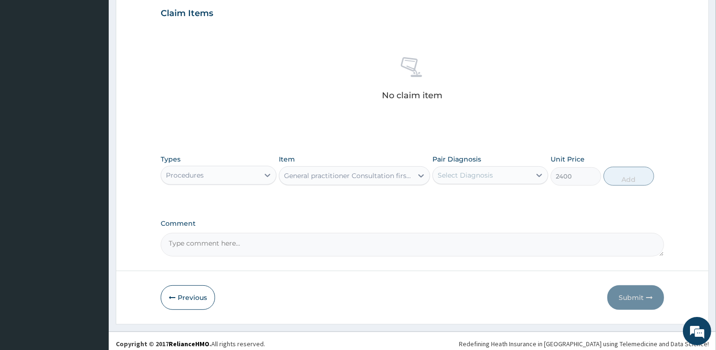
type input "2400"
click at [481, 180] on div "Select Diagnosis" at bounding box center [482, 175] width 98 height 15
click at [469, 197] on label "Malaria" at bounding box center [477, 198] width 59 height 9
checkbox input "true"
click at [623, 175] on button "Add" at bounding box center [628, 176] width 51 height 19
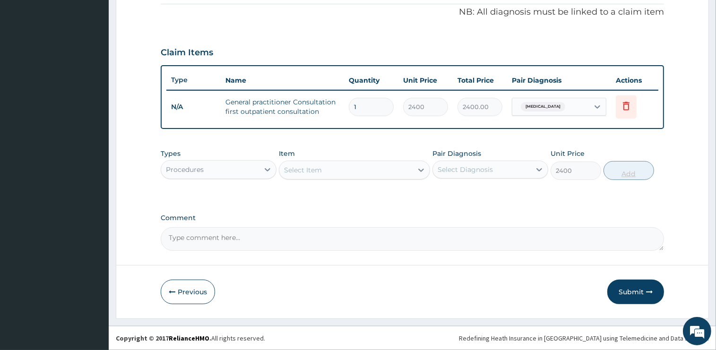
type input "0"
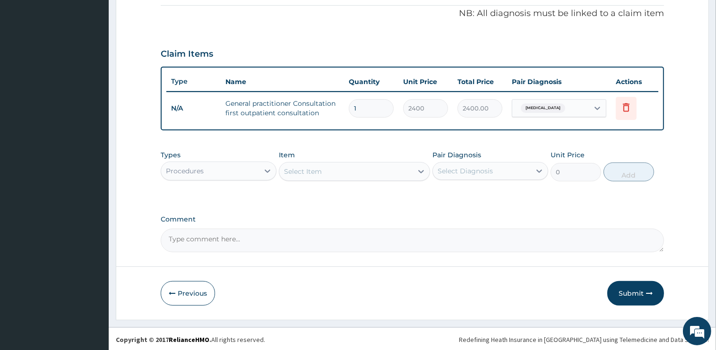
click at [218, 173] on div "Procedures" at bounding box center [210, 170] width 98 height 15
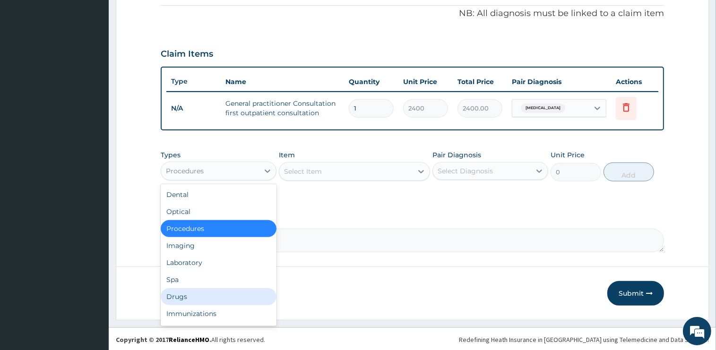
click at [192, 293] on div "Drugs" at bounding box center [219, 296] width 116 height 17
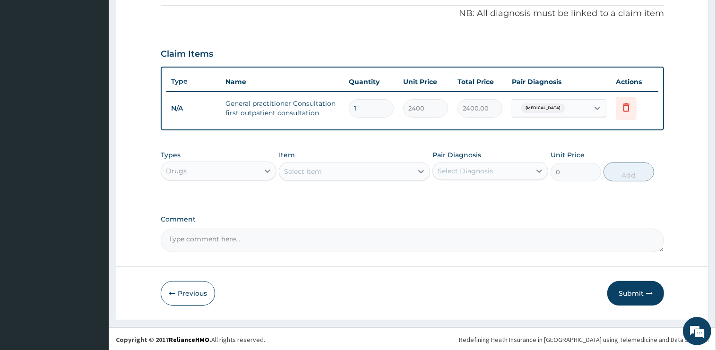
click at [328, 167] on div "Select Item" at bounding box center [345, 171] width 133 height 15
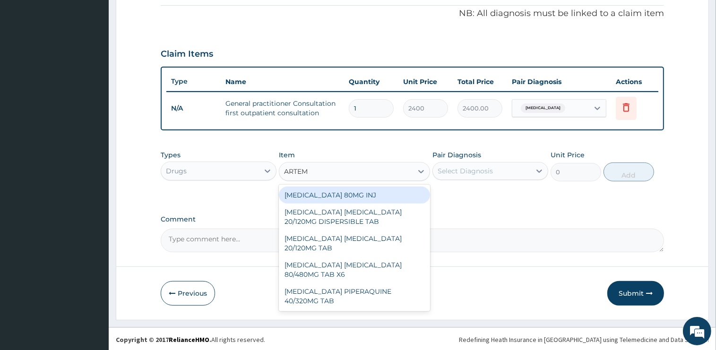
type input "ARTEME"
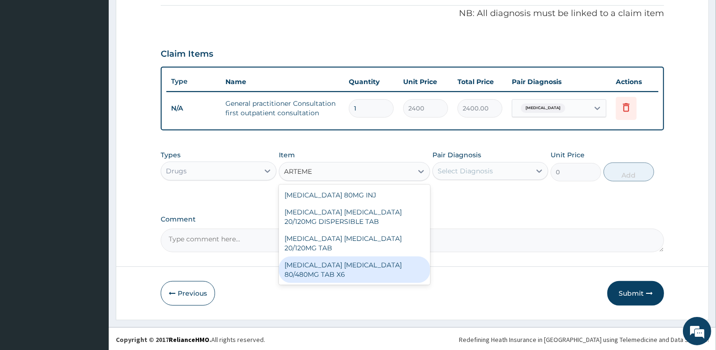
drag, startPoint x: 376, startPoint y: 260, endPoint x: 118, endPoint y: 178, distance: 270.8
click at [376, 260] on div "ARTEMETHER LUMEFANTRINE 80/480MG TAB X6" at bounding box center [354, 270] width 151 height 26
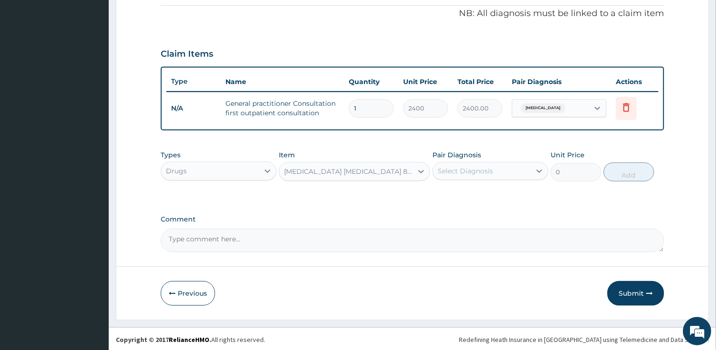
type input "375"
click at [487, 169] on div "Select Diagnosis" at bounding box center [465, 170] width 55 height 9
click at [487, 198] on div "Malaria" at bounding box center [490, 195] width 116 height 19
checkbox input "true"
click at [620, 172] on button "Add" at bounding box center [628, 172] width 51 height 19
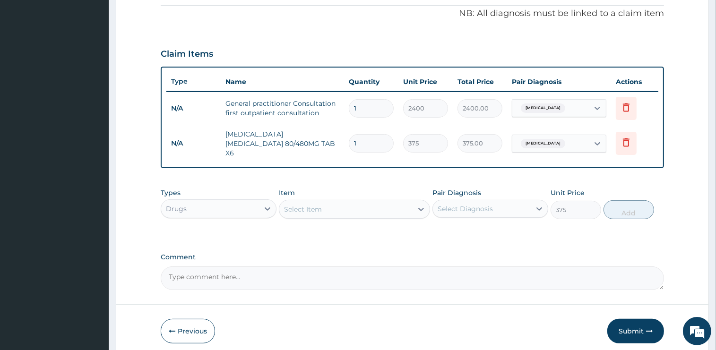
type input "0"
type input "0.00"
type input "6"
type input "2250.00"
type input "6"
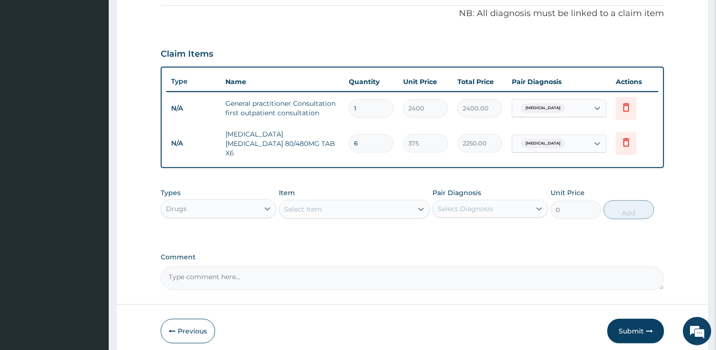
click at [333, 206] on div "Select Item" at bounding box center [345, 209] width 133 height 15
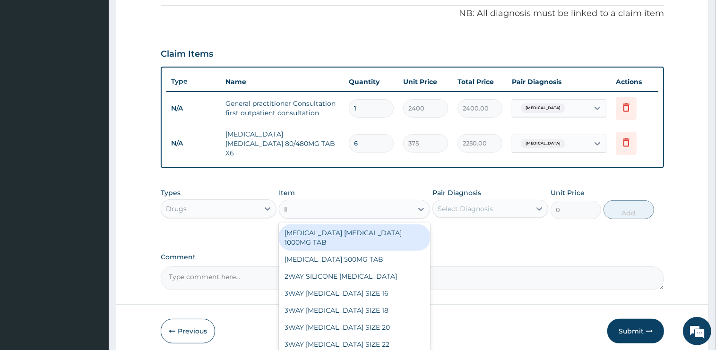
type input "IBU"
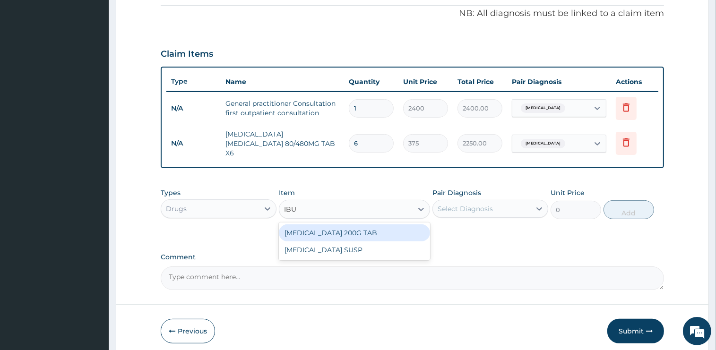
click at [351, 232] on div "IBUPROFEN 200G TAB" at bounding box center [354, 232] width 151 height 17
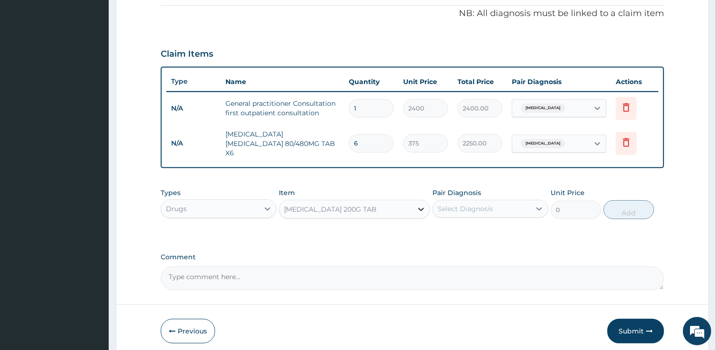
type input "75"
click at [463, 204] on div "Select Diagnosis" at bounding box center [465, 208] width 55 height 9
click at [468, 227] on label "Malaria" at bounding box center [477, 231] width 59 height 9
checkbox input "true"
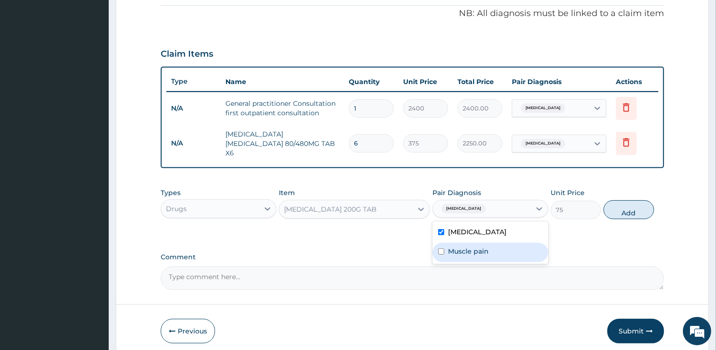
click at [466, 249] on label "Muscle pain" at bounding box center [468, 251] width 41 height 9
checkbox input "true"
click at [462, 227] on label "Malaria" at bounding box center [477, 231] width 59 height 9
checkbox input "false"
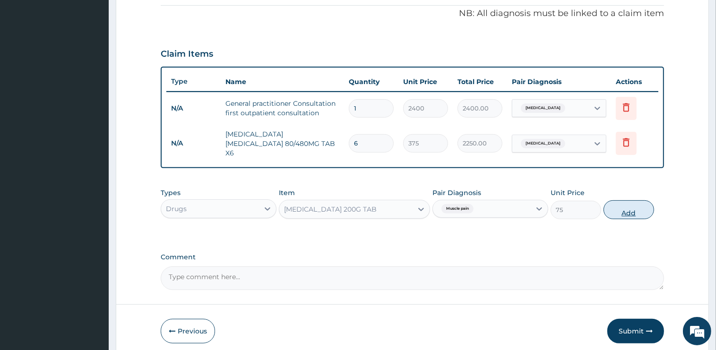
click at [636, 201] on button "Add" at bounding box center [628, 209] width 51 height 19
type input "0"
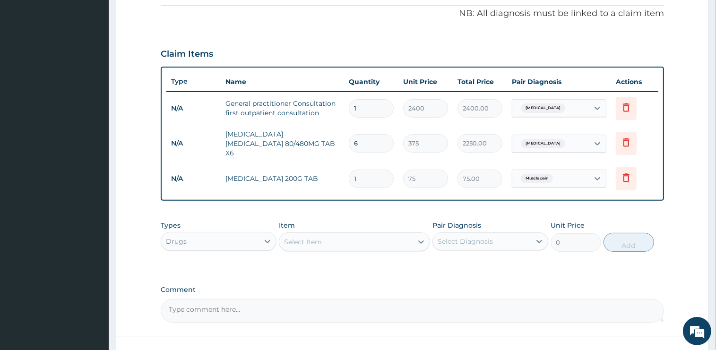
type input "10"
type input "750.00"
type input "1"
type input "75.00"
type input "0.00"
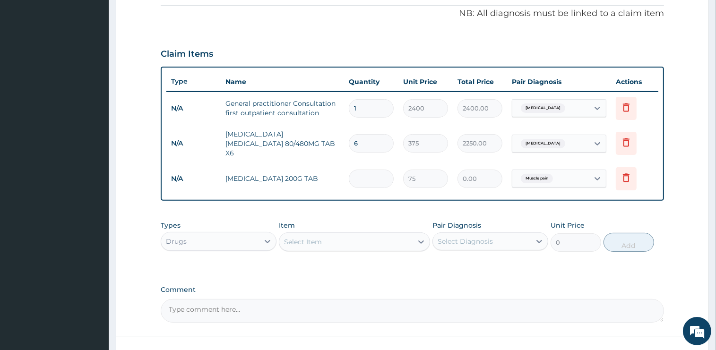
type input "1"
type input "75.00"
type input "10"
type input "750.00"
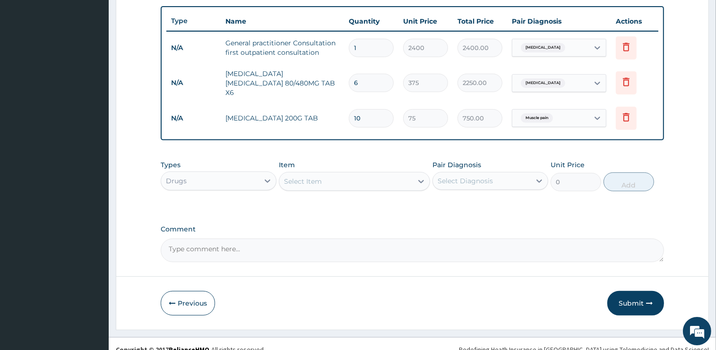
scroll to position [350, 0]
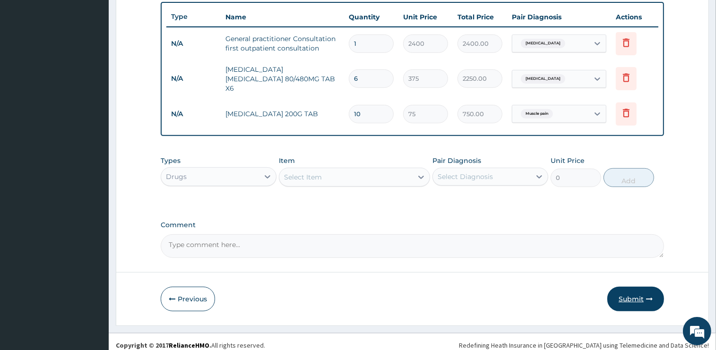
type input "10"
click at [627, 293] on button "Submit" at bounding box center [635, 299] width 57 height 25
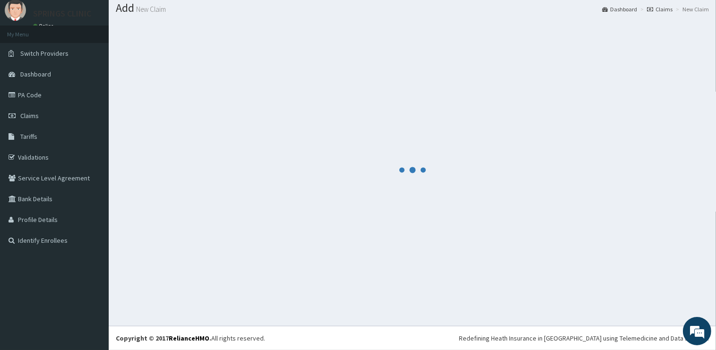
scroll to position [28, 0]
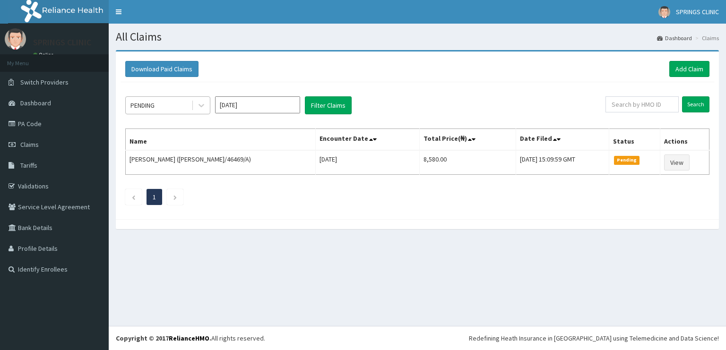
click at [169, 106] on div "PENDING" at bounding box center [159, 105] width 66 height 15
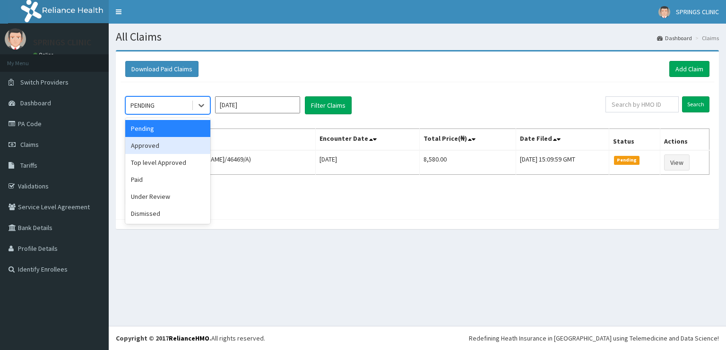
click at [155, 146] on div "Approved" at bounding box center [167, 145] width 85 height 17
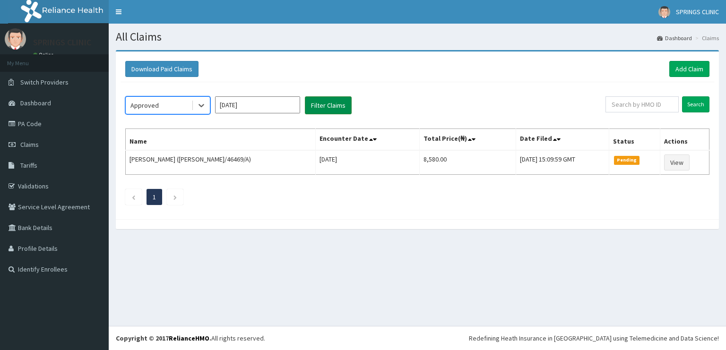
click at [322, 106] on button "Filter Claims" at bounding box center [328, 105] width 47 height 18
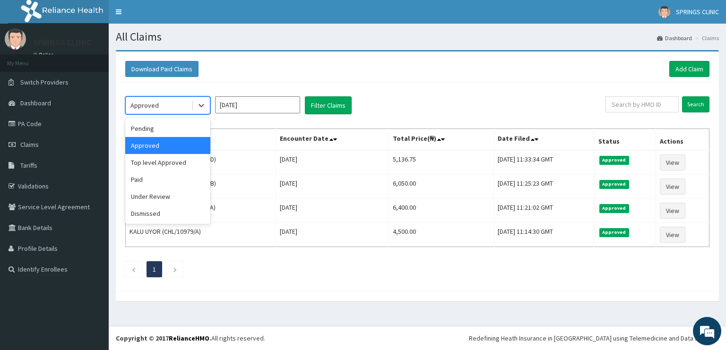
click at [163, 103] on div "Approved" at bounding box center [159, 105] width 66 height 15
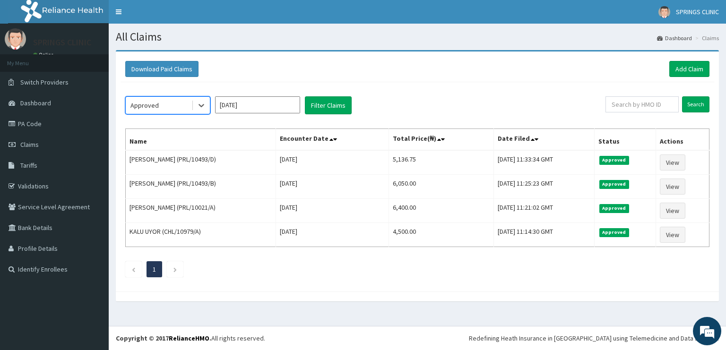
click at [163, 103] on div "Approved" at bounding box center [159, 105] width 66 height 15
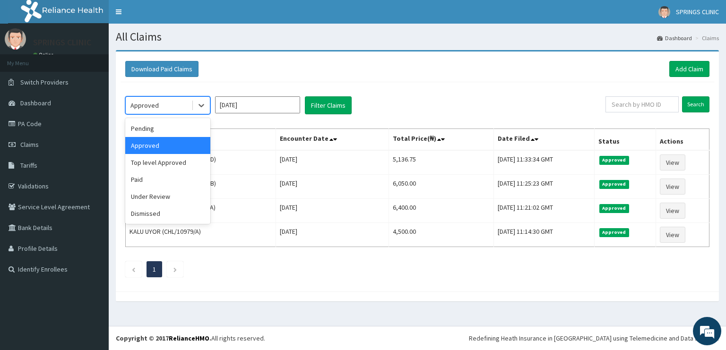
click at [163, 103] on div "Approved" at bounding box center [159, 105] width 66 height 15
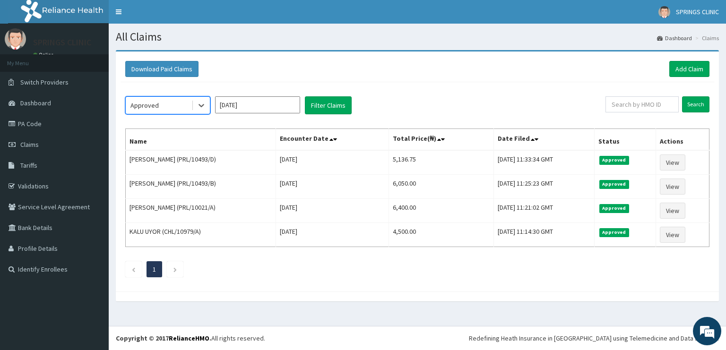
click at [150, 102] on div "Approved" at bounding box center [144, 105] width 28 height 9
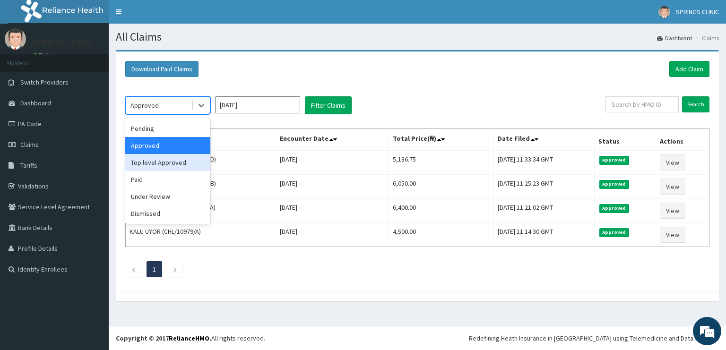
click at [165, 163] on div "Top level Approved" at bounding box center [167, 162] width 85 height 17
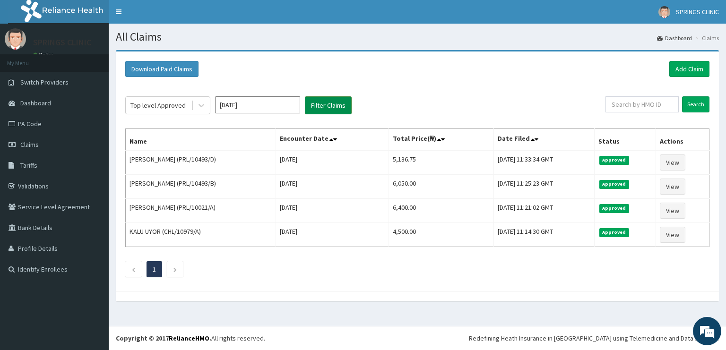
click at [339, 107] on button "Filter Claims" at bounding box center [328, 105] width 47 height 18
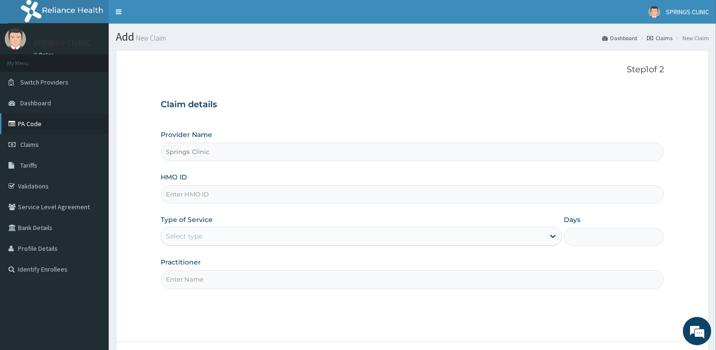
click at [31, 126] on link "PA Code" at bounding box center [54, 123] width 109 height 21
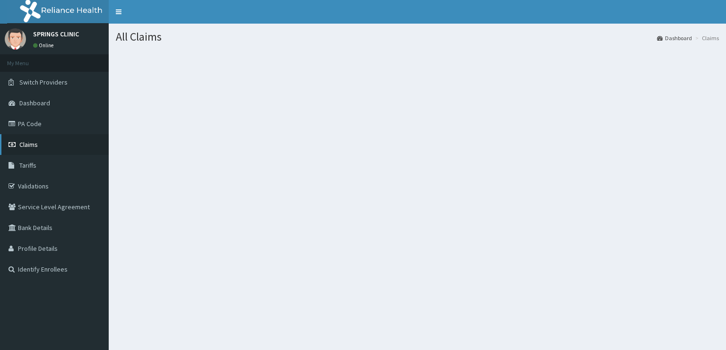
click at [35, 148] on span "Claims" at bounding box center [28, 144] width 18 height 9
click at [26, 144] on span "Claims" at bounding box center [28, 144] width 18 height 9
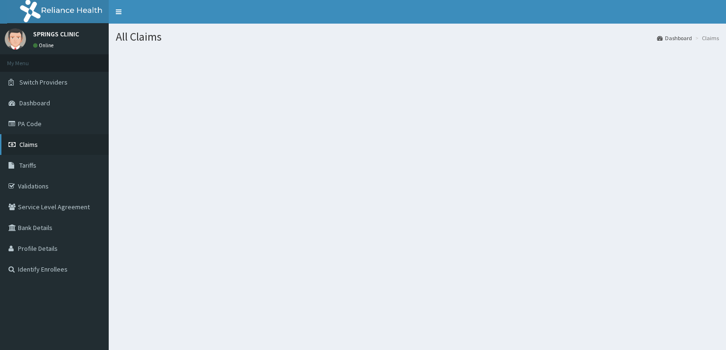
click at [26, 144] on span "Claims" at bounding box center [28, 144] width 18 height 9
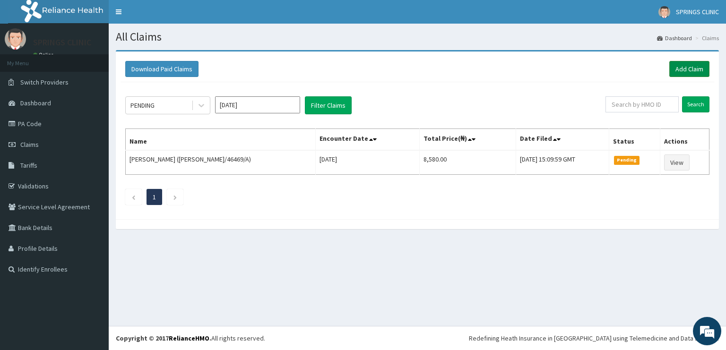
click at [691, 73] on link "Add Claim" at bounding box center [689, 69] width 40 height 16
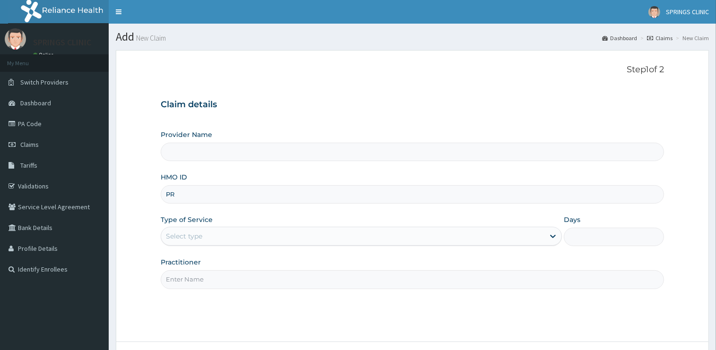
type input "PRL"
type input "Springs Clinic"
drag, startPoint x: 198, startPoint y: 195, endPoint x: 191, endPoint y: 195, distance: 6.6
click at [191, 195] on input "PRL/10070/A" at bounding box center [412, 194] width 503 height 18
type input "PRL/10021/A"
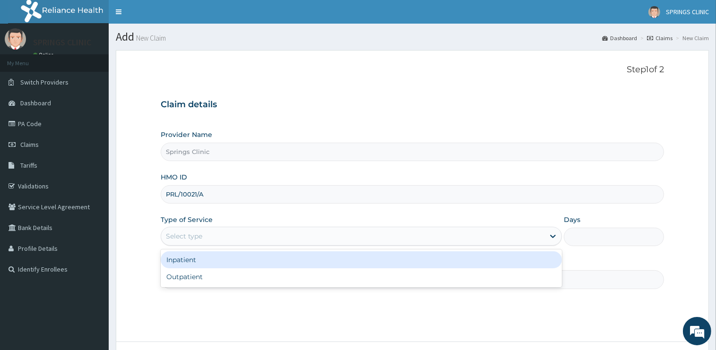
click at [201, 233] on div "Select type" at bounding box center [184, 236] width 36 height 9
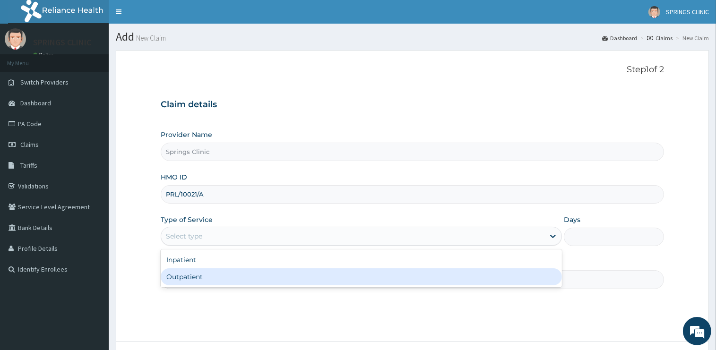
click at [203, 273] on div "Outpatient" at bounding box center [361, 276] width 401 height 17
type input "1"
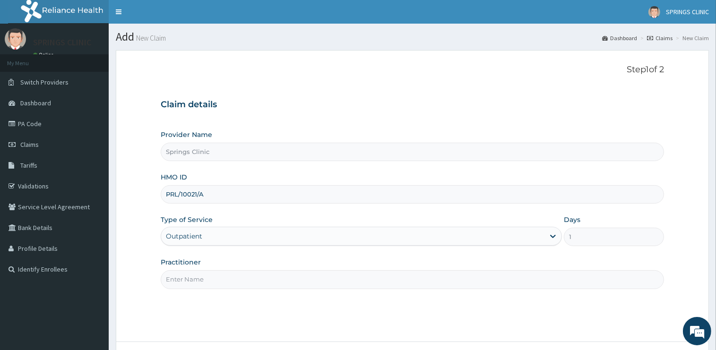
click at [200, 279] on input "Practitioner" at bounding box center [412, 279] width 503 height 18
click at [200, 283] on input "Practitioner" at bounding box center [412, 279] width 503 height 18
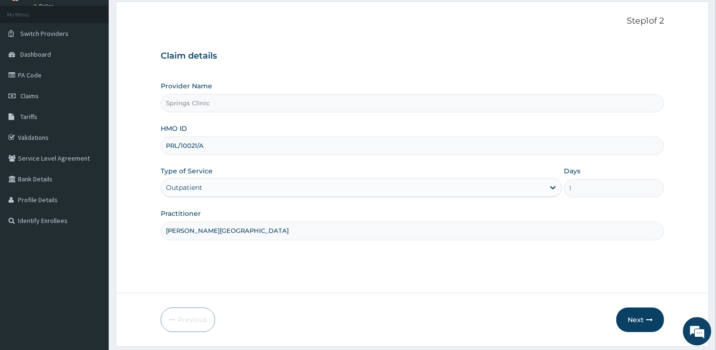
scroll to position [76, 0]
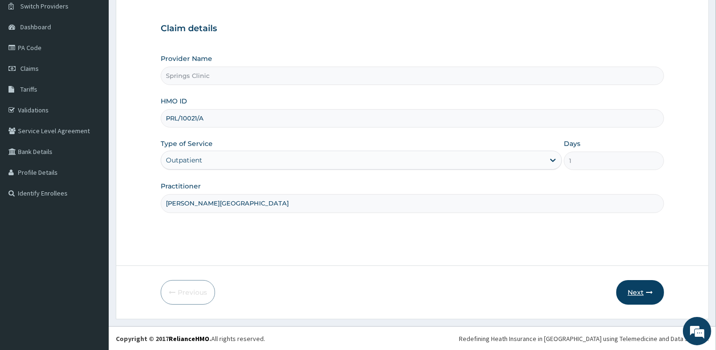
type input "DR BEN KUBA"
click at [637, 292] on button "Next" at bounding box center [640, 292] width 48 height 25
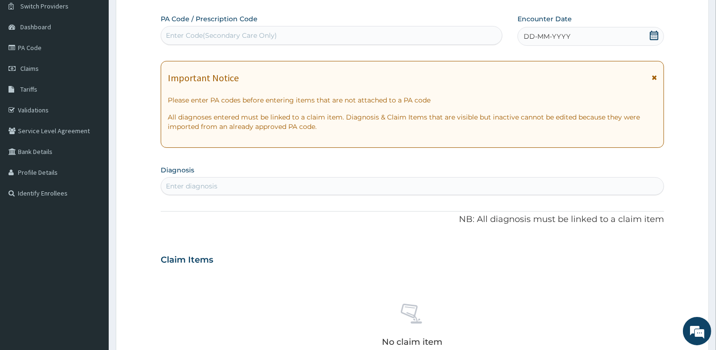
scroll to position [0, 0]
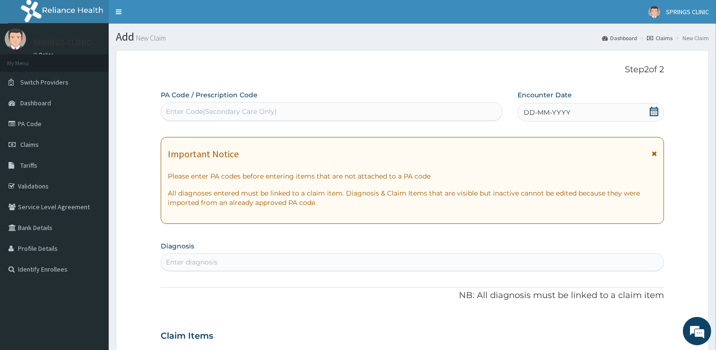
click at [653, 112] on icon at bounding box center [653, 111] width 9 height 9
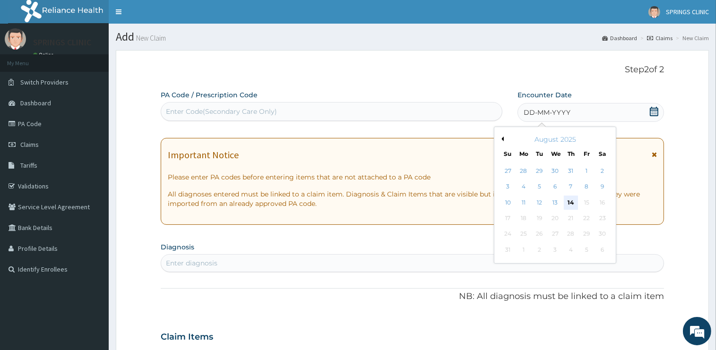
click at [573, 201] on div "14" at bounding box center [571, 203] width 14 height 14
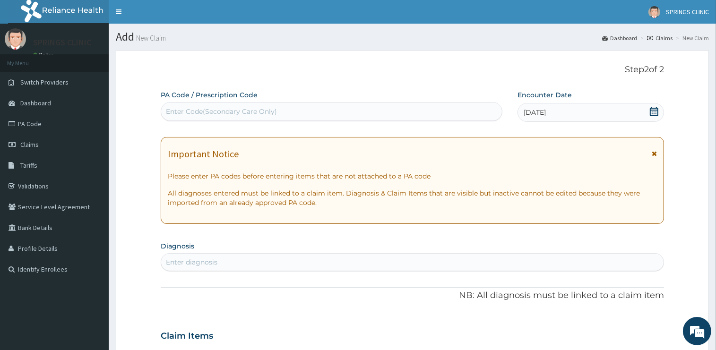
click at [211, 112] on div "Enter Code(Secondary Care Only)" at bounding box center [221, 111] width 111 height 9
paste input "PA/E04489"
type input "PA/E04489"
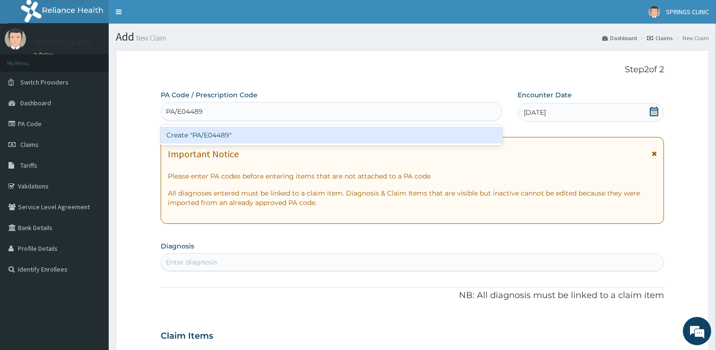
click at [224, 133] on div "Create "PA/E04489"" at bounding box center [332, 135] width 342 height 17
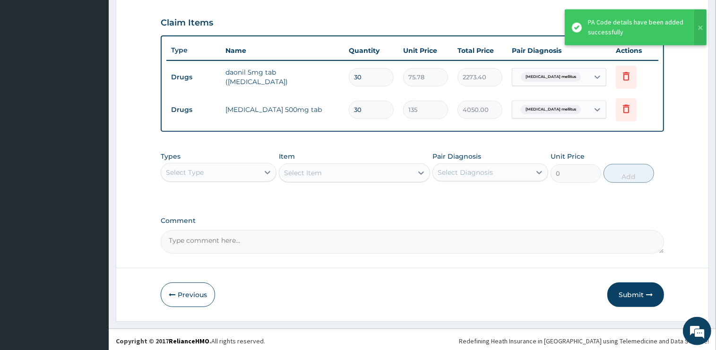
scroll to position [318, 0]
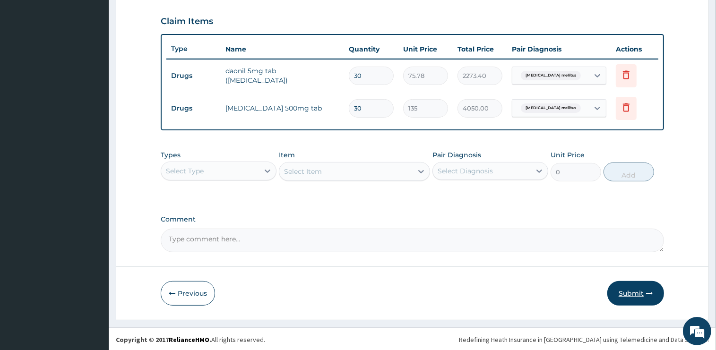
click at [626, 291] on button "Submit" at bounding box center [635, 293] width 57 height 25
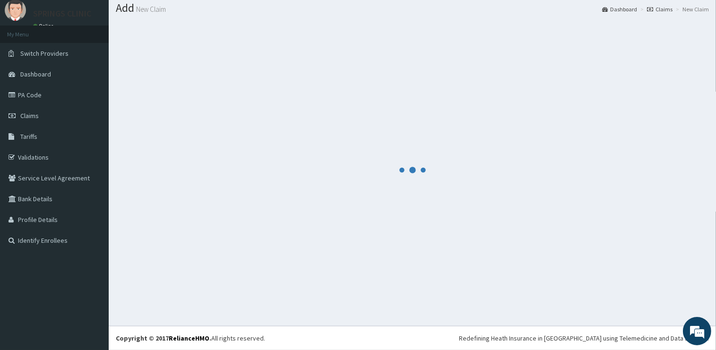
scroll to position [28, 0]
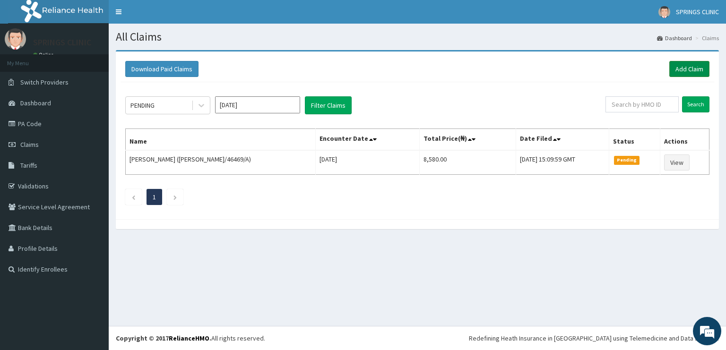
click at [684, 69] on link "Add Claim" at bounding box center [689, 69] width 40 height 16
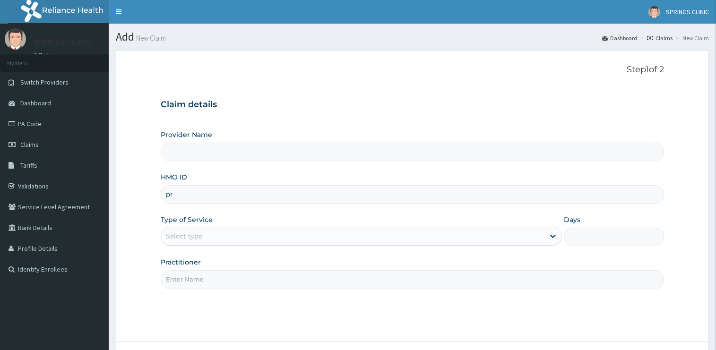
type input "prl"
type input "Springs Clinic"
drag, startPoint x: 198, startPoint y: 193, endPoint x: 192, endPoint y: 194, distance: 6.2
click at [192, 194] on input "PRL/10070/A" at bounding box center [412, 194] width 503 height 18
type input "PRL/10021/A"
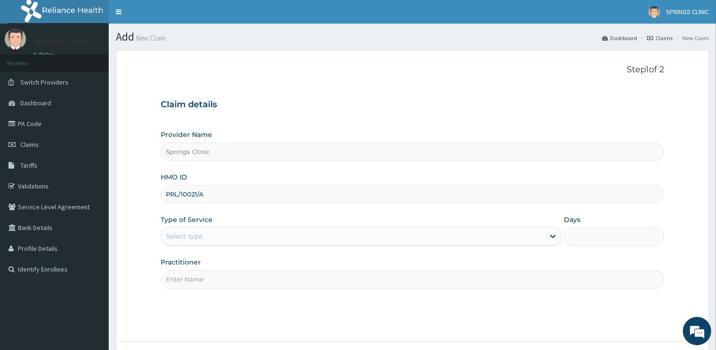
click at [211, 237] on div "Select type" at bounding box center [352, 236] width 383 height 15
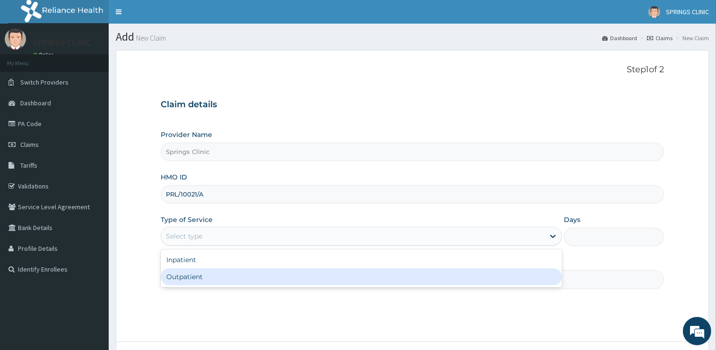
click at [211, 282] on div "Outpatient" at bounding box center [361, 276] width 401 height 17
type input "1"
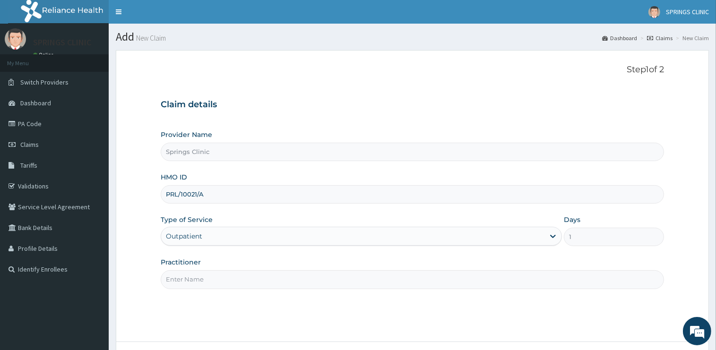
click at [210, 283] on input "Practitioner" at bounding box center [412, 279] width 503 height 18
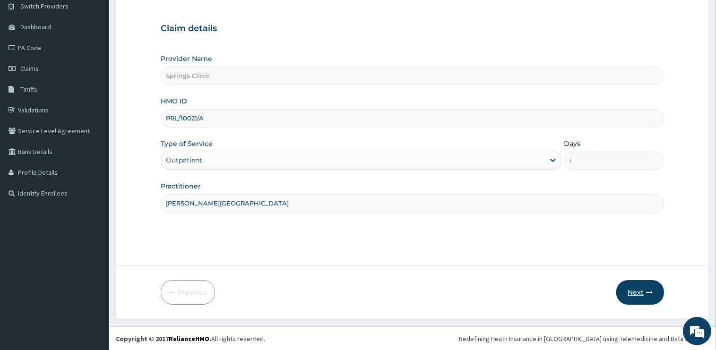
type input "DR BEN KUBA"
click at [638, 294] on button "Next" at bounding box center [640, 292] width 48 height 25
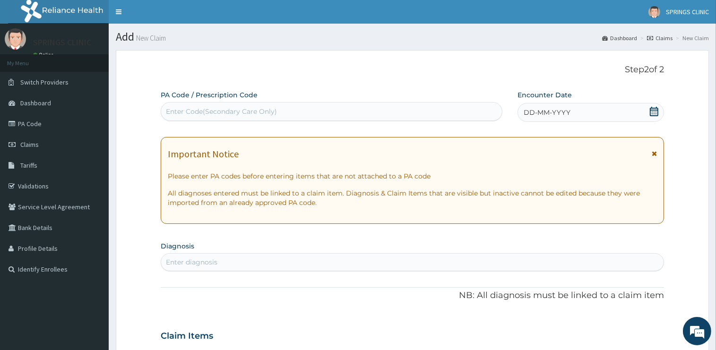
click at [652, 114] on icon at bounding box center [653, 111] width 9 height 9
click at [273, 108] on div "Enter Code(Secondary Care Only)" at bounding box center [221, 111] width 111 height 9
paste input "PA/9391DF"
type input "PA/9391DF"
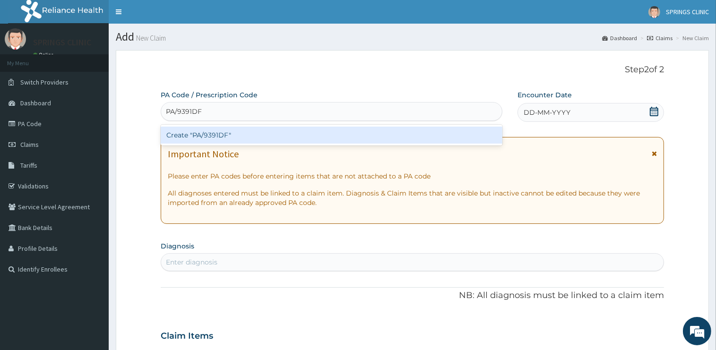
click at [231, 137] on div "Create "PA/9391DF"" at bounding box center [332, 135] width 342 height 17
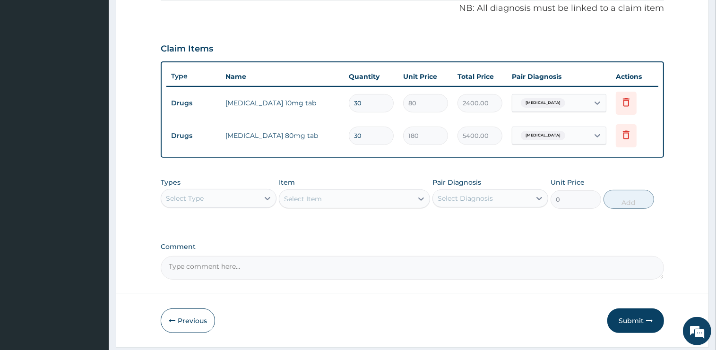
scroll to position [267, 0]
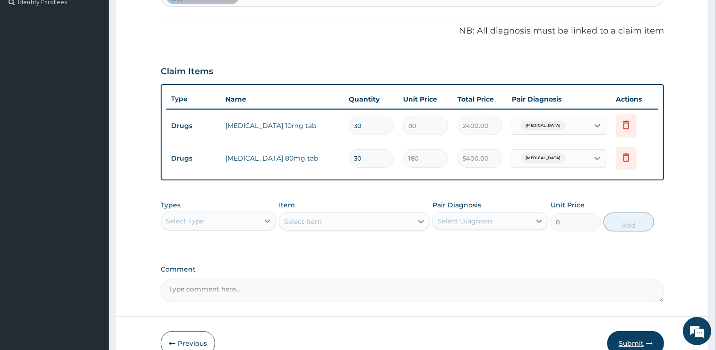
click at [631, 342] on button "Submit" at bounding box center [635, 343] width 57 height 25
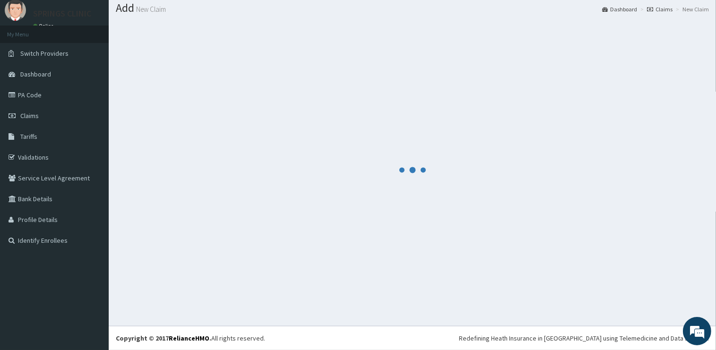
scroll to position [28, 0]
